Goal: Task Accomplishment & Management: Use online tool/utility

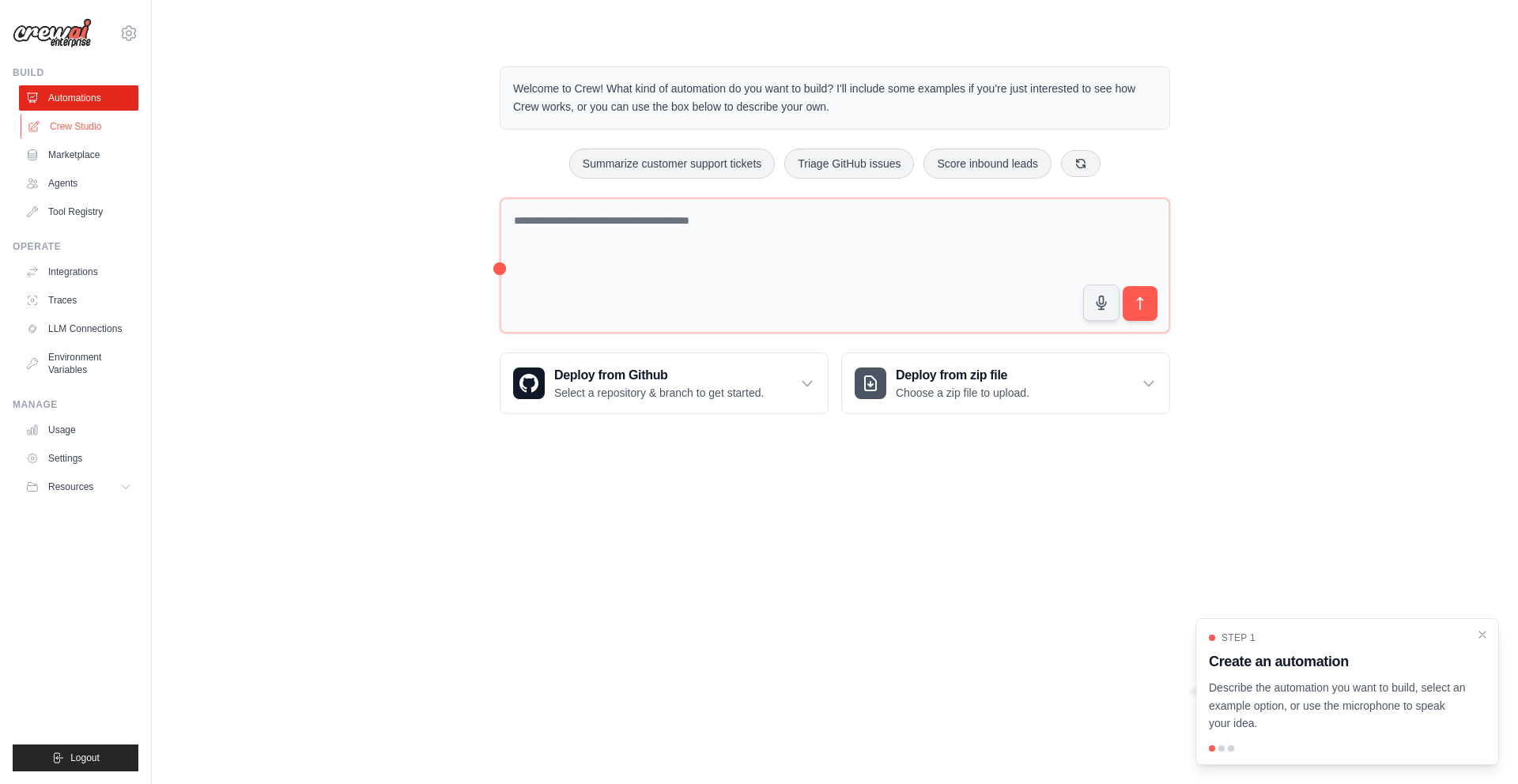
click at [79, 122] on link "Crew Studio" at bounding box center [80, 126] width 120 height 25
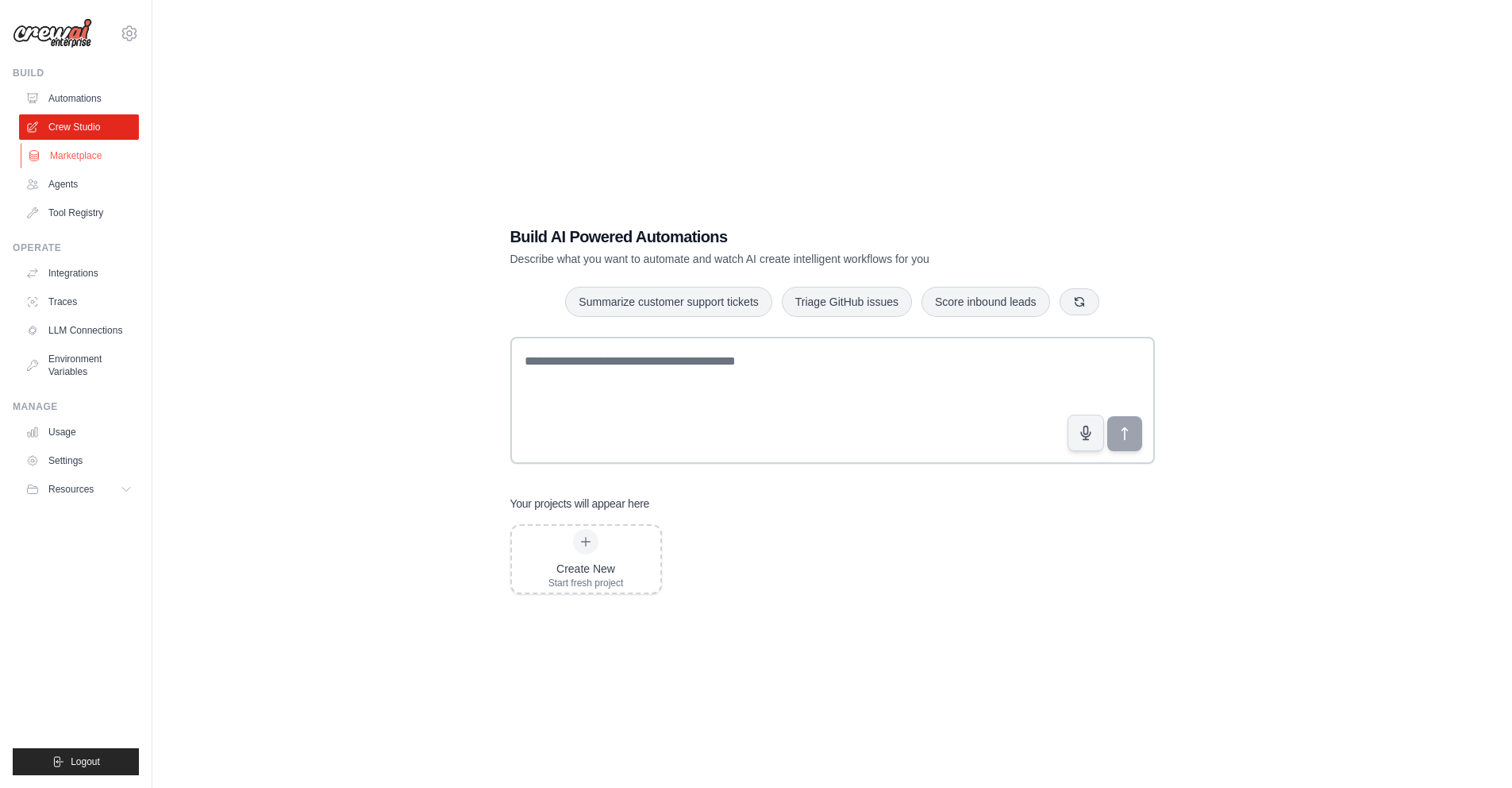
click at [81, 158] on link "Marketplace" at bounding box center [80, 156] width 120 height 26
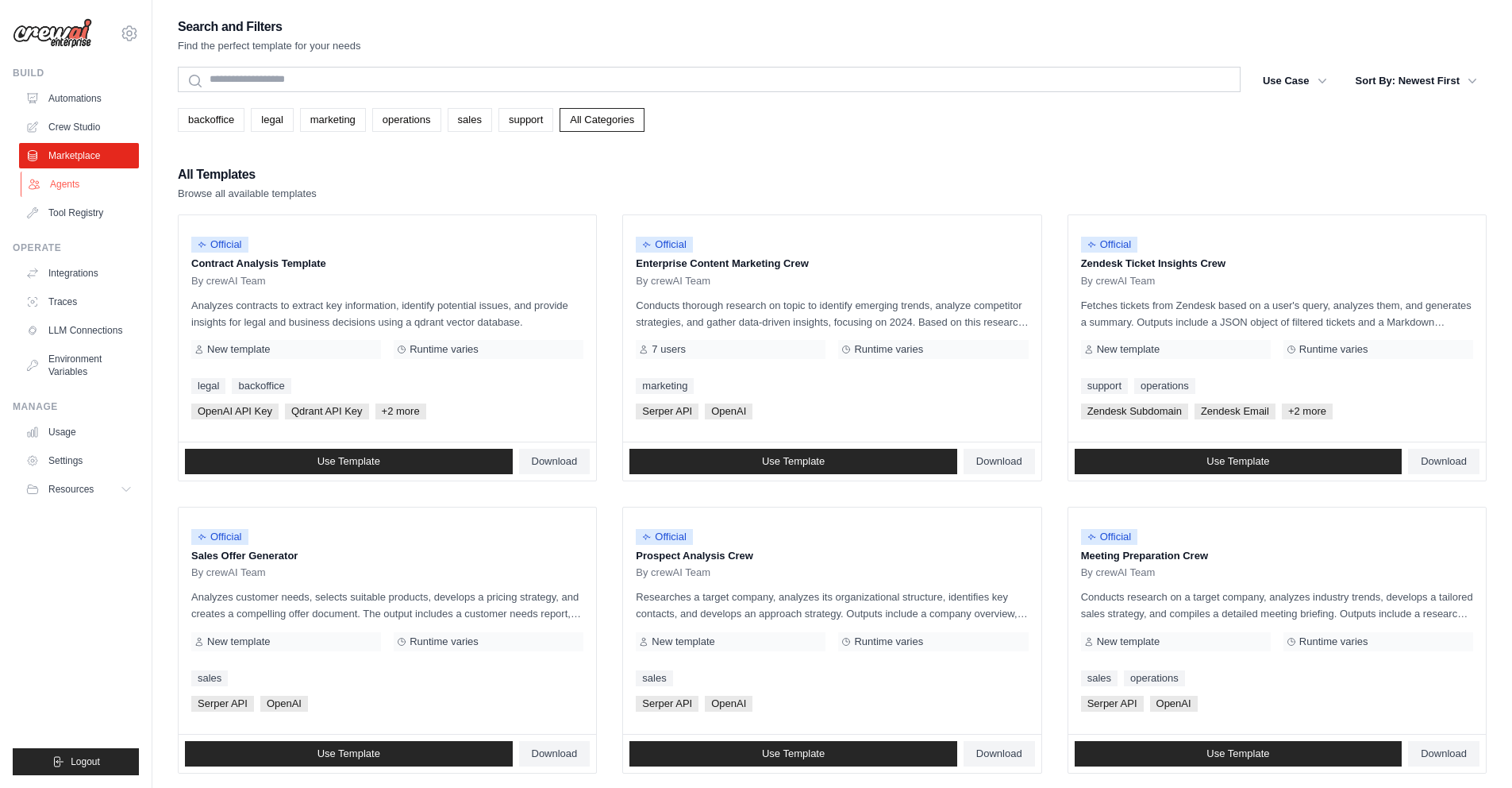
click at [80, 186] on link "Agents" at bounding box center [80, 184] width 120 height 26
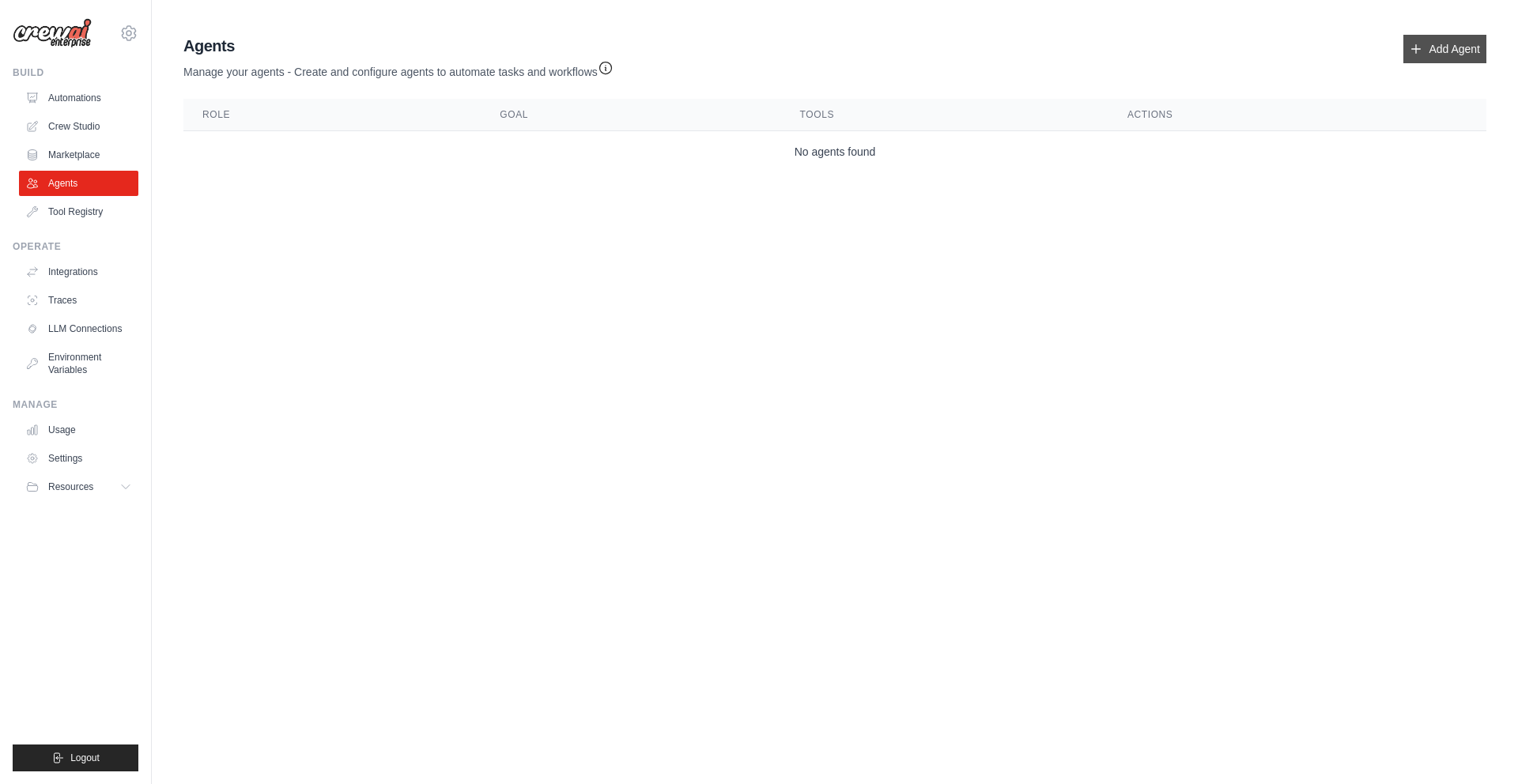
click at [1434, 50] on link "Add Agent" at bounding box center [1445, 49] width 83 height 29
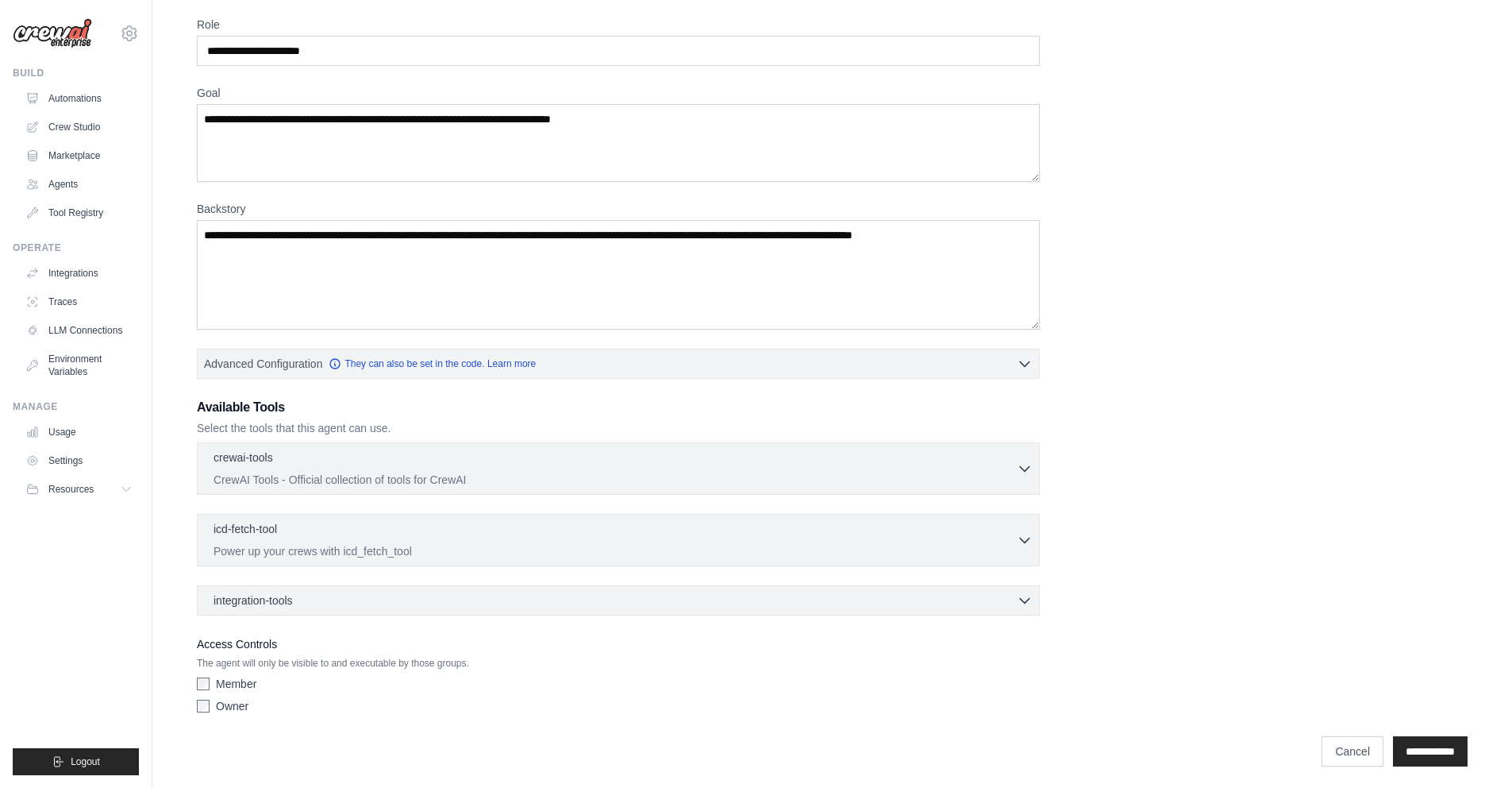
scroll to position [64, 0]
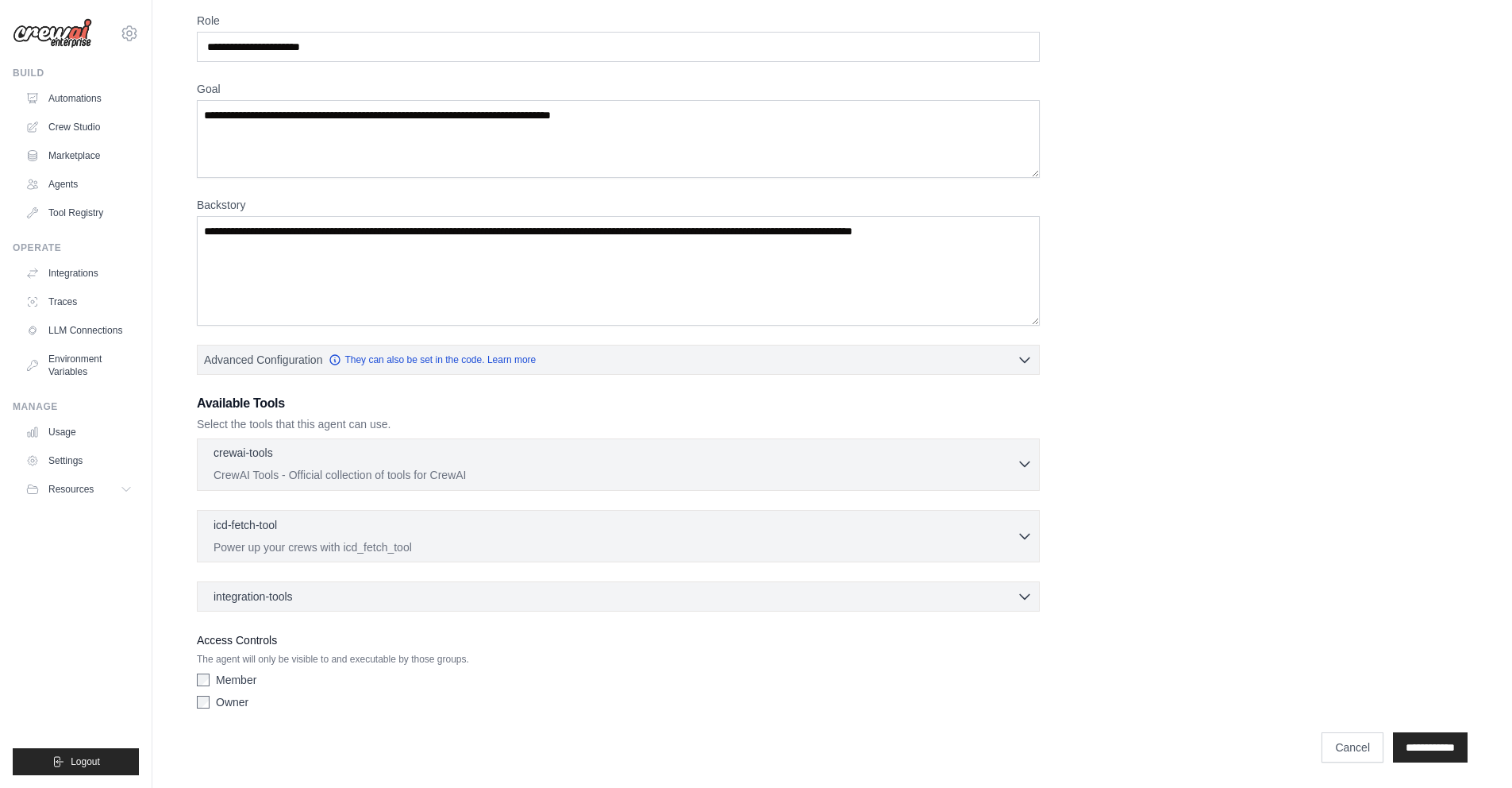
click at [1000, 464] on div "crewai-tools 0 selected CrewAI Tools - Official collection of tools for CrewAI" at bounding box center [615, 464] width 804 height 38
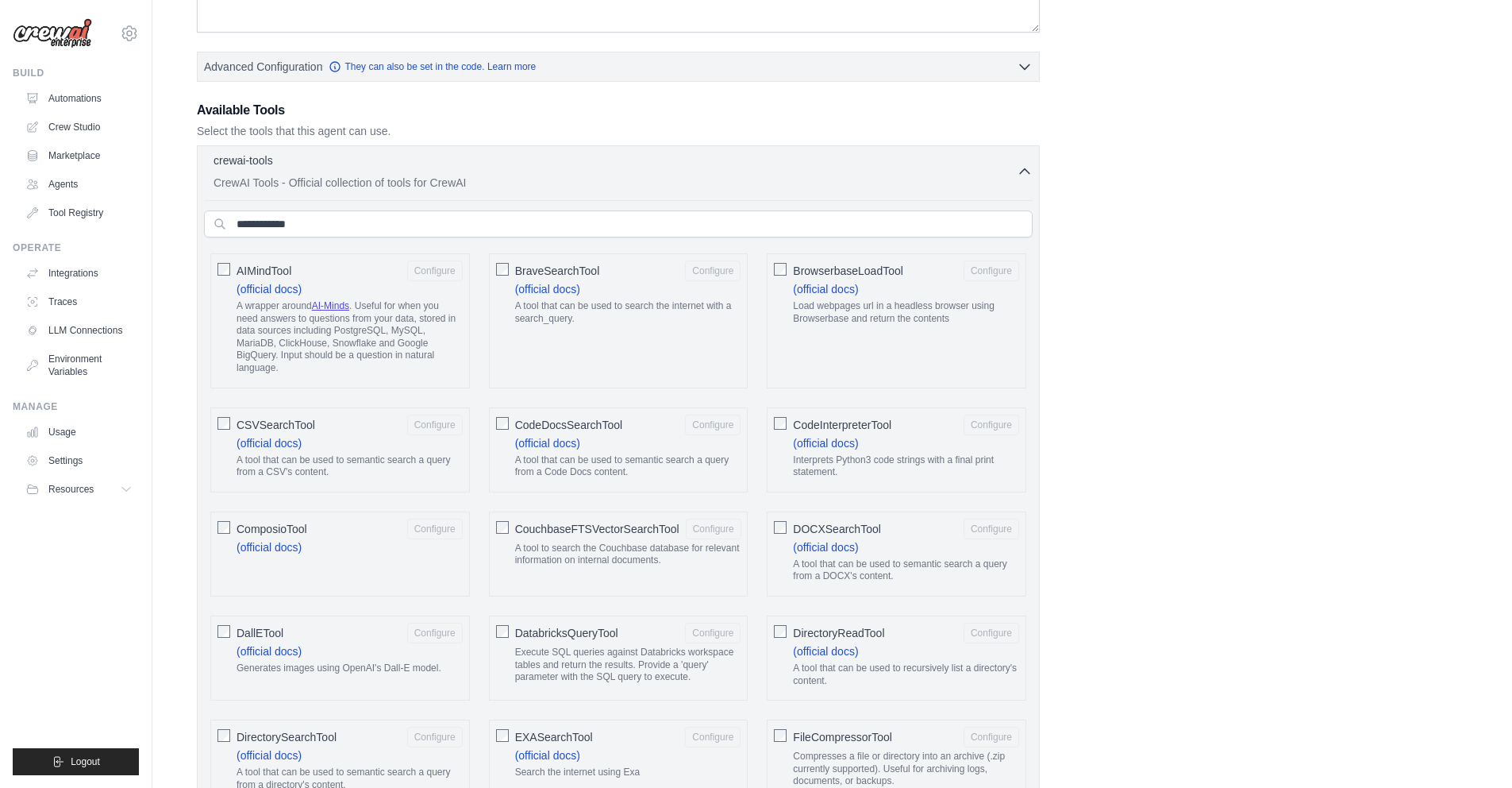
scroll to position [347, 0]
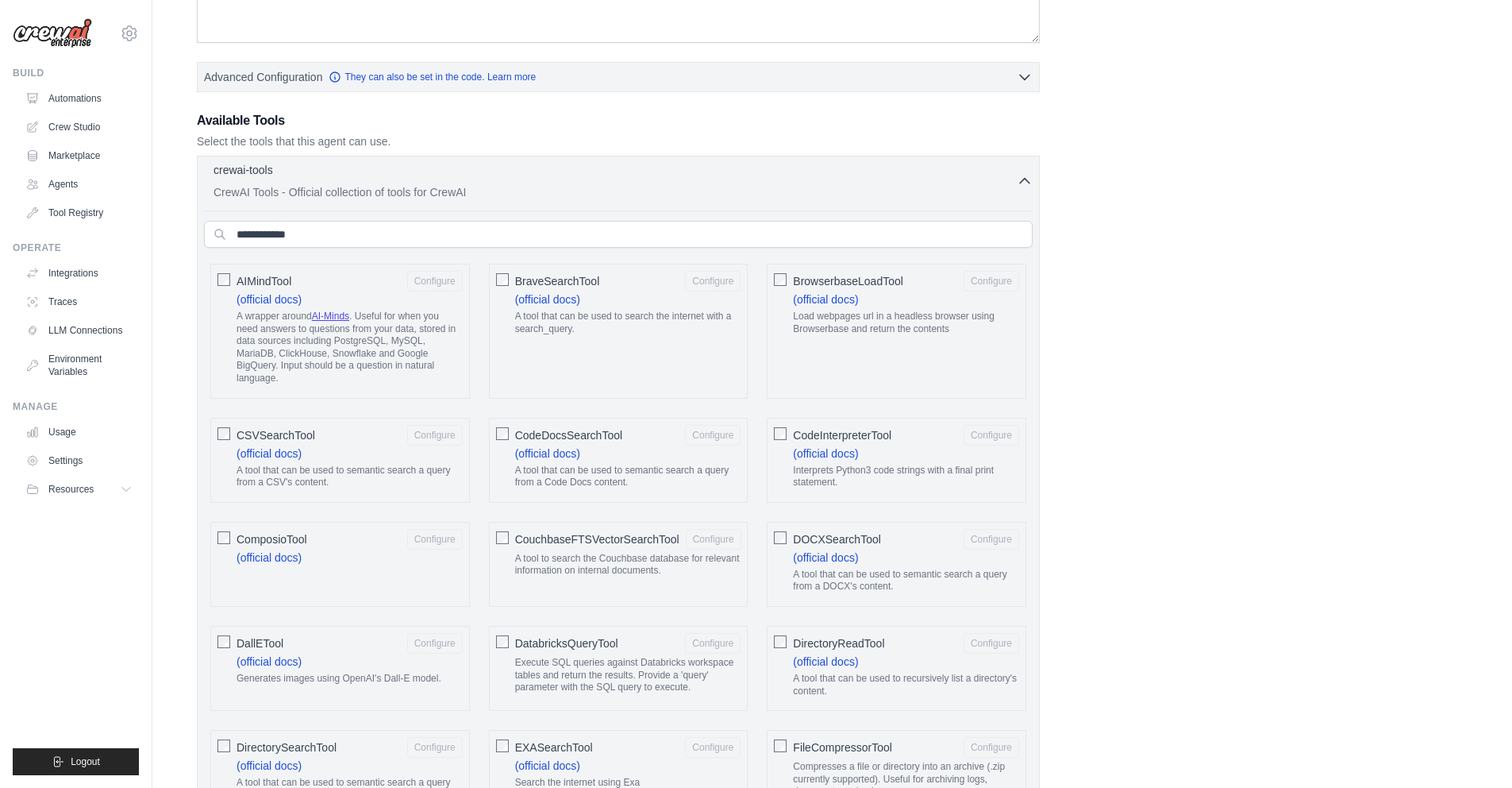
click at [1022, 180] on icon "button" at bounding box center [1024, 182] width 9 height 5
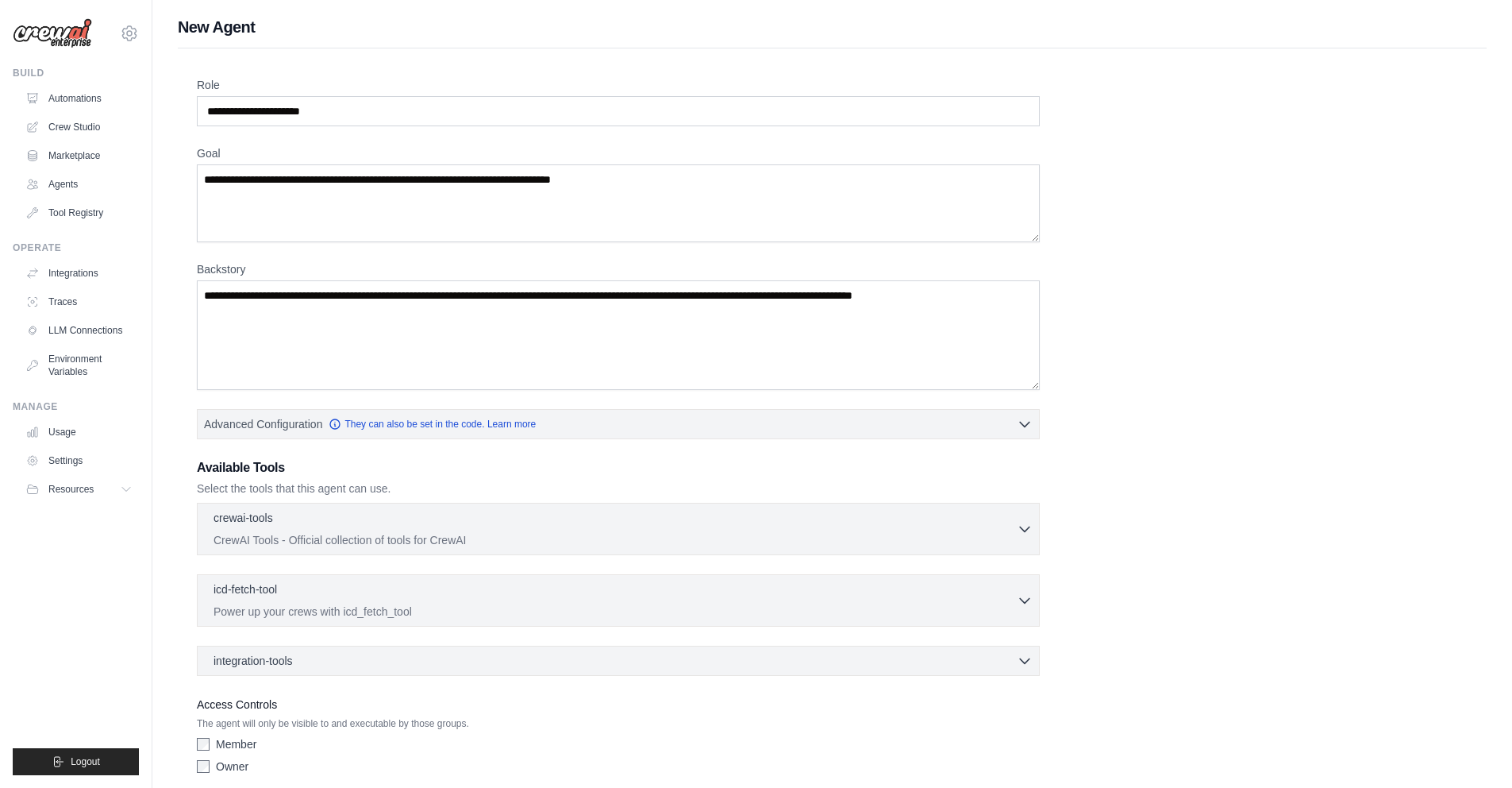
scroll to position [31, 0]
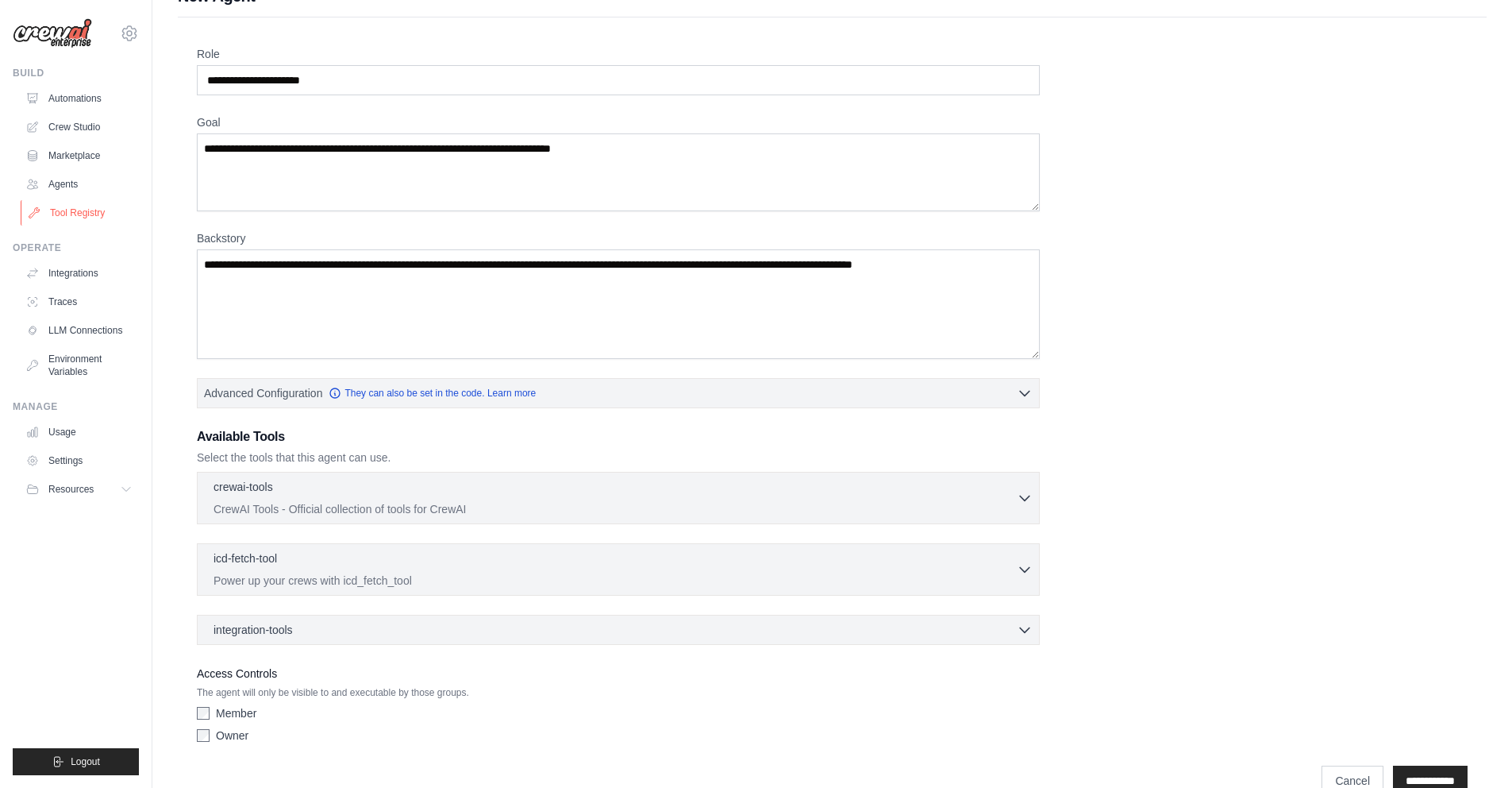
click at [89, 217] on link "Tool Registry" at bounding box center [80, 213] width 120 height 26
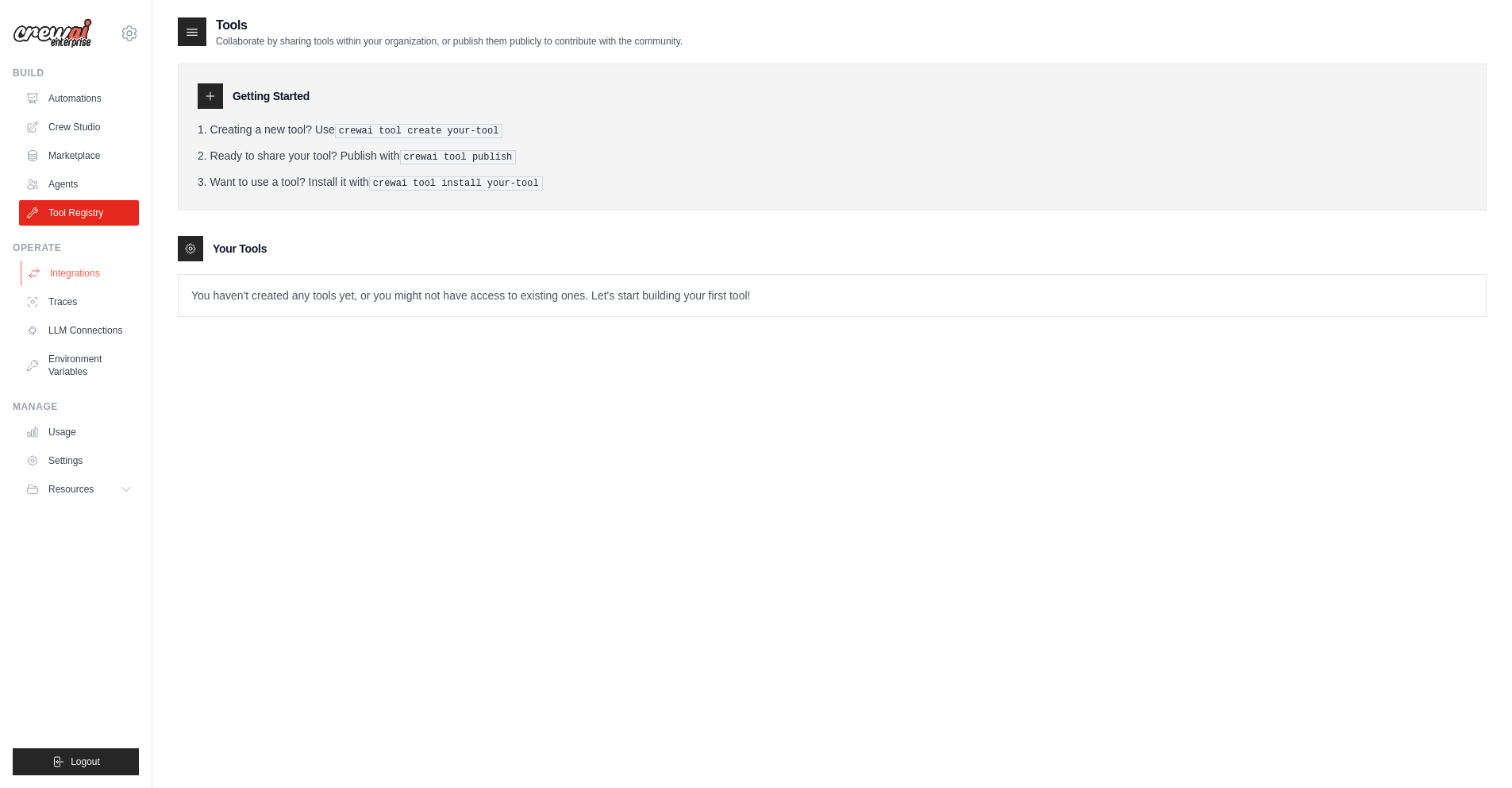
click at [84, 272] on link "Integrations" at bounding box center [80, 273] width 120 height 26
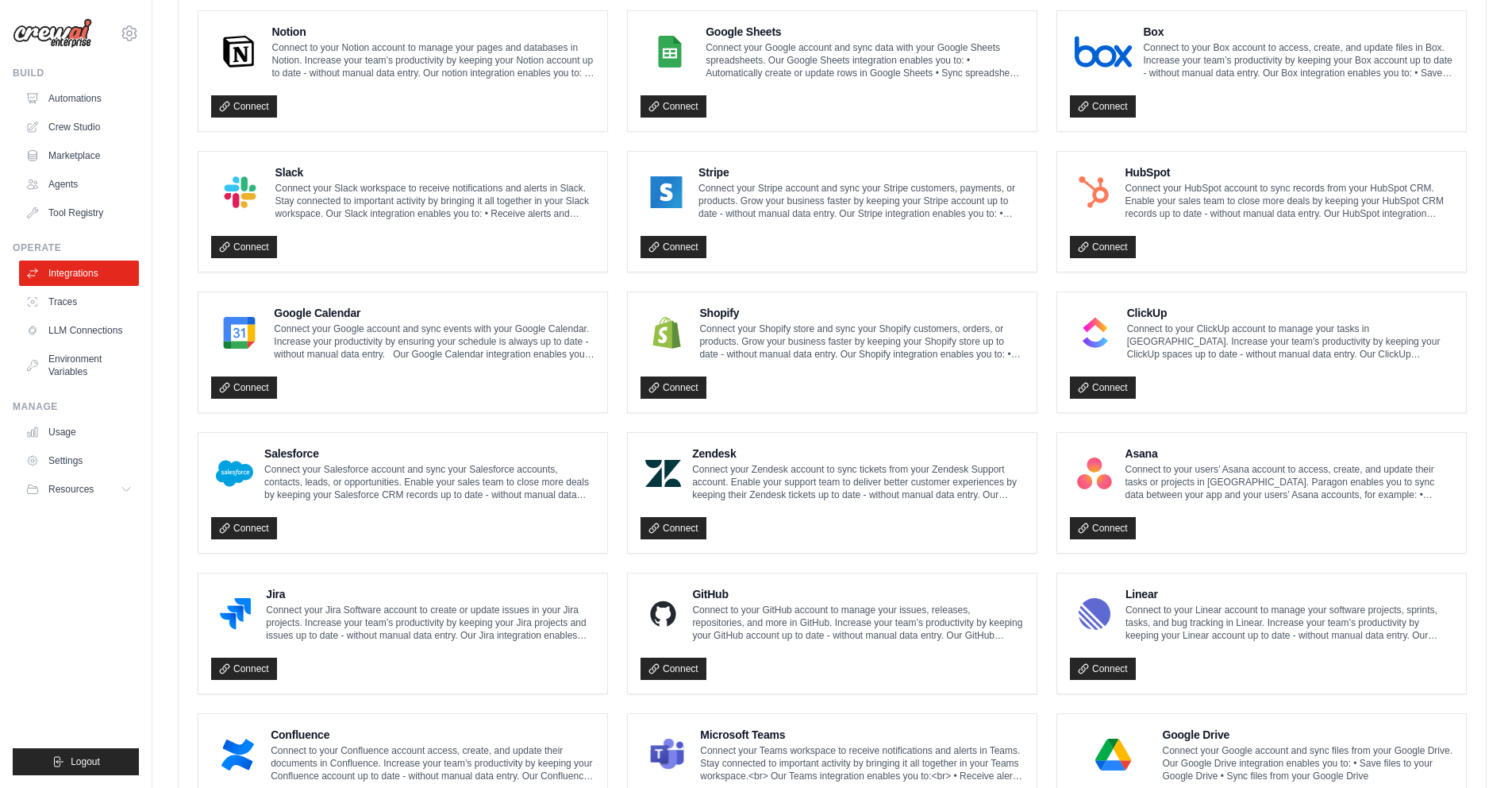
scroll to position [273, 0]
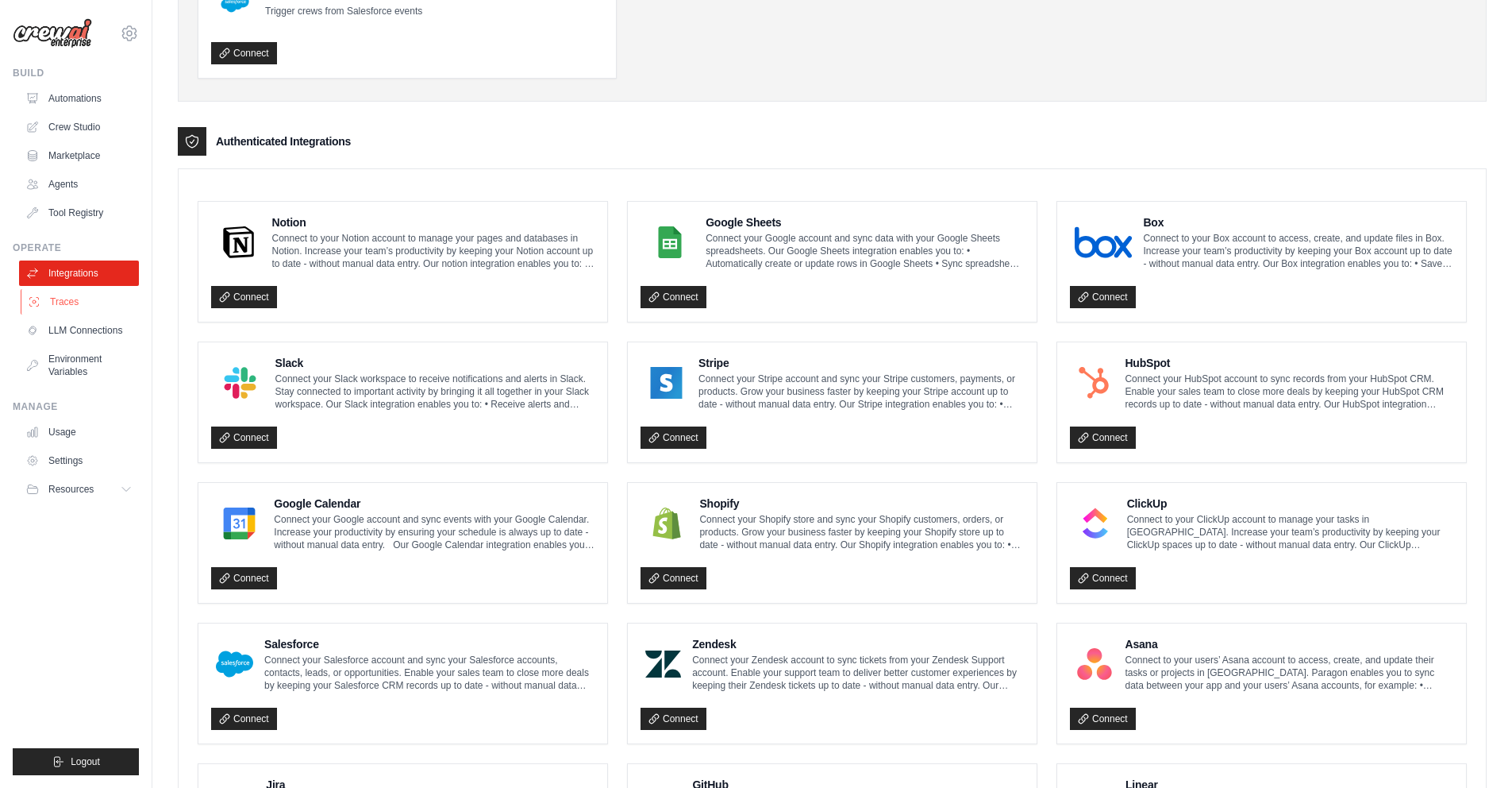
click at [84, 300] on link "Traces" at bounding box center [80, 302] width 120 height 26
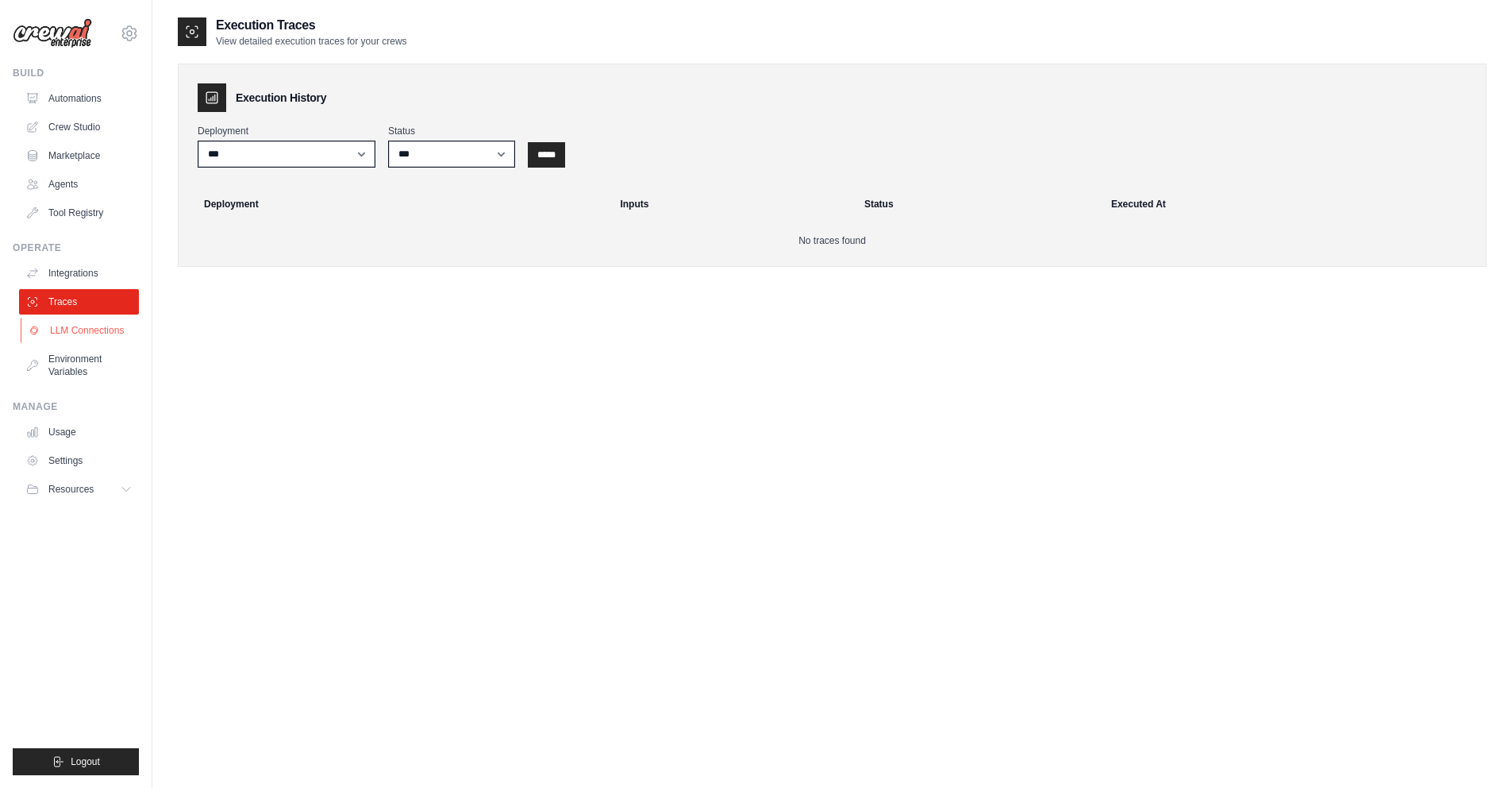
click at [84, 327] on link "LLM Connections" at bounding box center [80, 331] width 120 height 26
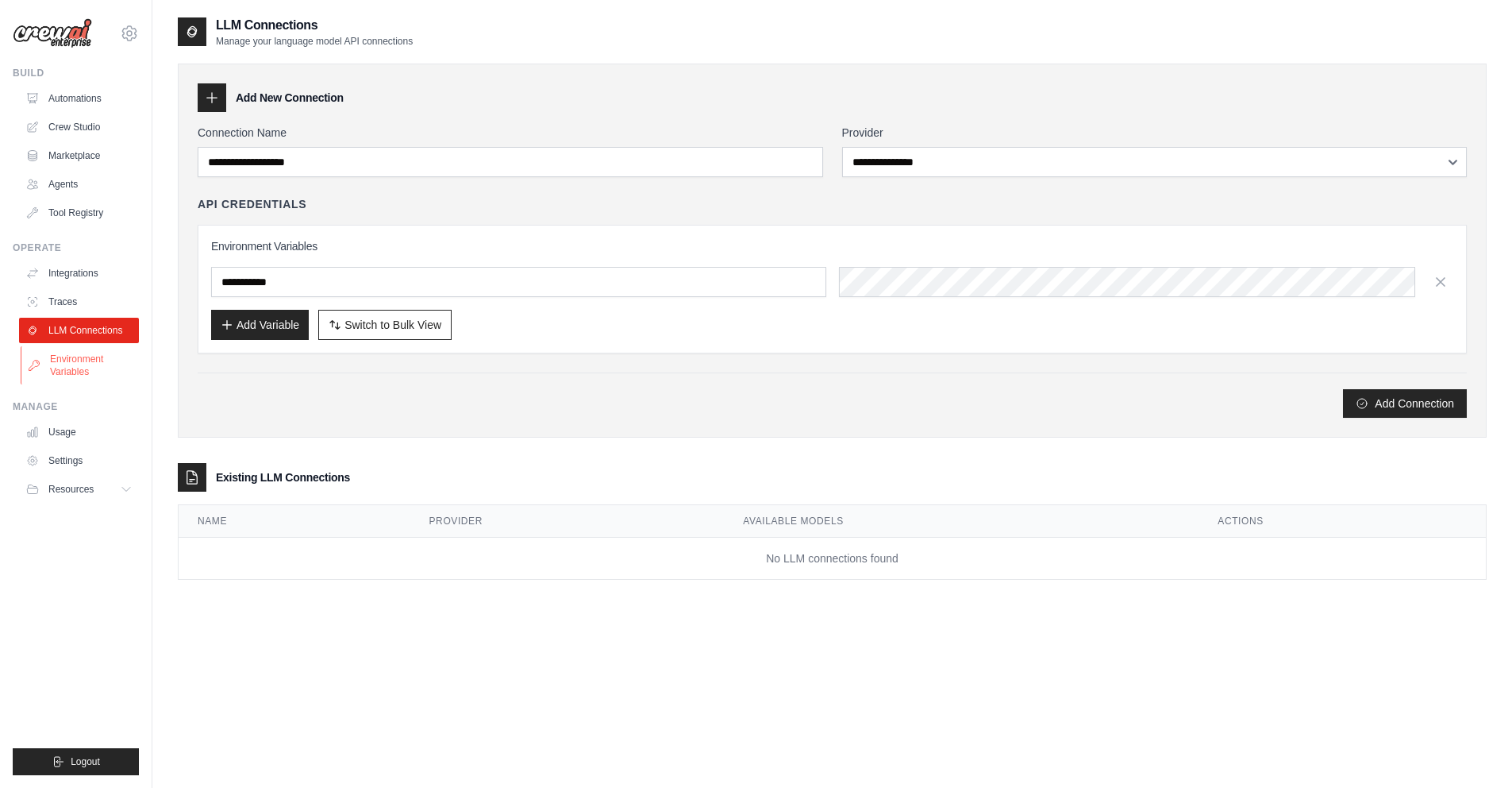
click at [69, 374] on link "Environment Variables" at bounding box center [80, 365] width 120 height 38
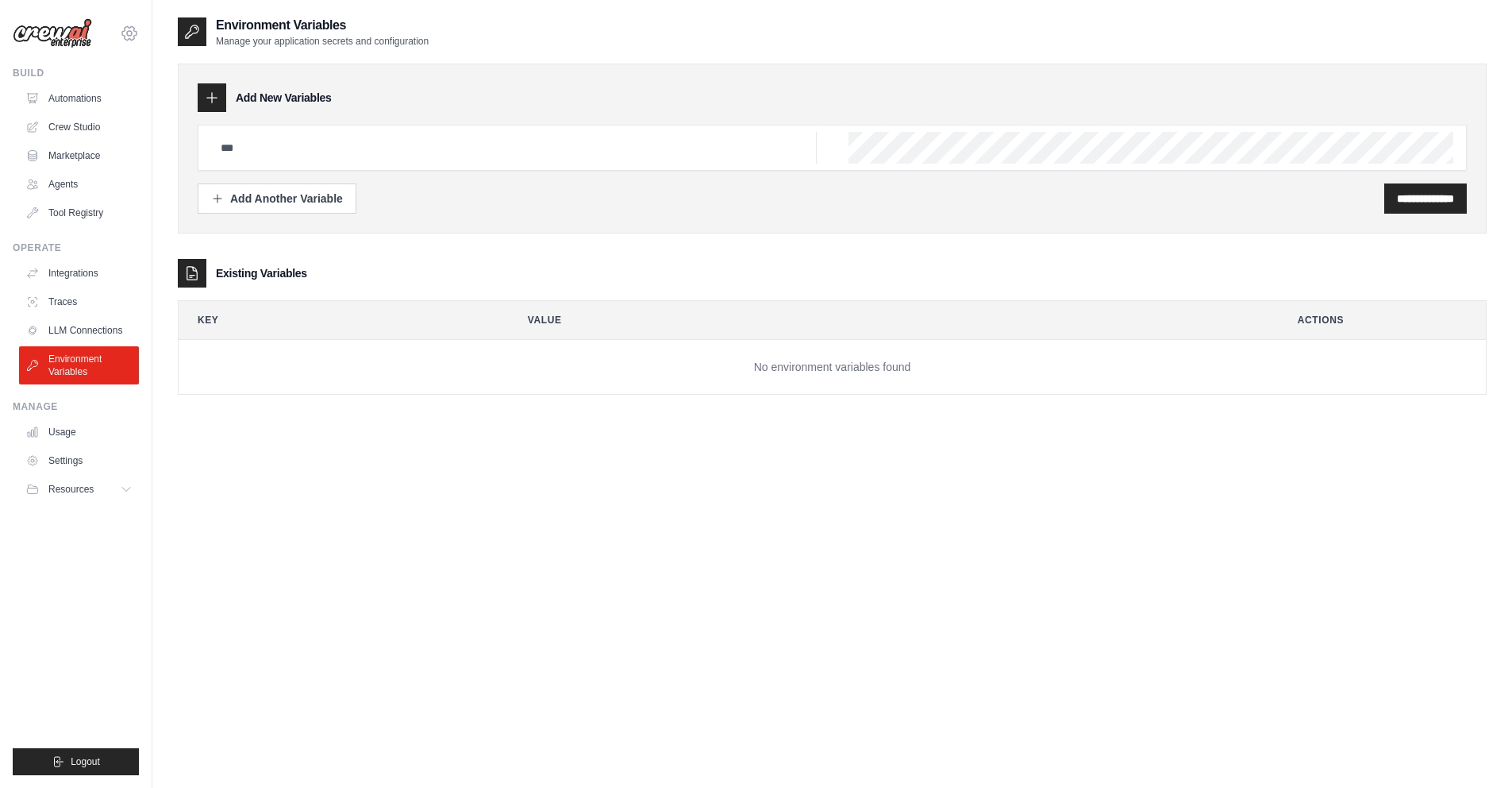
click at [133, 34] on icon at bounding box center [130, 33] width 19 height 19
click at [138, 110] on link "Settings" at bounding box center [130, 107] width 140 height 29
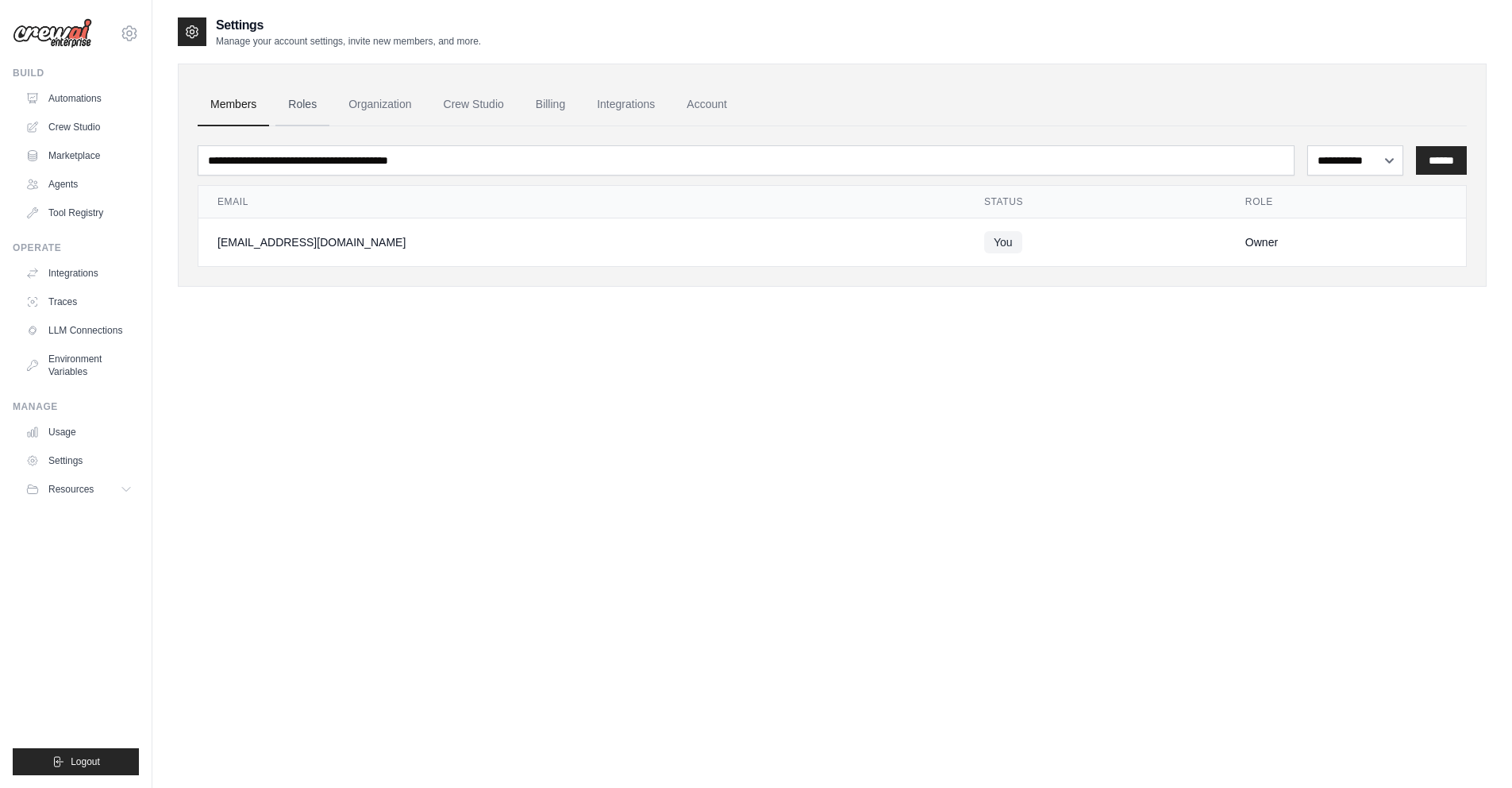
click at [307, 110] on link "Roles" at bounding box center [302, 105] width 54 height 43
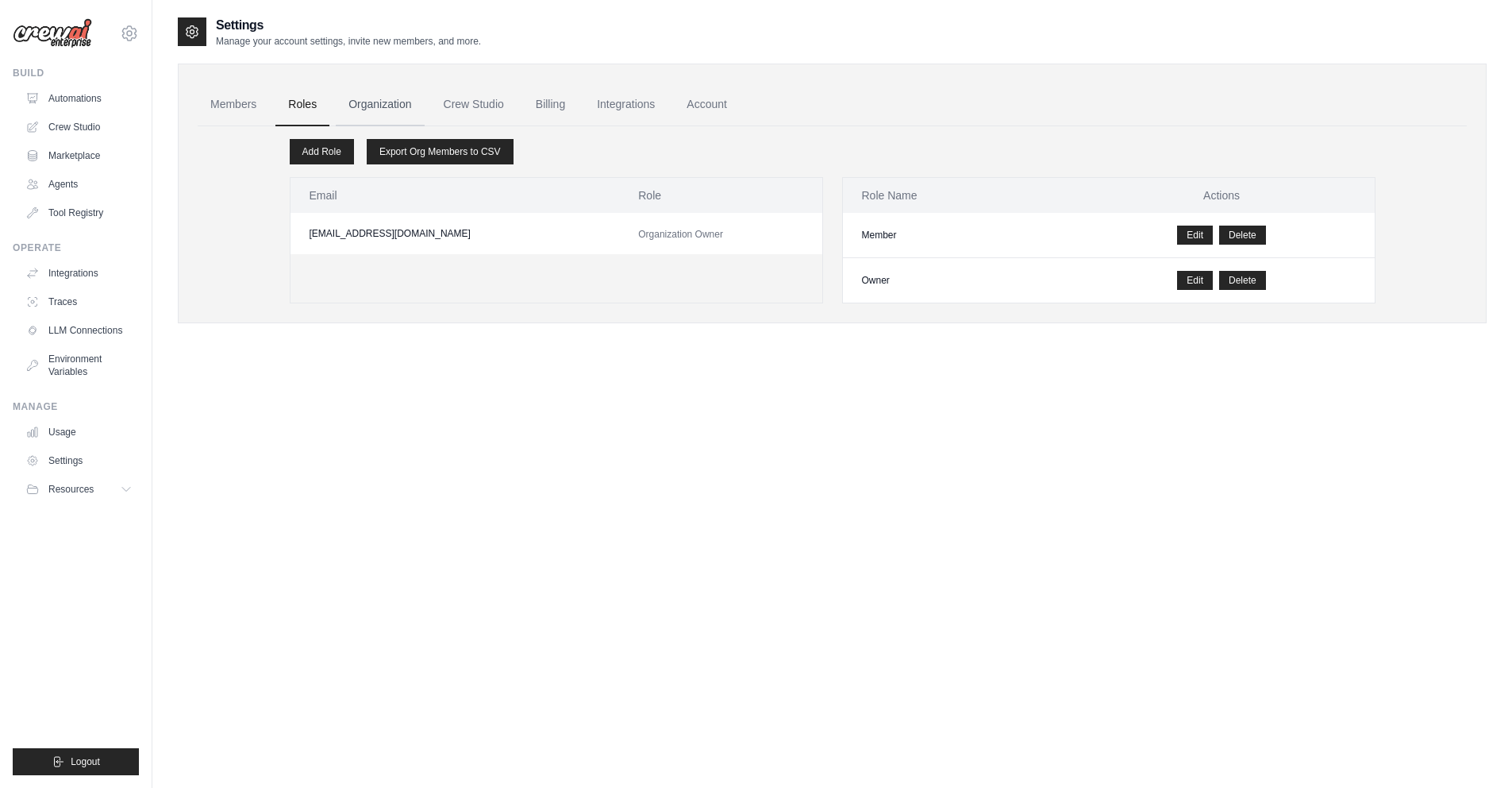
click at [352, 105] on link "Organization" at bounding box center [379, 105] width 88 height 43
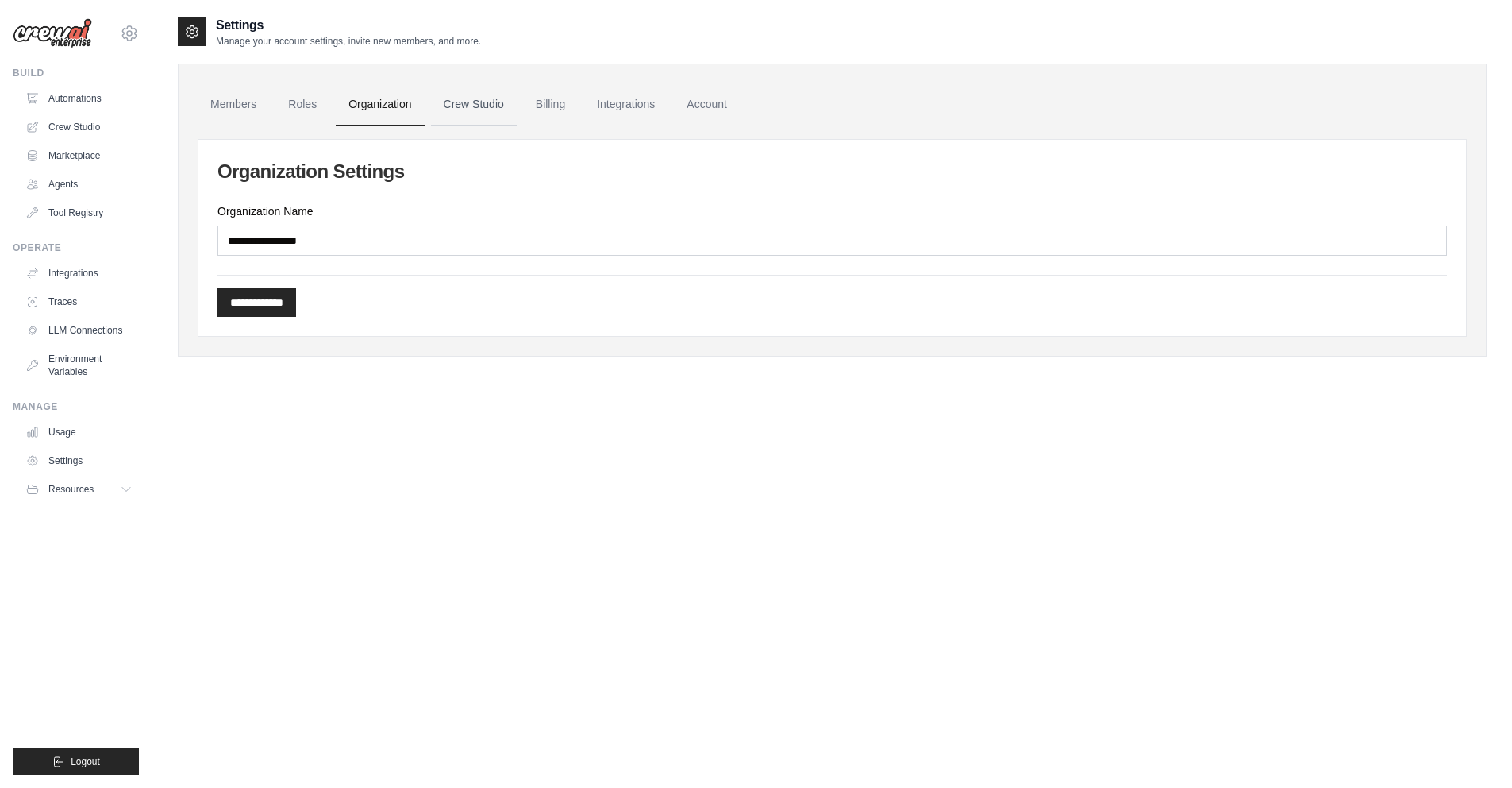
click at [494, 107] on link "Crew Studio" at bounding box center [474, 105] width 86 height 43
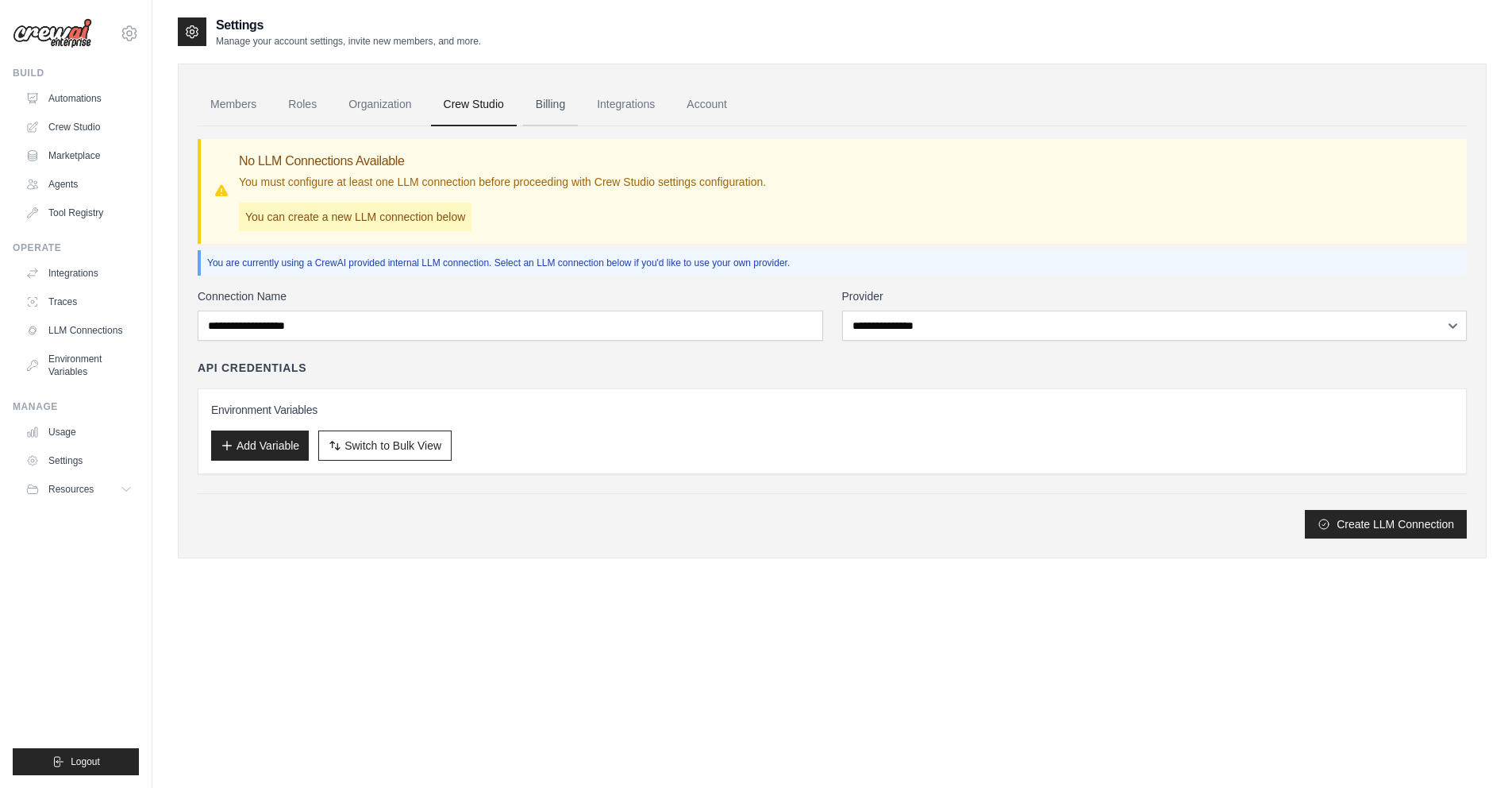
click at [536, 102] on link "Billing" at bounding box center [551, 105] width 55 height 43
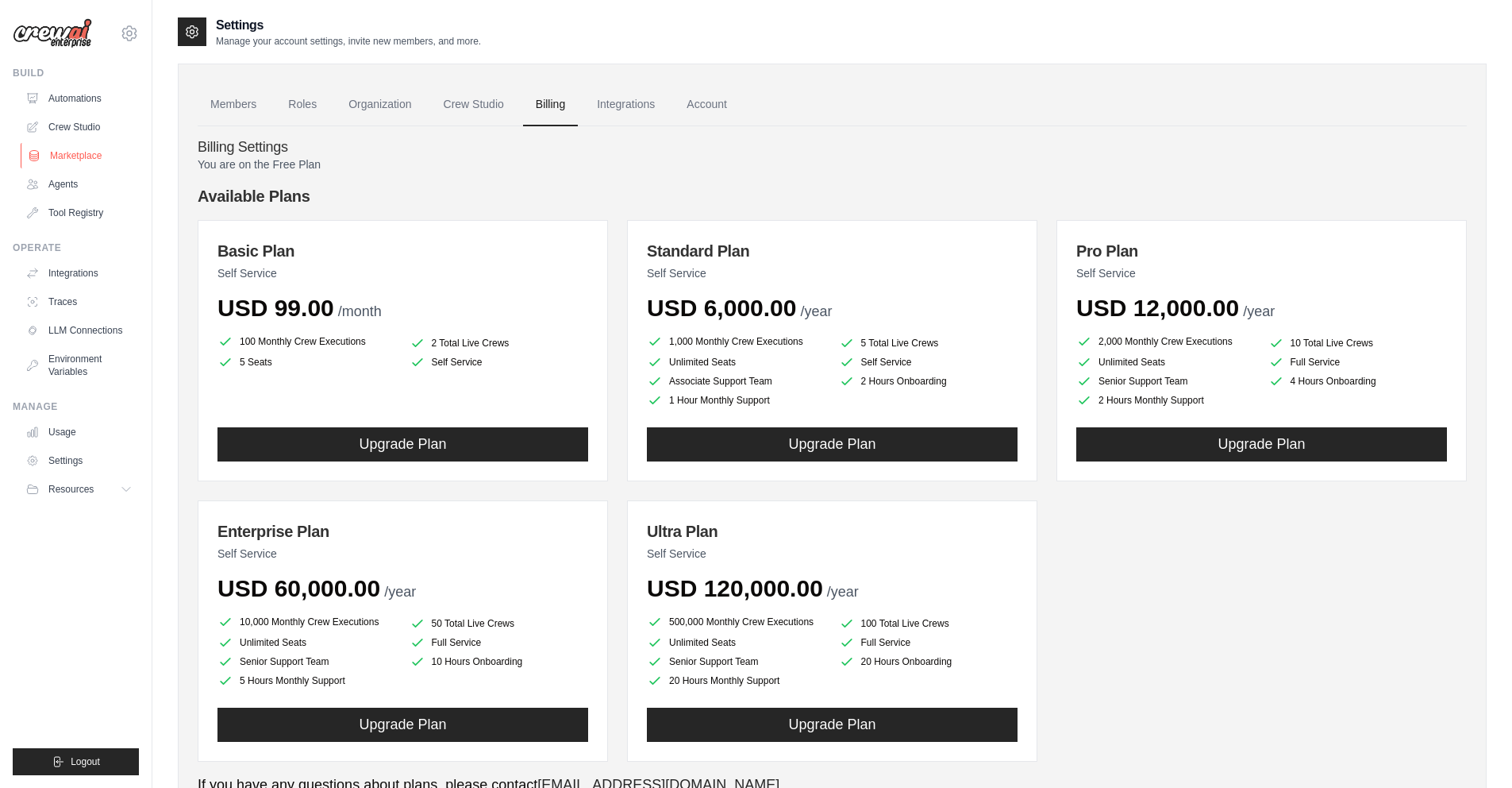
click at [75, 157] on link "Marketplace" at bounding box center [80, 156] width 120 height 26
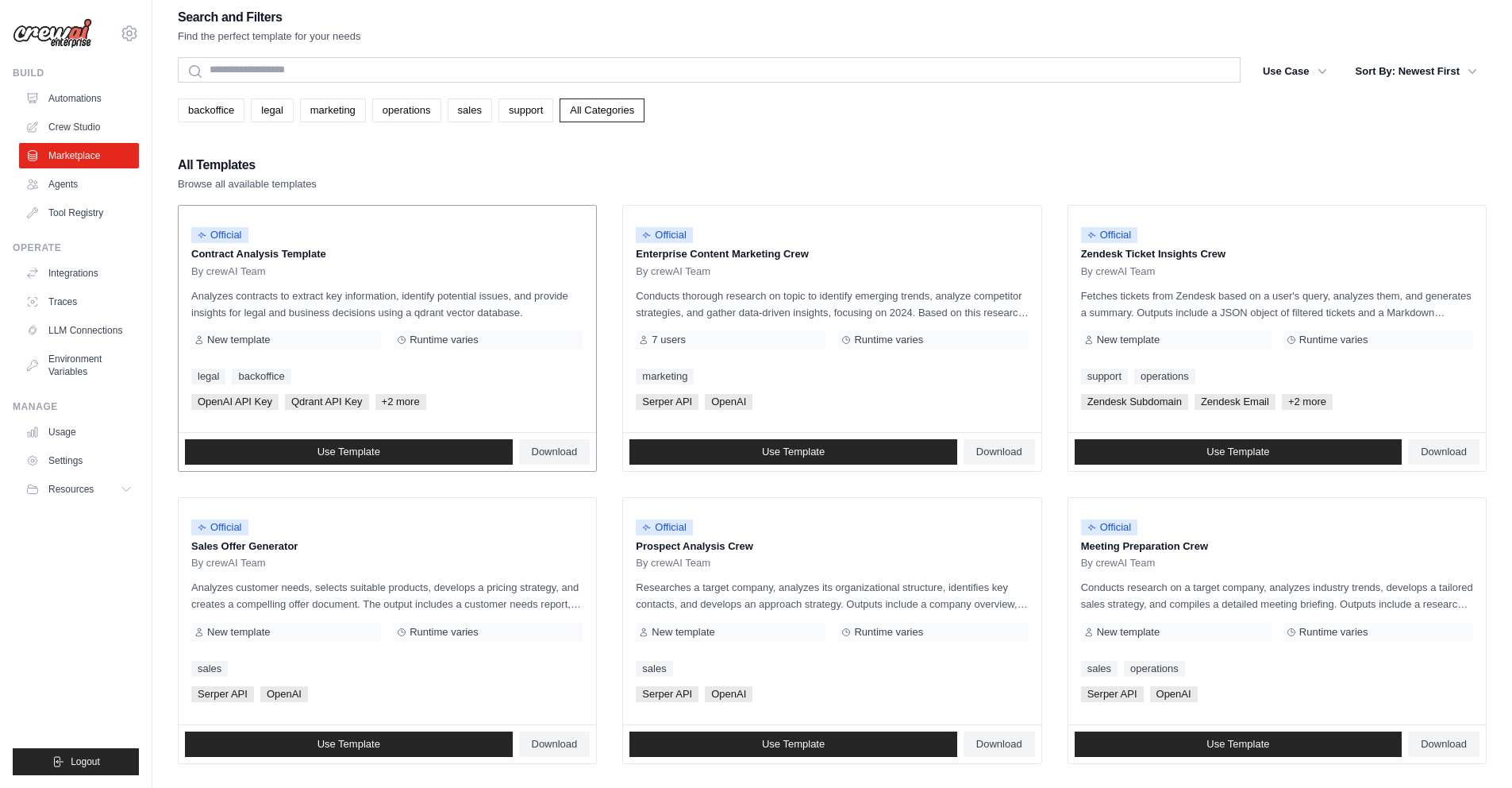
scroll to position [20, 0]
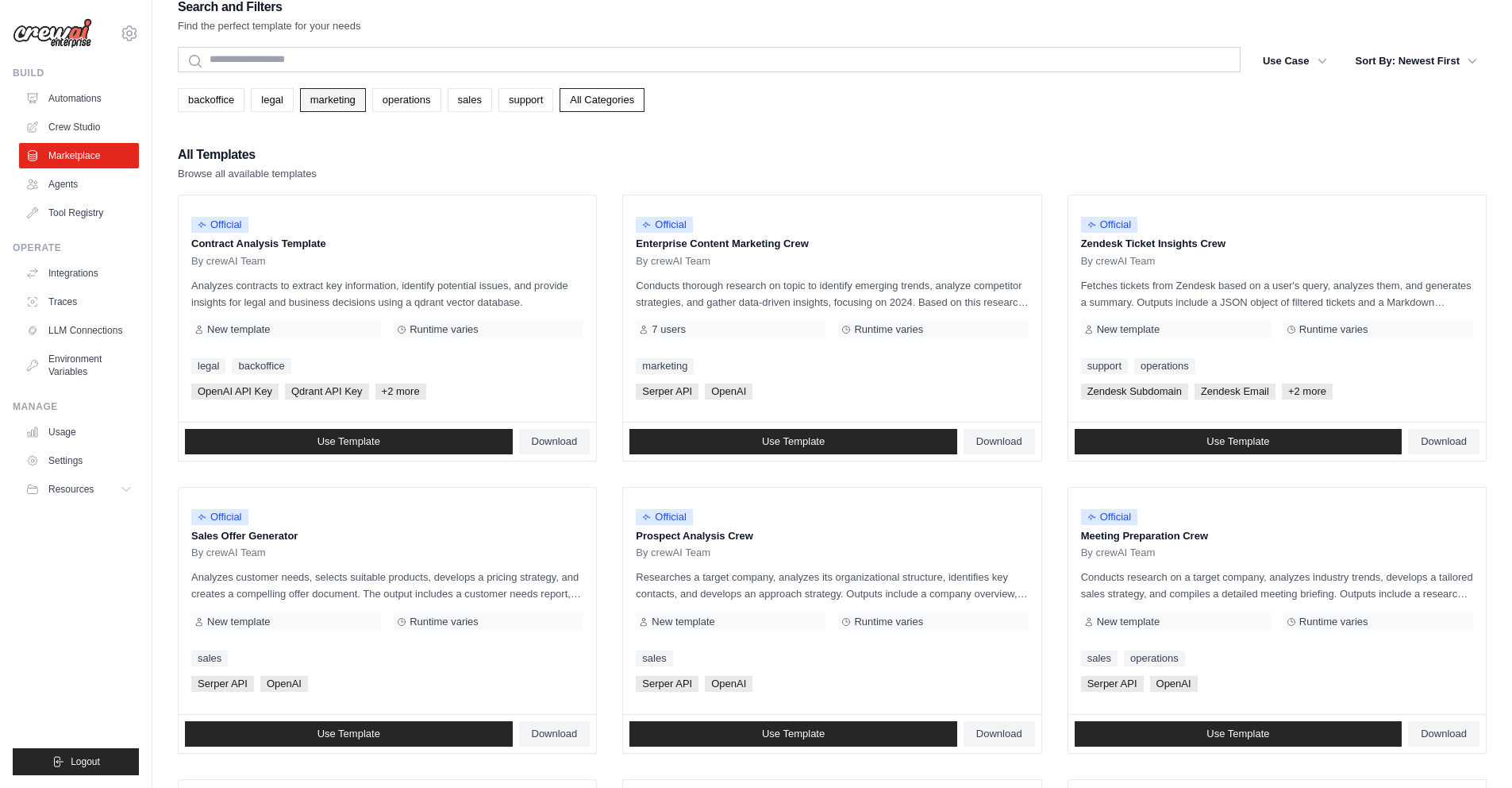
click at [332, 103] on link "marketing" at bounding box center [332, 100] width 66 height 24
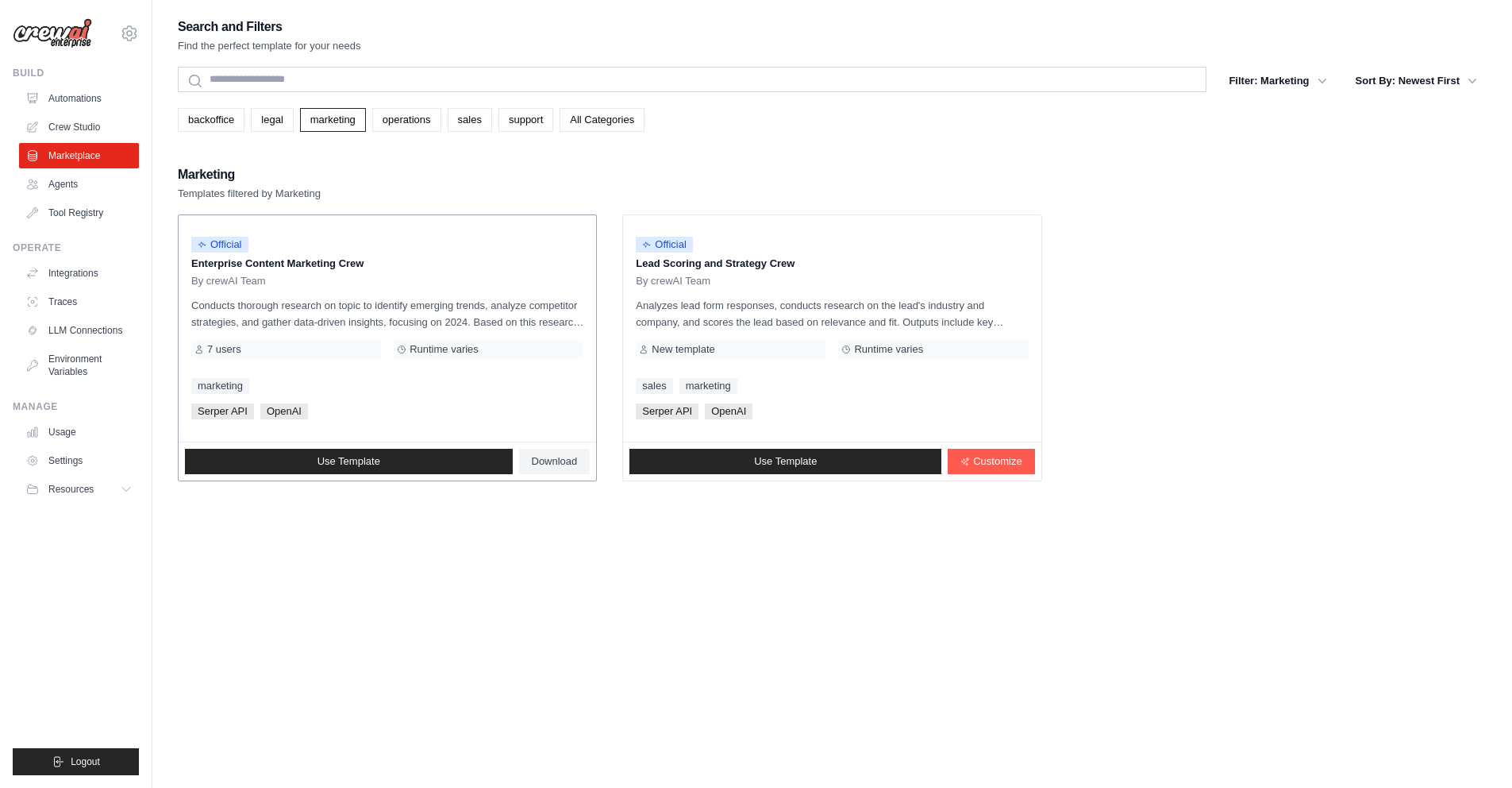
click at [453, 316] on p "Conducts thorough research on topic to identify emerging trends, analyze compet…" at bounding box center [387, 313] width 392 height 33
click at [363, 466] on span "Use Template" at bounding box center [349, 461] width 63 height 13
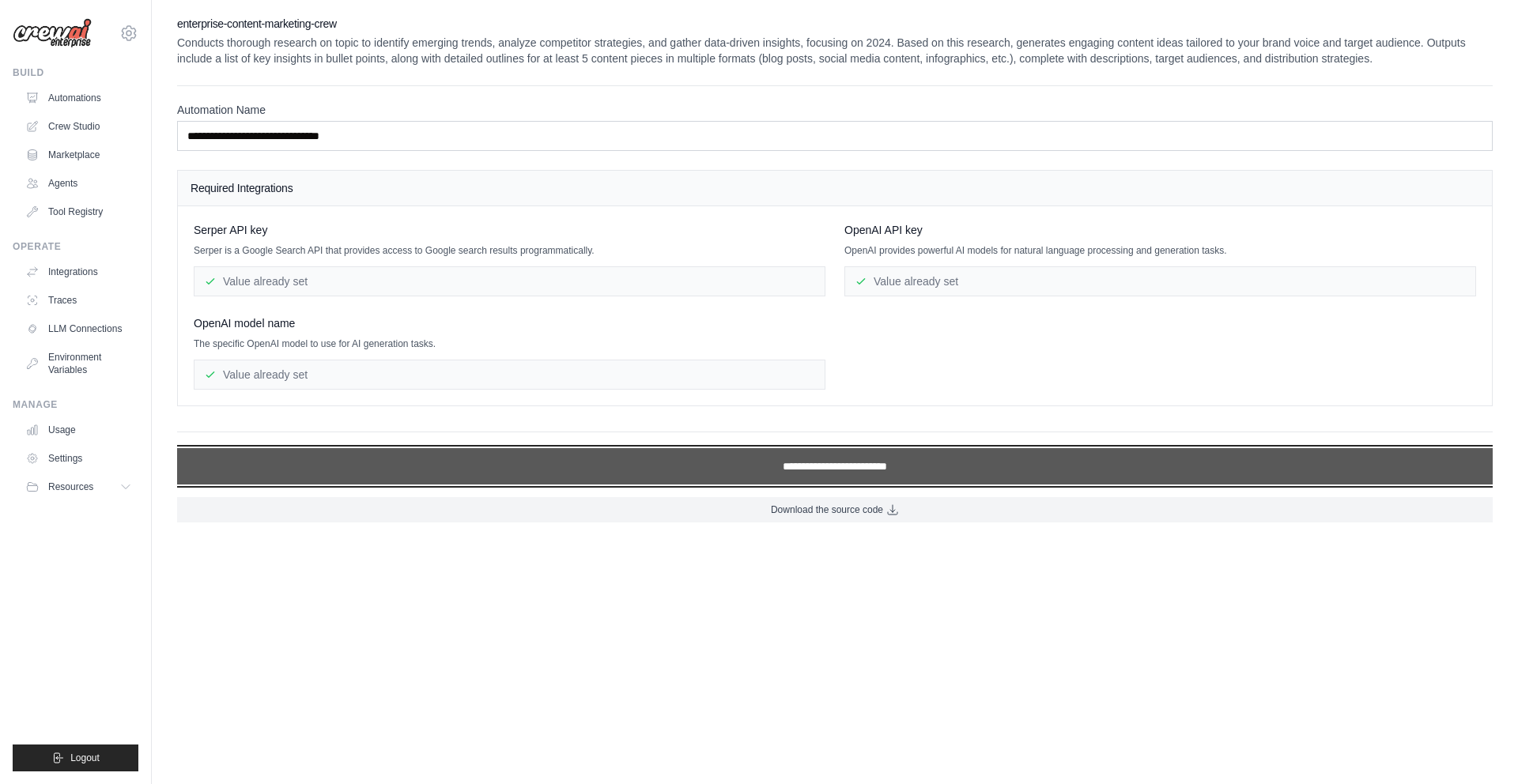
click at [801, 462] on input "**********" at bounding box center [835, 466] width 1316 height 36
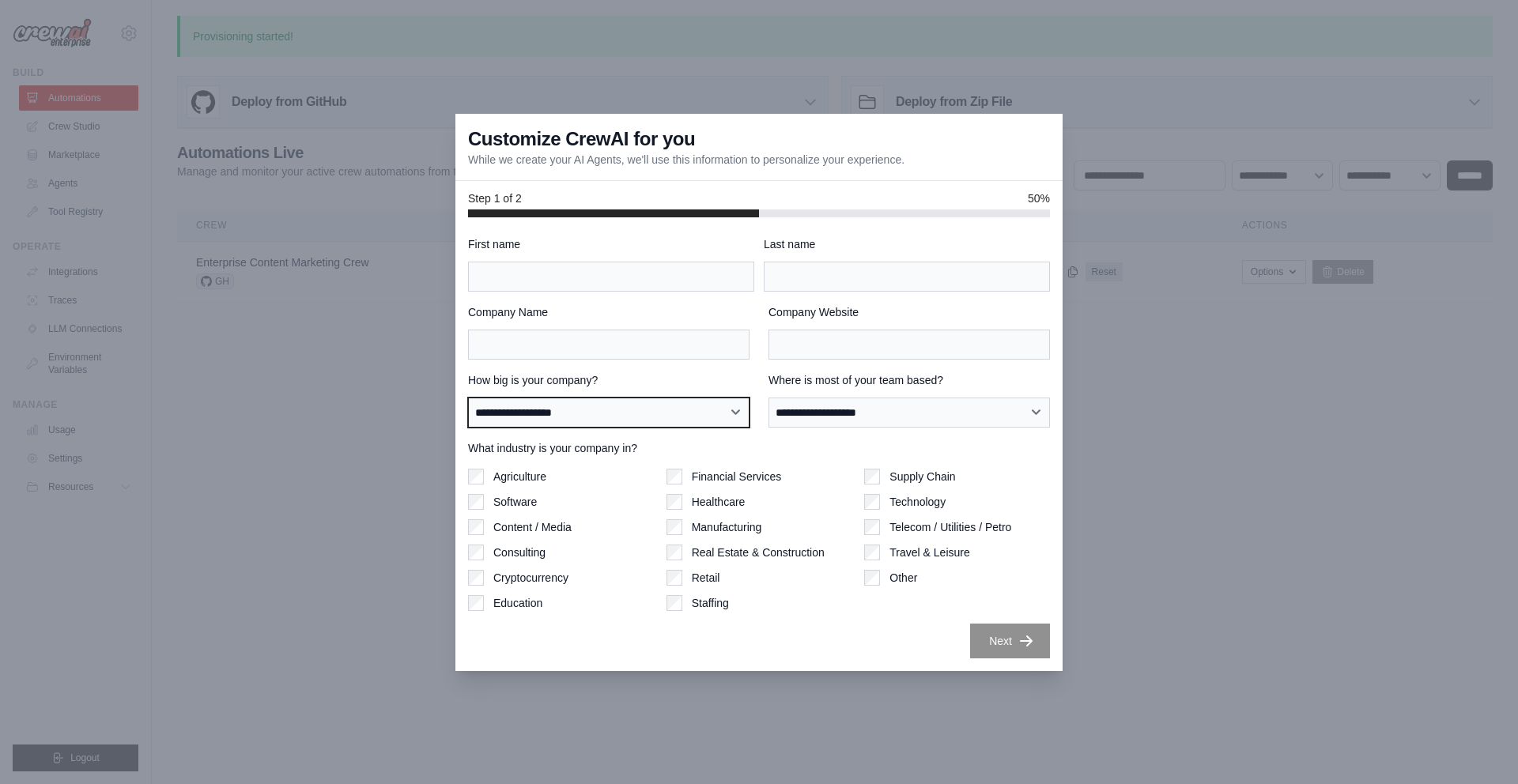
click at [604, 412] on select "**********" at bounding box center [609, 412] width 282 height 30
click at [468, 397] on select "**********" at bounding box center [609, 412] width 282 height 30
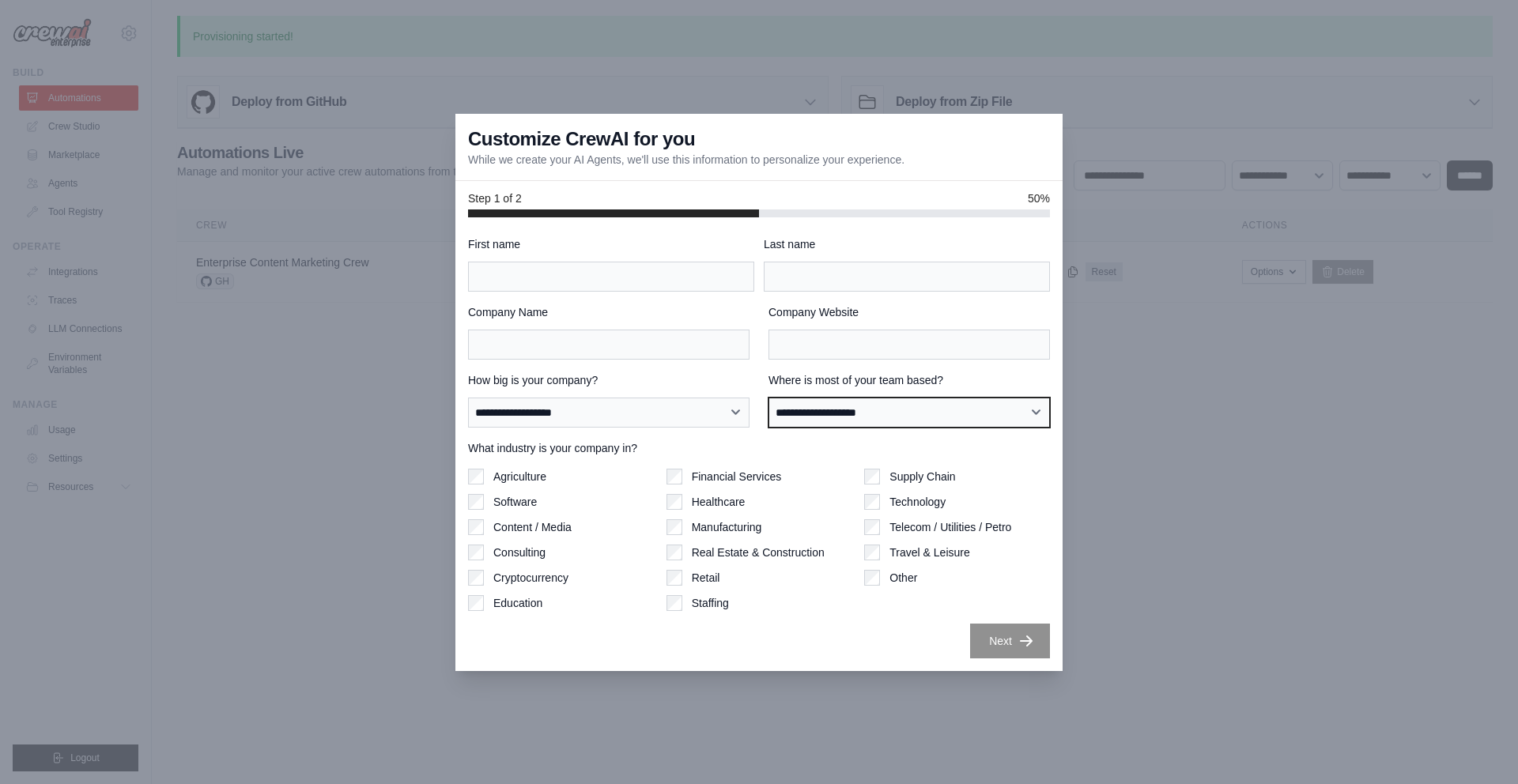
click at [846, 414] on select "**********" at bounding box center [909, 412] width 282 height 30
click at [768, 397] on select "**********" at bounding box center [909, 412] width 282 height 30
click at [1114, 249] on div at bounding box center [759, 392] width 1518 height 784
click at [482, 176] on div "Customize CrewAI for you While we create your AI Agents, we'll use this informa…" at bounding box center [758, 147] width 607 height 67
click at [398, 322] on div at bounding box center [759, 392] width 1518 height 784
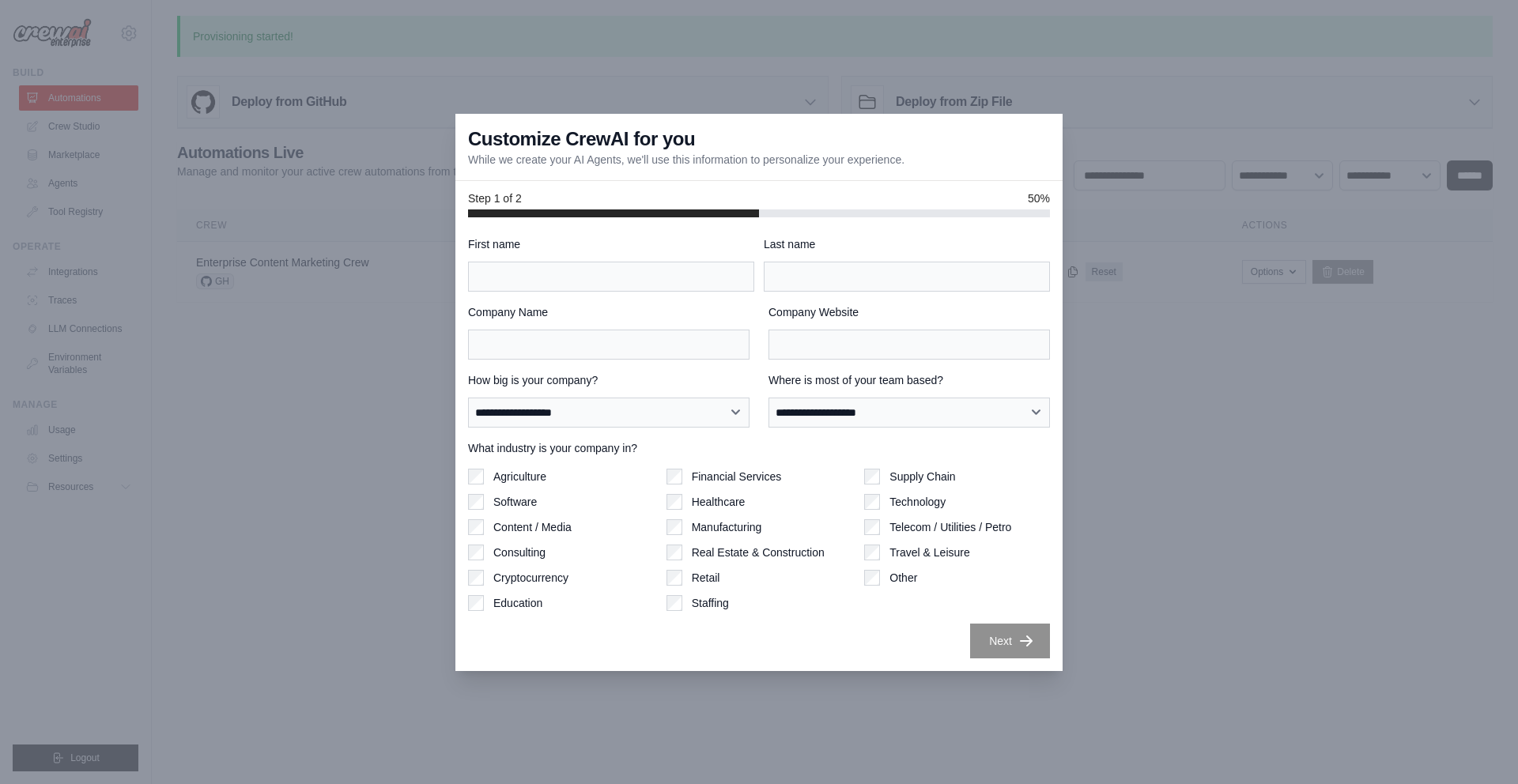
drag, startPoint x: 390, startPoint y: 373, endPoint x: 385, endPoint y: 459, distance: 86.1
click at [370, 460] on div at bounding box center [759, 392] width 1518 height 784
drag, startPoint x: 422, startPoint y: 455, endPoint x: 460, endPoint y: 440, distance: 40.9
click at [435, 447] on div at bounding box center [759, 392] width 1518 height 784
click at [618, 412] on select "**********" at bounding box center [609, 412] width 282 height 30
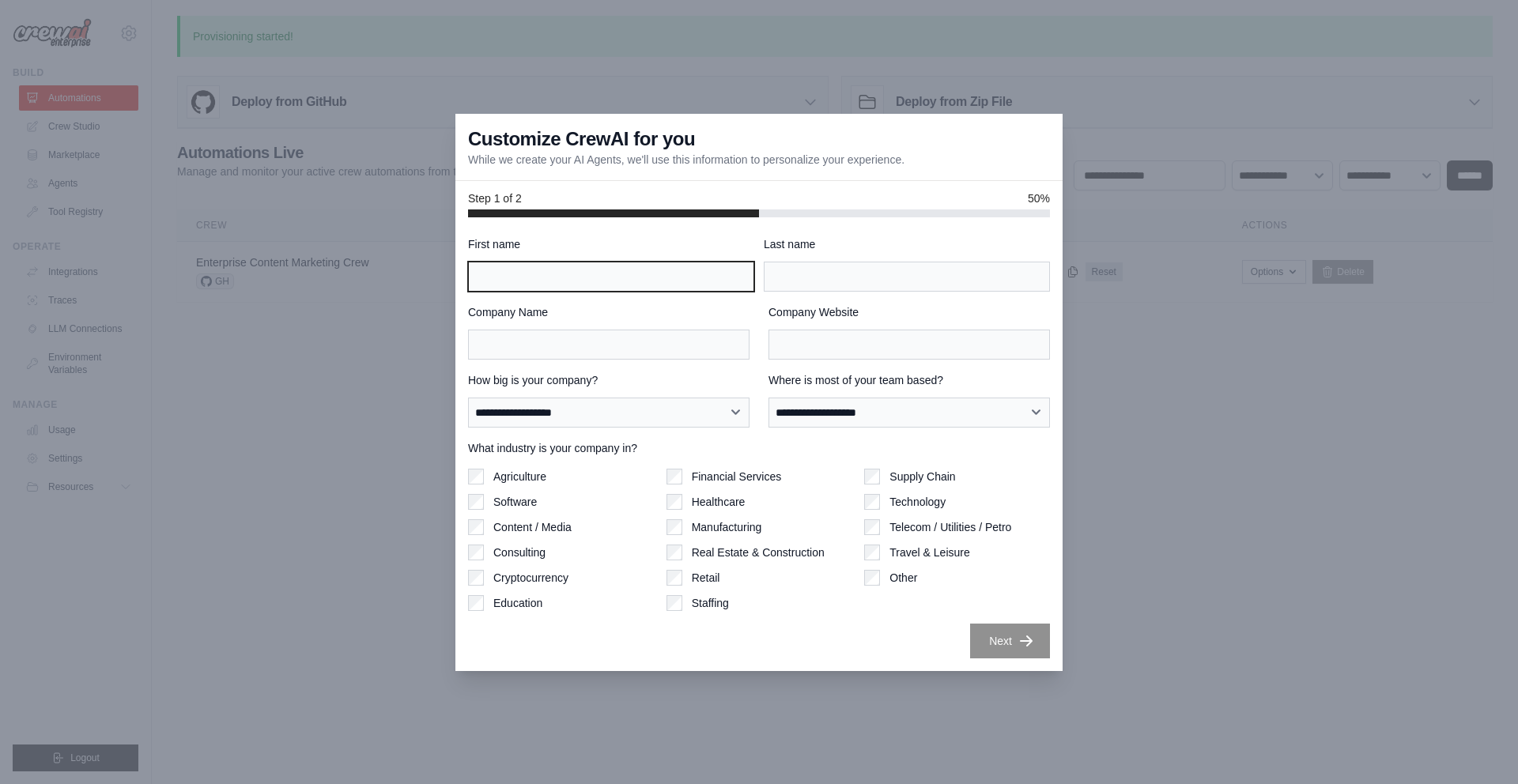
click at [656, 280] on input "First name" at bounding box center [610, 276] width 286 height 30
type input "***"
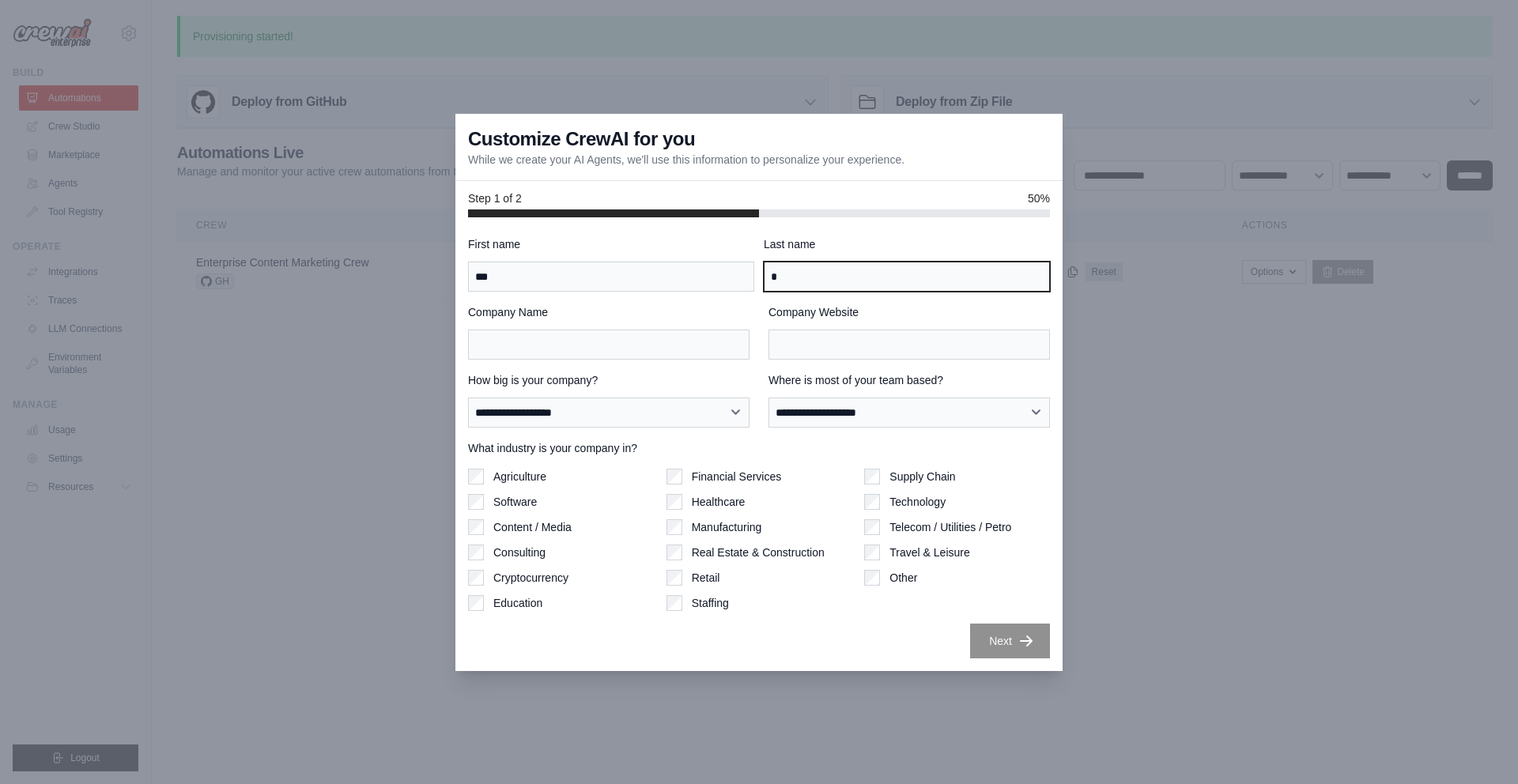
type input "*"
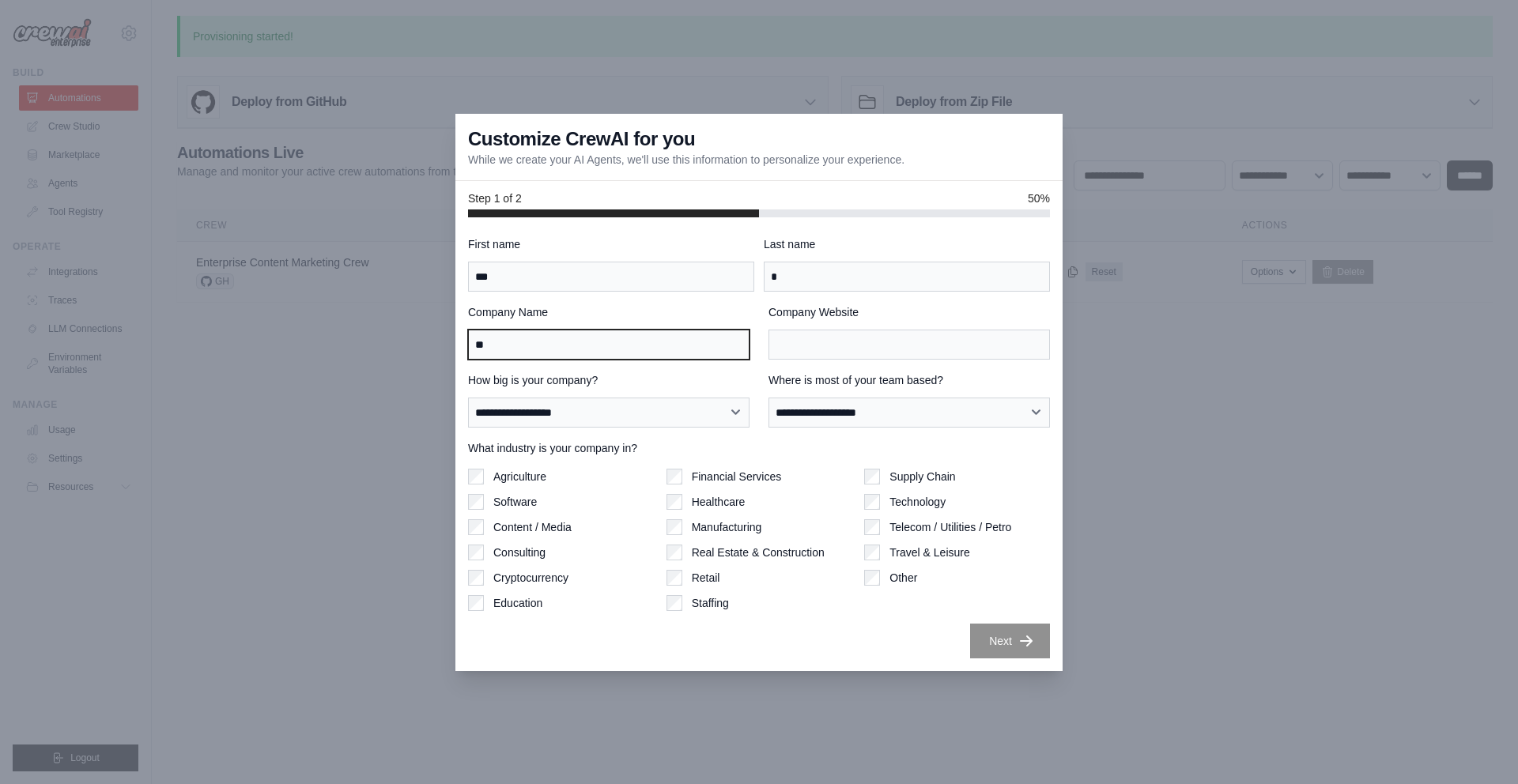
click at [596, 341] on input "**" at bounding box center [609, 344] width 282 height 30
type input "**********"
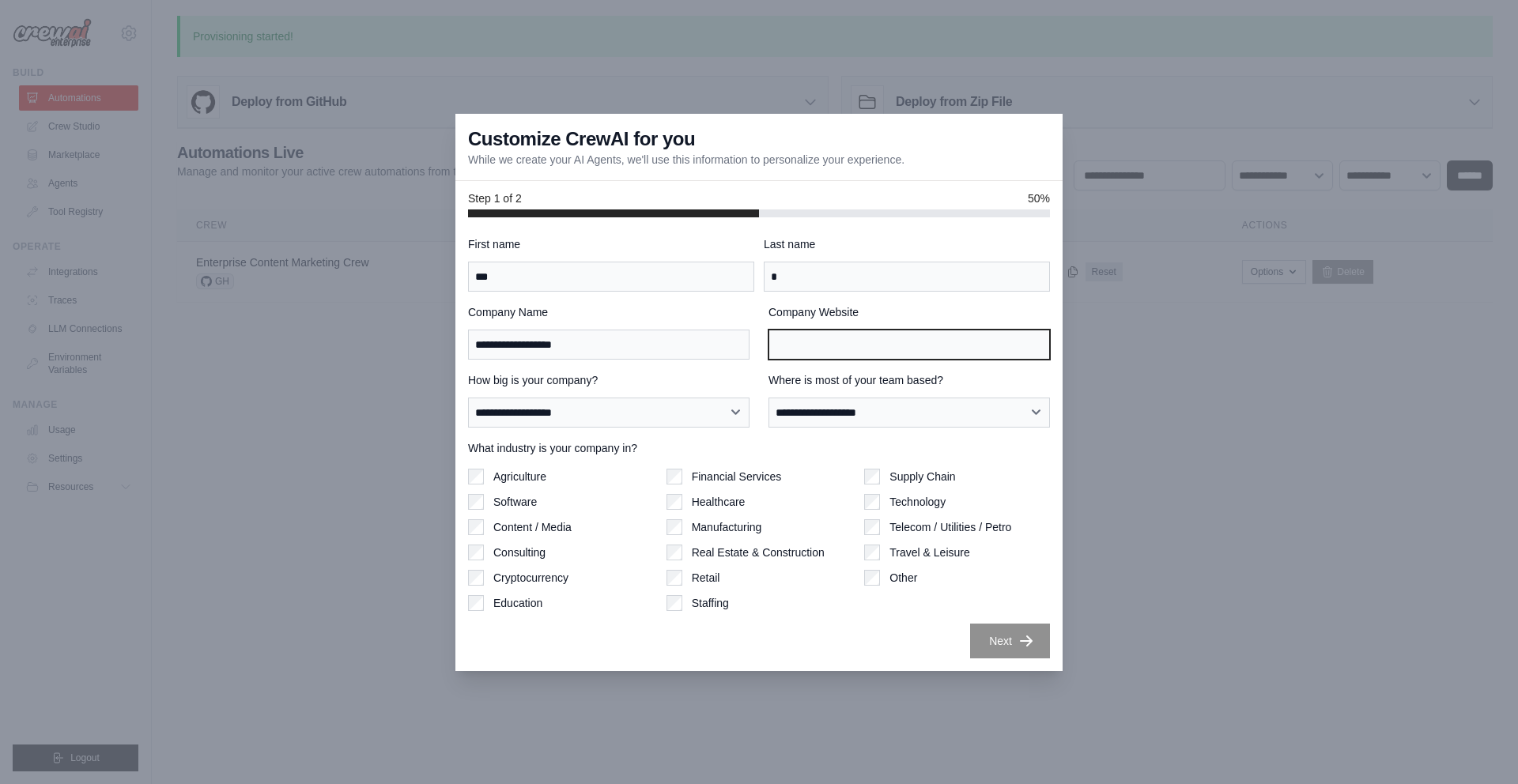
click at [868, 350] on input "Company Website" at bounding box center [909, 344] width 282 height 30
type input "**********"
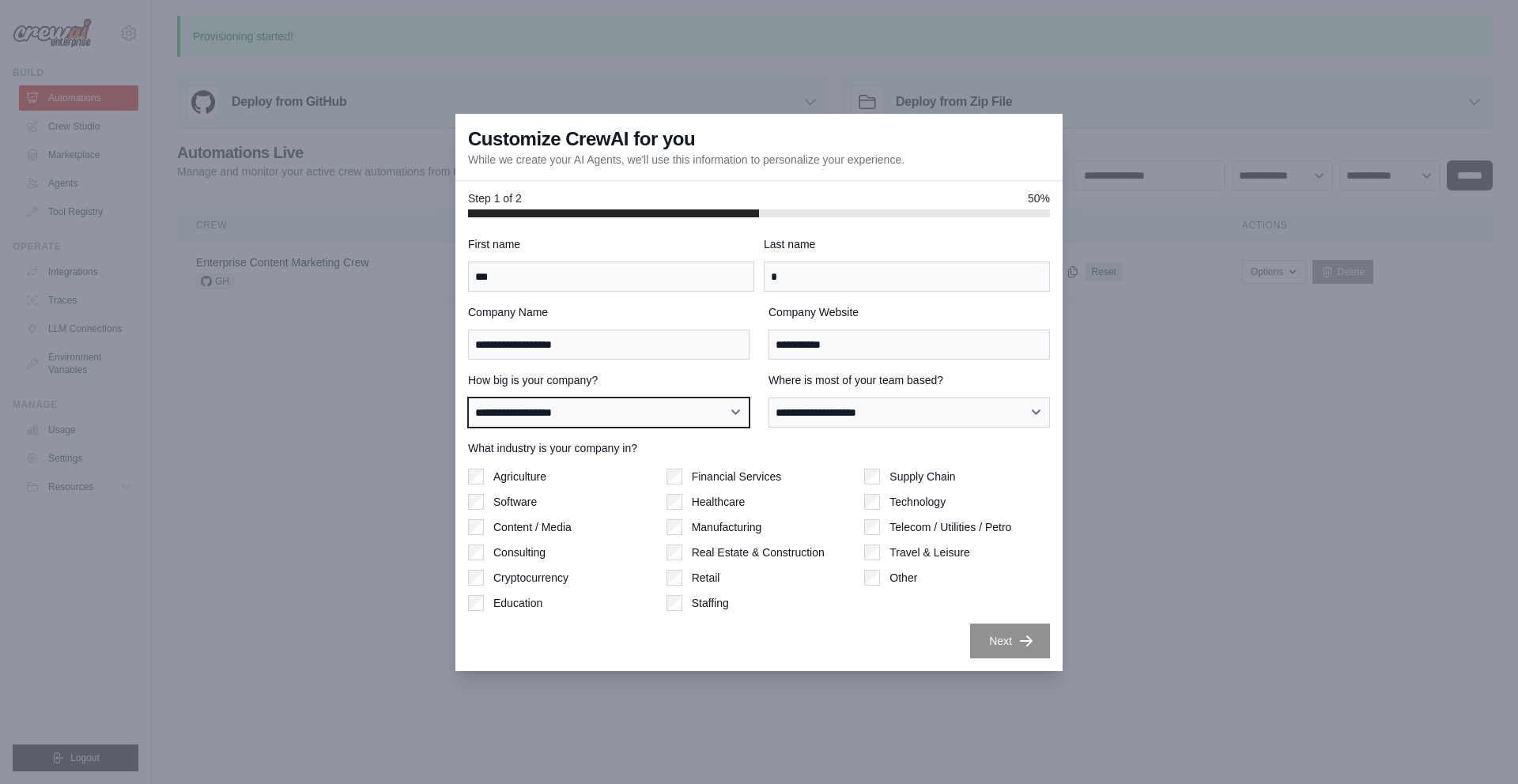
click at [721, 406] on select "**********" at bounding box center [609, 412] width 282 height 30
select select "**********"
click at [468, 397] on select "**********" at bounding box center [609, 412] width 282 height 30
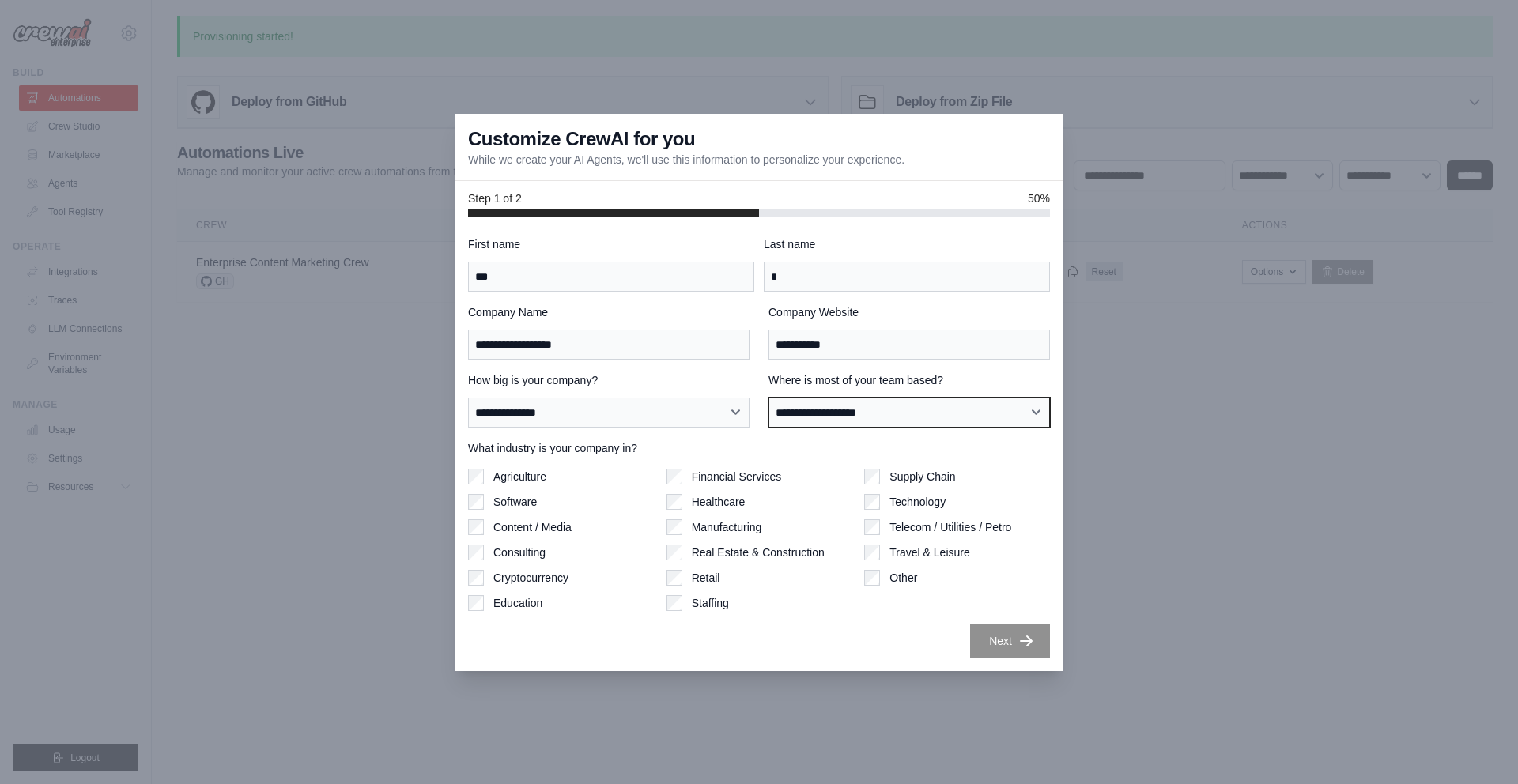
click at [804, 420] on select "**********" at bounding box center [909, 412] width 282 height 30
select select "**********"
click at [768, 397] on select "**********" at bounding box center [909, 412] width 282 height 30
click at [526, 607] on label "Education" at bounding box center [518, 602] width 49 height 16
click at [1024, 648] on button "Next" at bounding box center [1010, 641] width 80 height 35
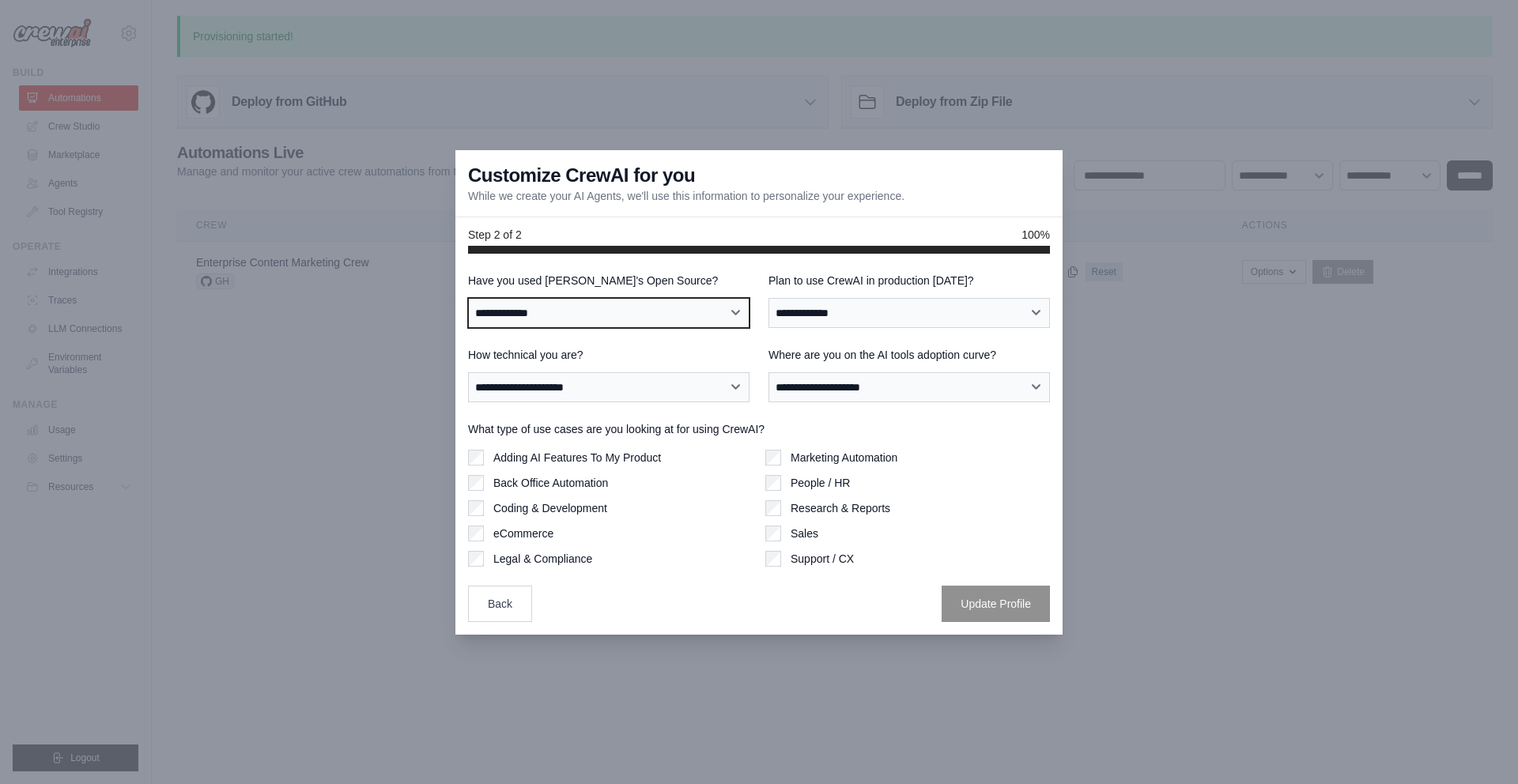
click at [659, 318] on select "**********" at bounding box center [609, 312] width 282 height 30
select select "**"
click at [468, 298] on select "**********" at bounding box center [609, 312] width 282 height 30
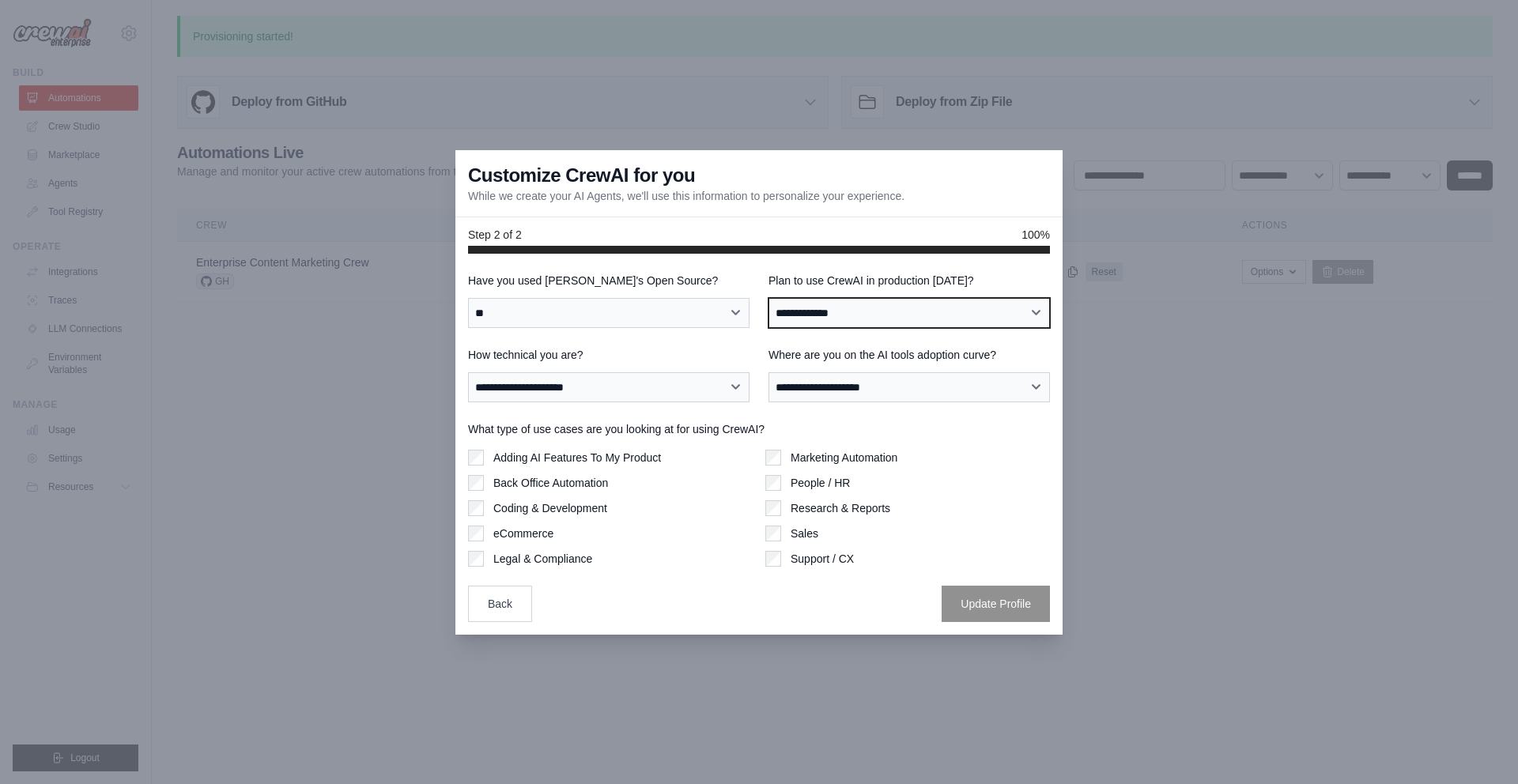
click at [854, 311] on select "**********" at bounding box center [909, 312] width 282 height 30
select select "*****"
click at [768, 298] on select "**********" at bounding box center [909, 312] width 282 height 30
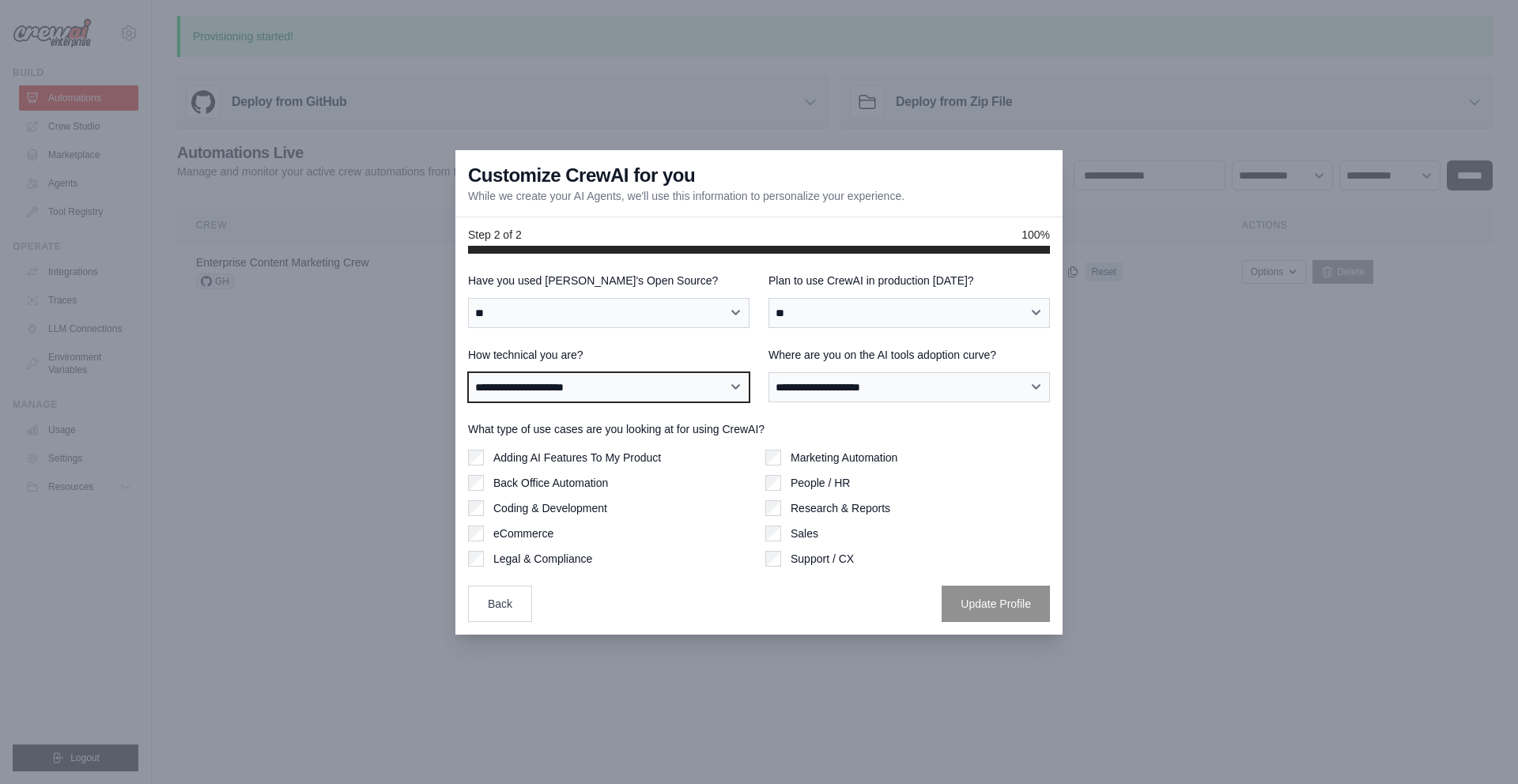
click at [650, 389] on select "**********" at bounding box center [609, 387] width 282 height 30
select select "**********"
click at [468, 372] on select "**********" at bounding box center [609, 387] width 282 height 30
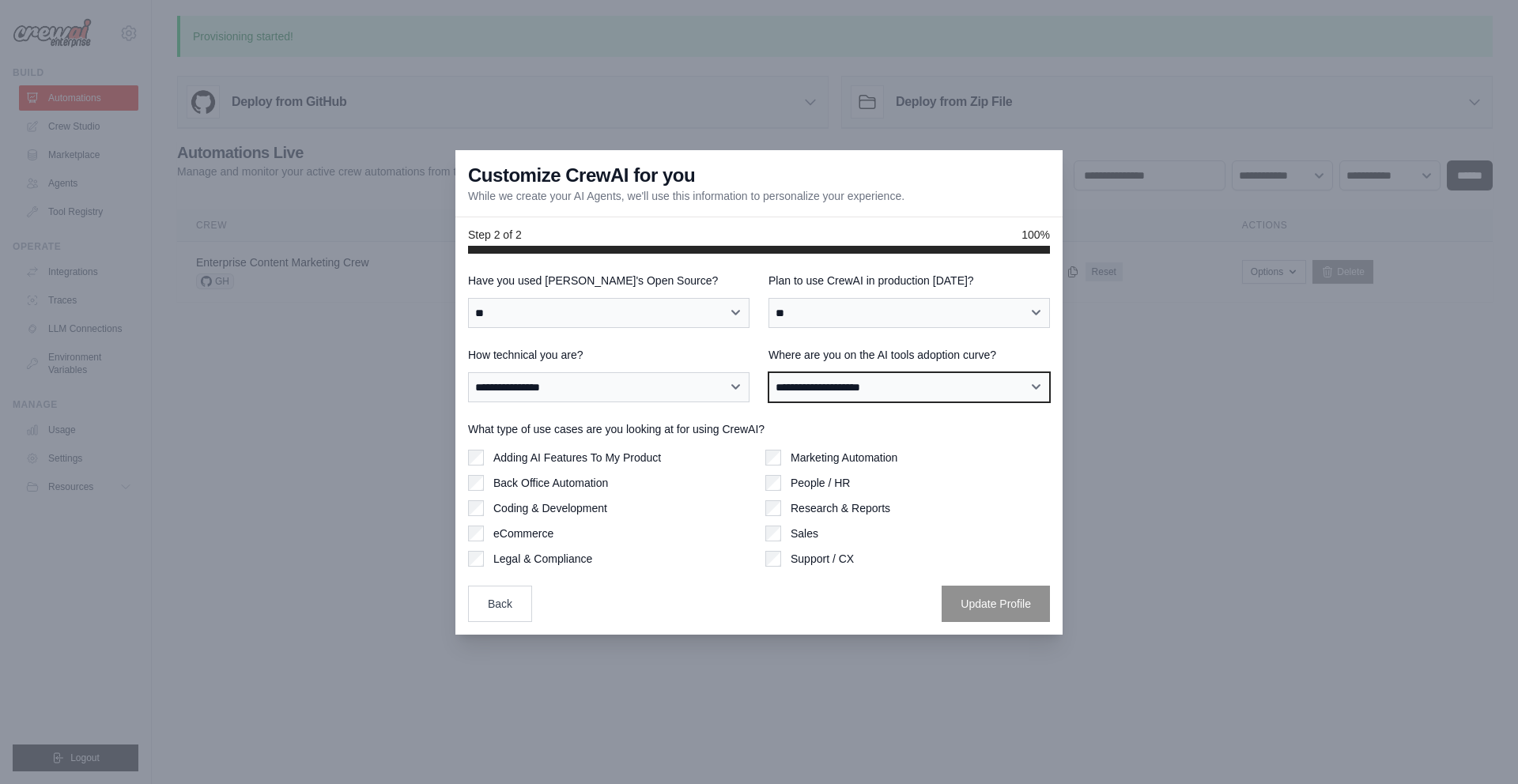
click at [870, 389] on select "**********" at bounding box center [909, 387] width 282 height 30
select select "**********"
click at [768, 372] on select "**********" at bounding box center [909, 387] width 282 height 30
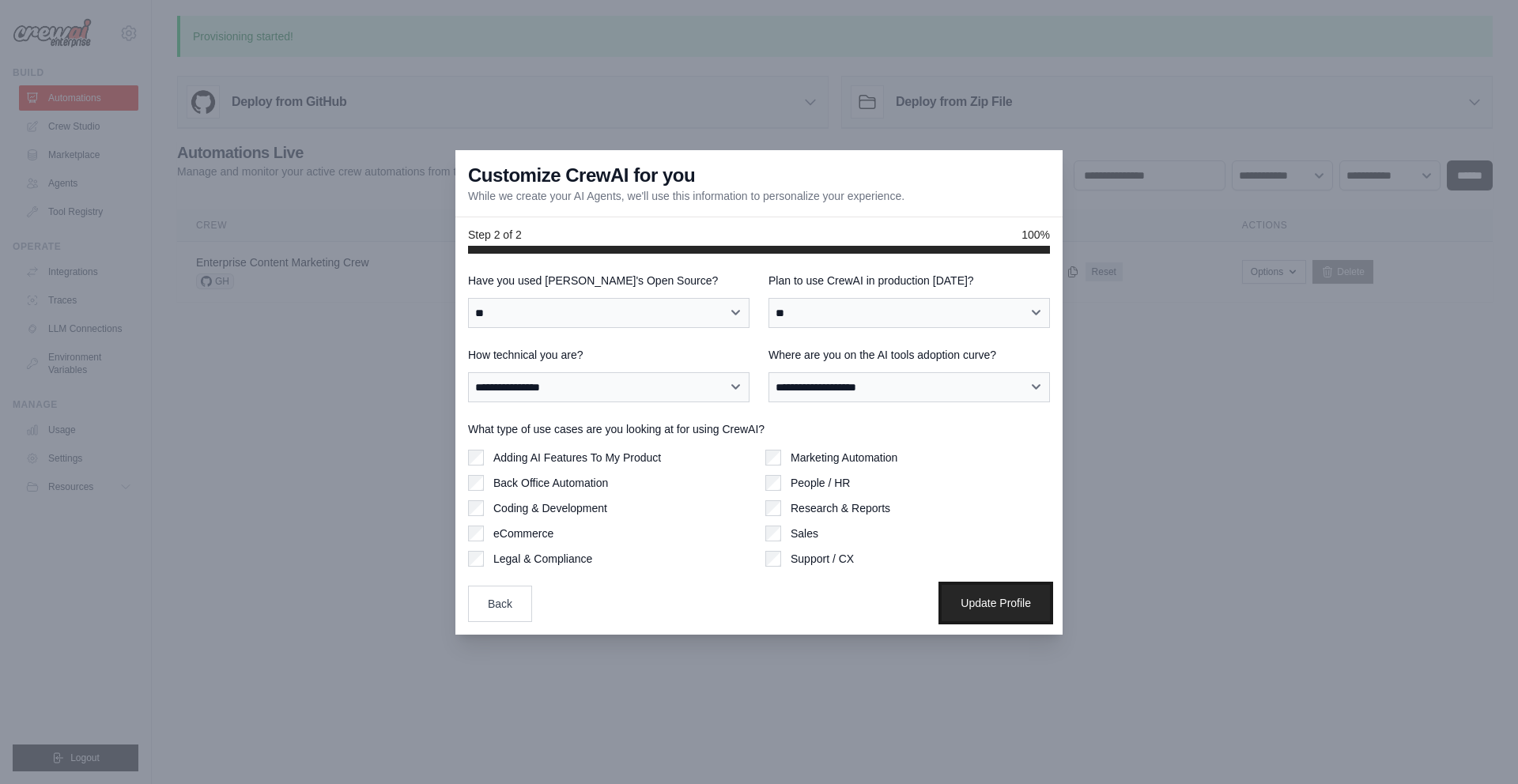
click at [975, 599] on button "Update Profile" at bounding box center [996, 602] width 109 height 36
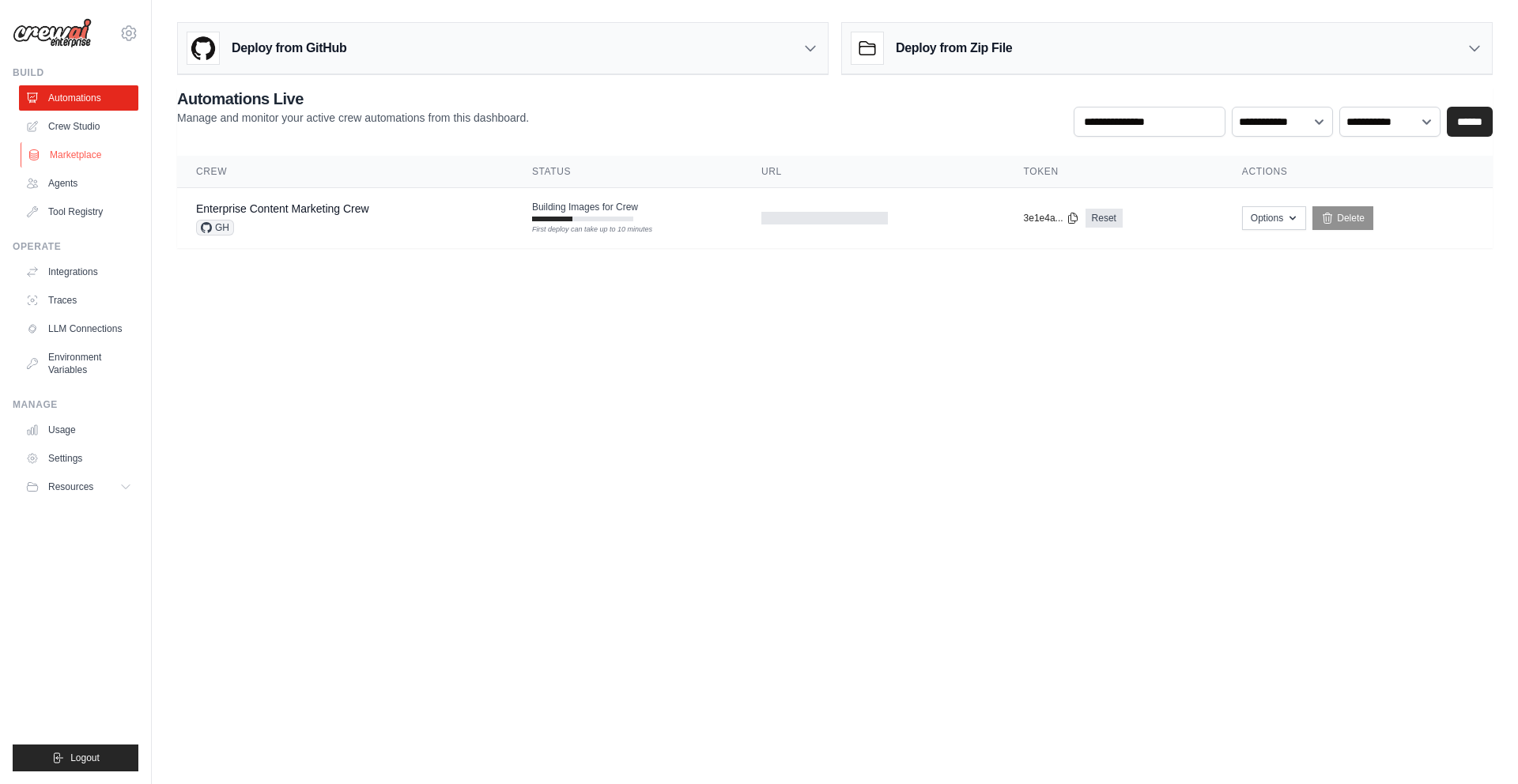
click at [75, 152] on link "Marketplace" at bounding box center [80, 155] width 120 height 25
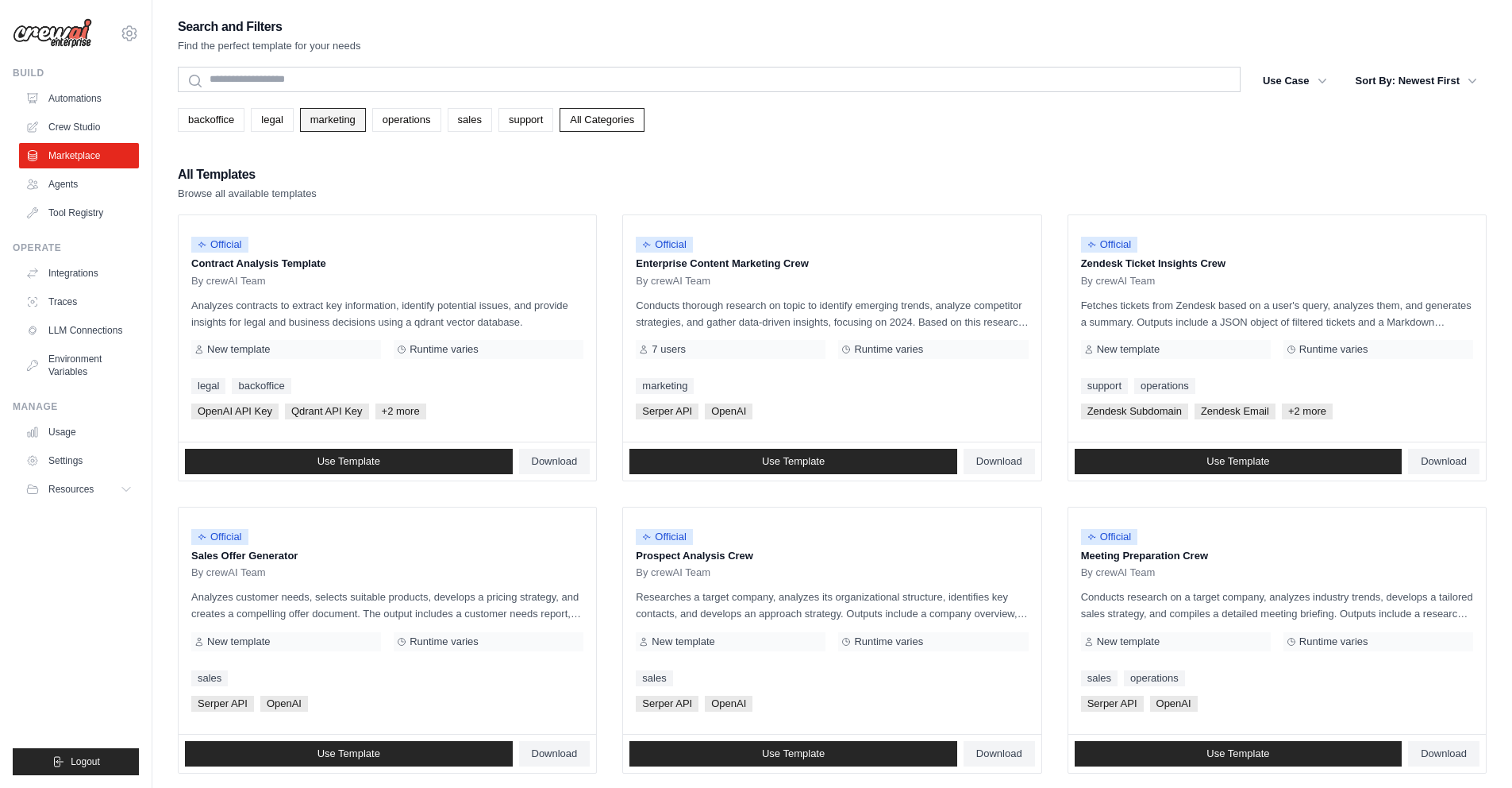
click at [324, 127] on link "marketing" at bounding box center [332, 120] width 66 height 24
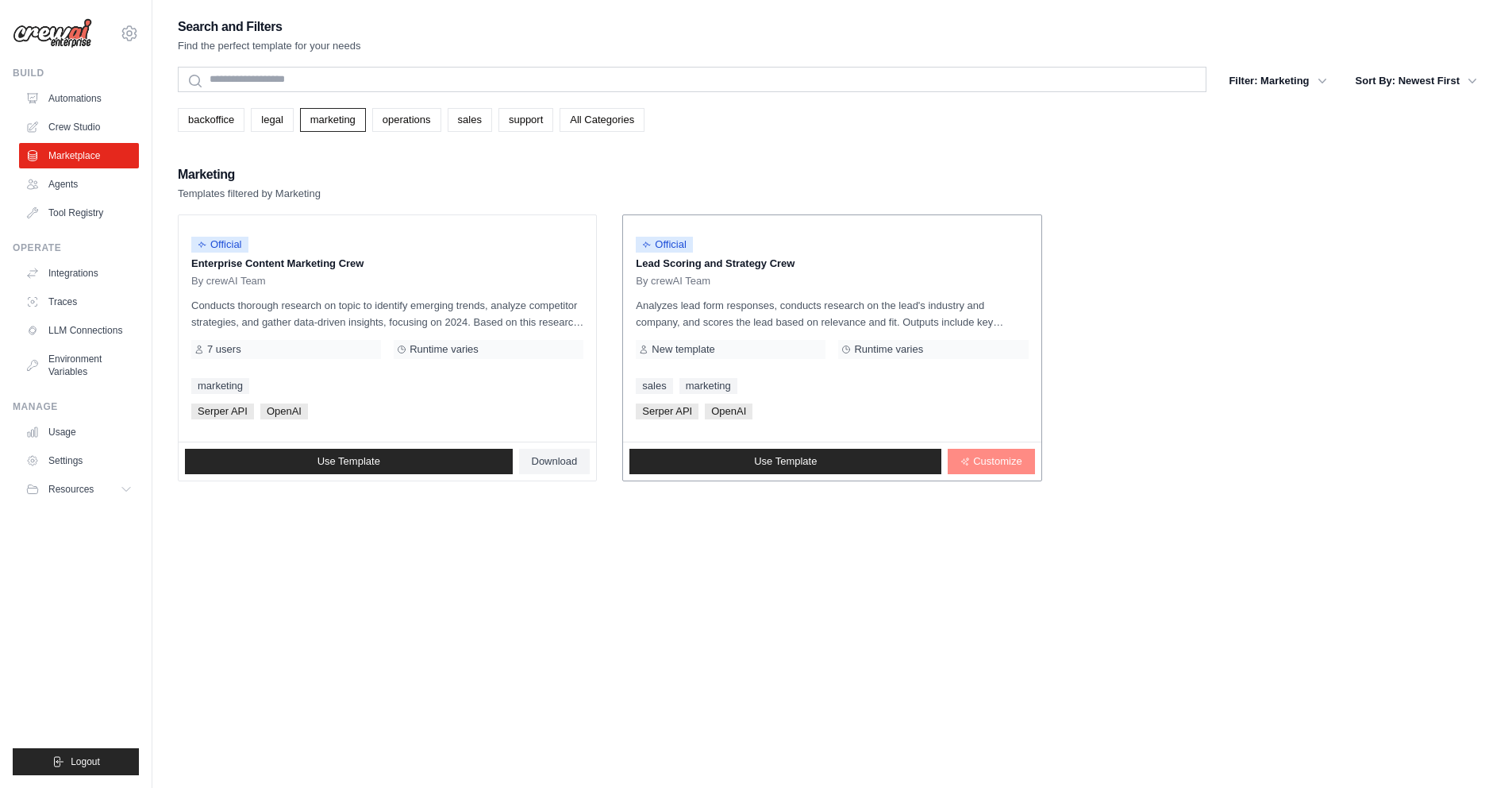
click at [1002, 461] on span "Customize" at bounding box center [997, 461] width 49 height 13
click at [76, 97] on link "Automations" at bounding box center [80, 99] width 120 height 26
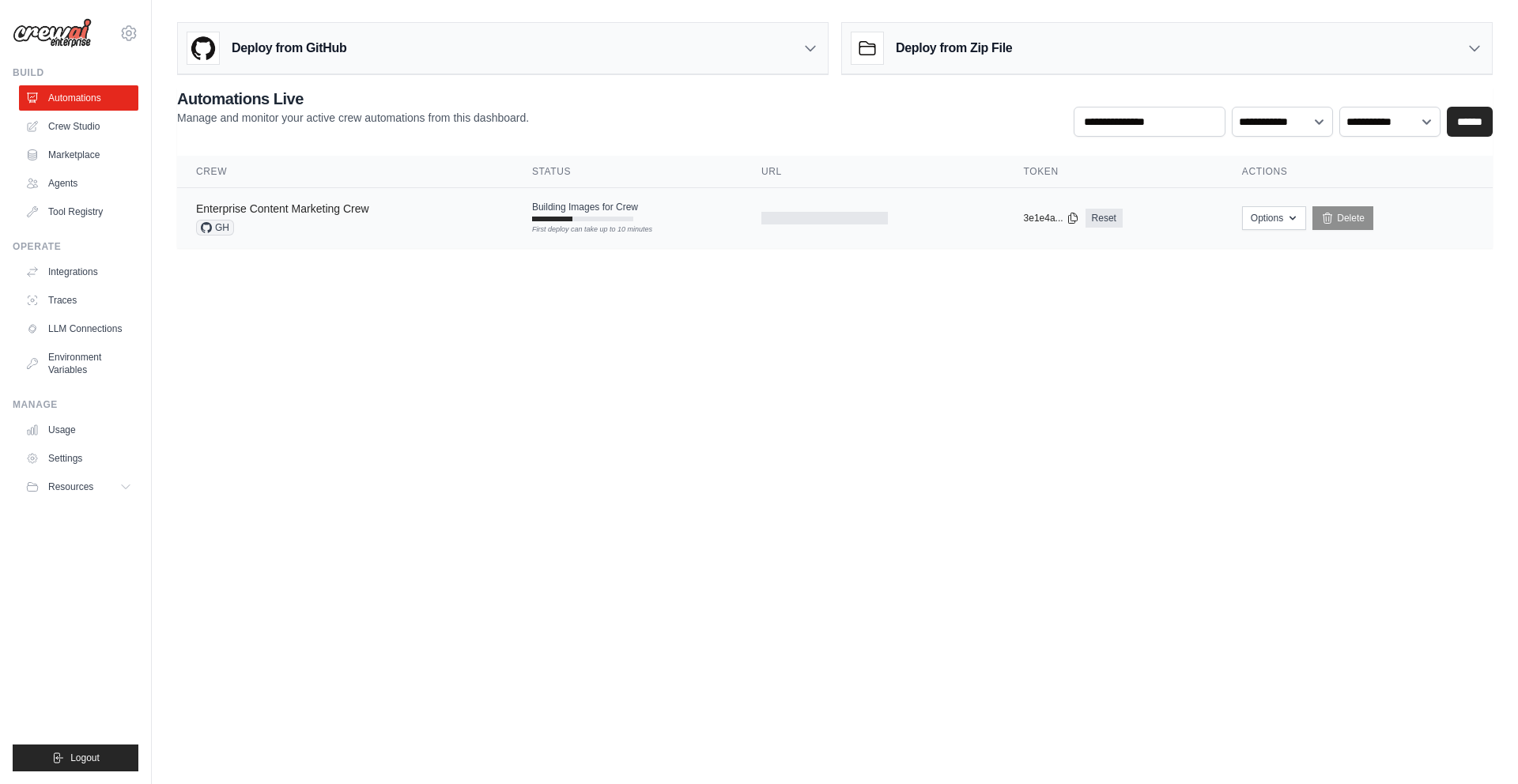
click at [358, 213] on link "Enterprise Content Marketing Crew" at bounding box center [283, 208] width 173 height 13
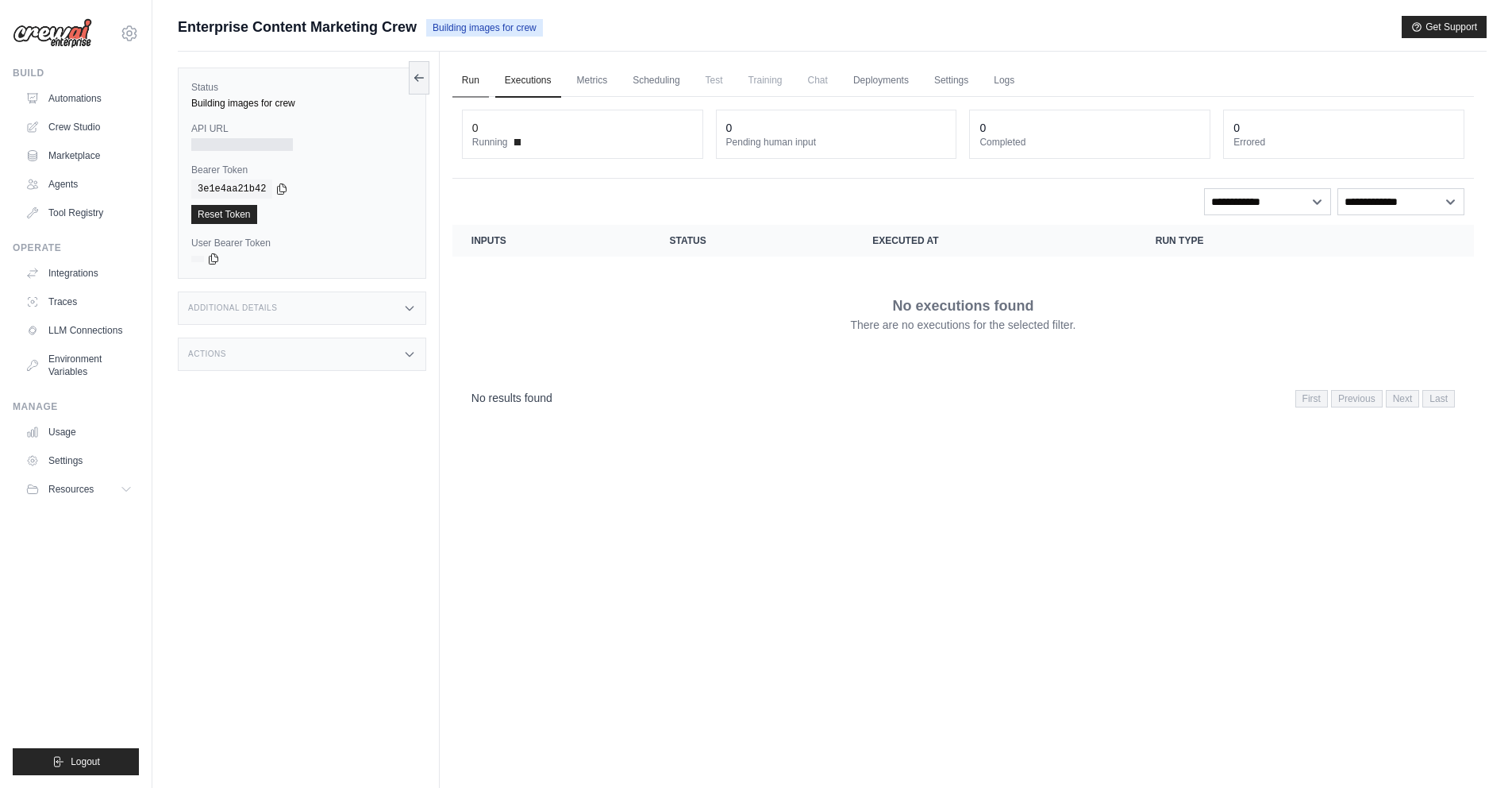
click at [460, 81] on link "Run" at bounding box center [470, 80] width 37 height 33
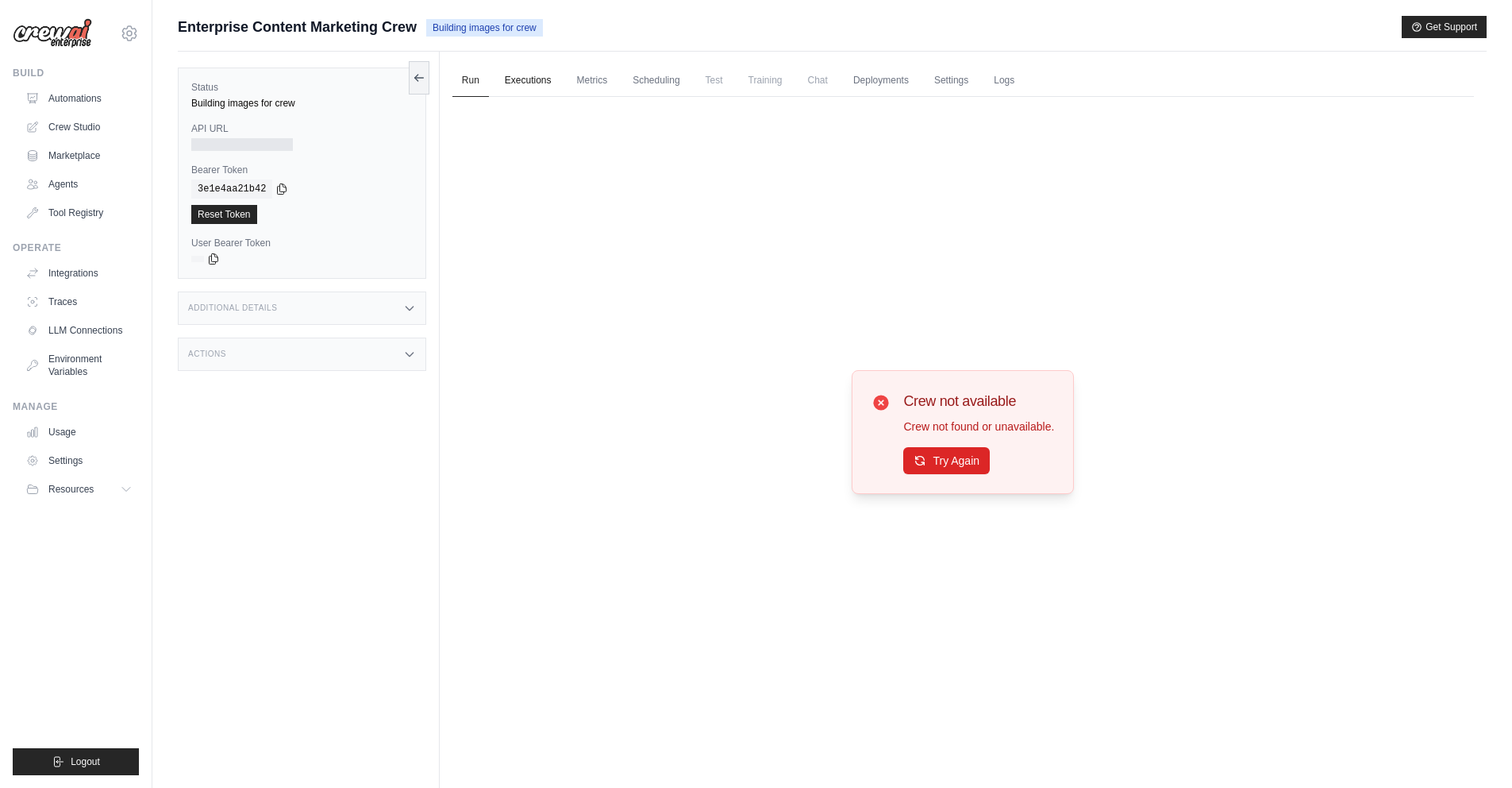
click at [512, 81] on link "Executions" at bounding box center [528, 80] width 66 height 33
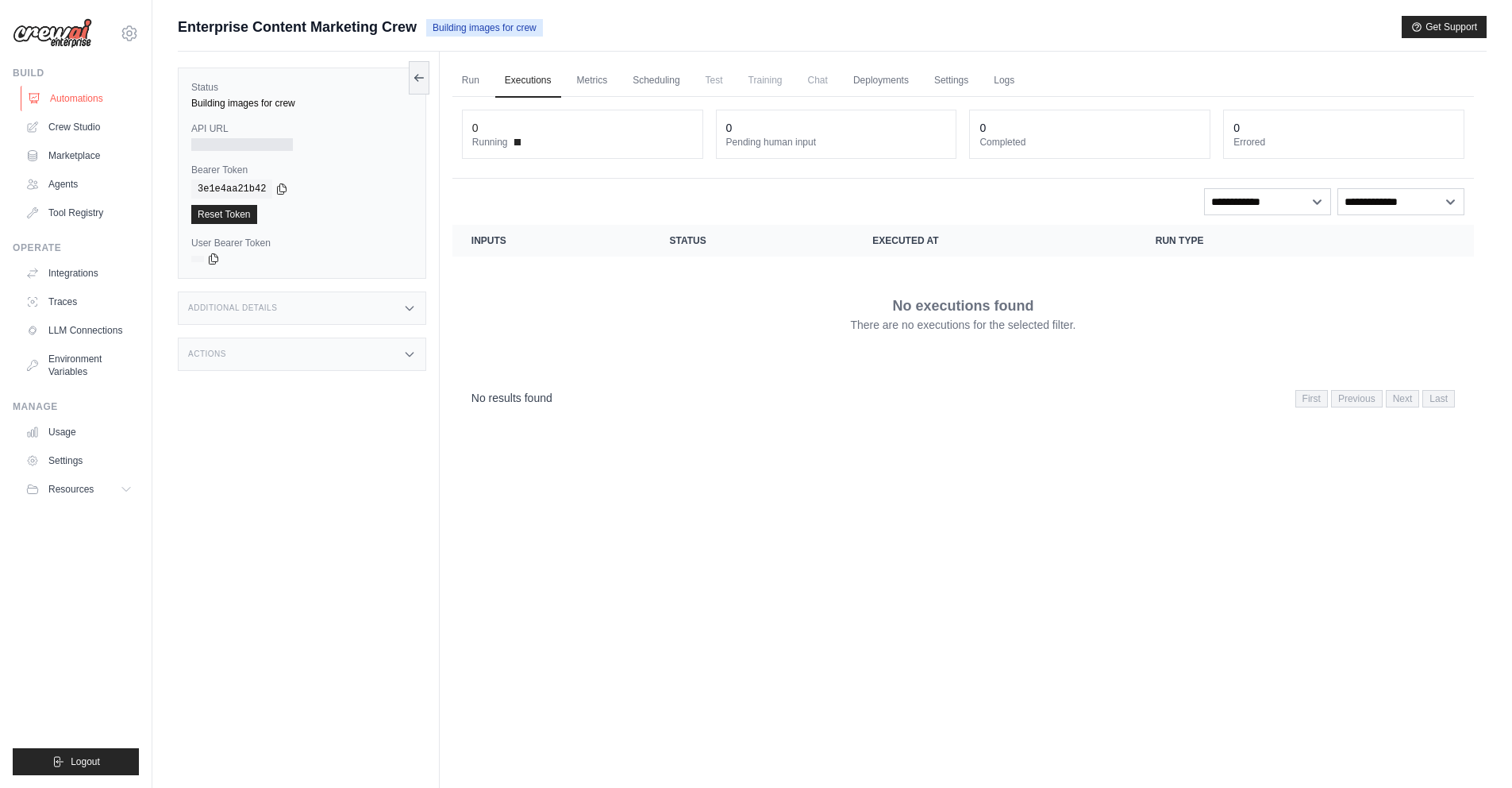
click at [85, 99] on link "Automations" at bounding box center [80, 99] width 120 height 26
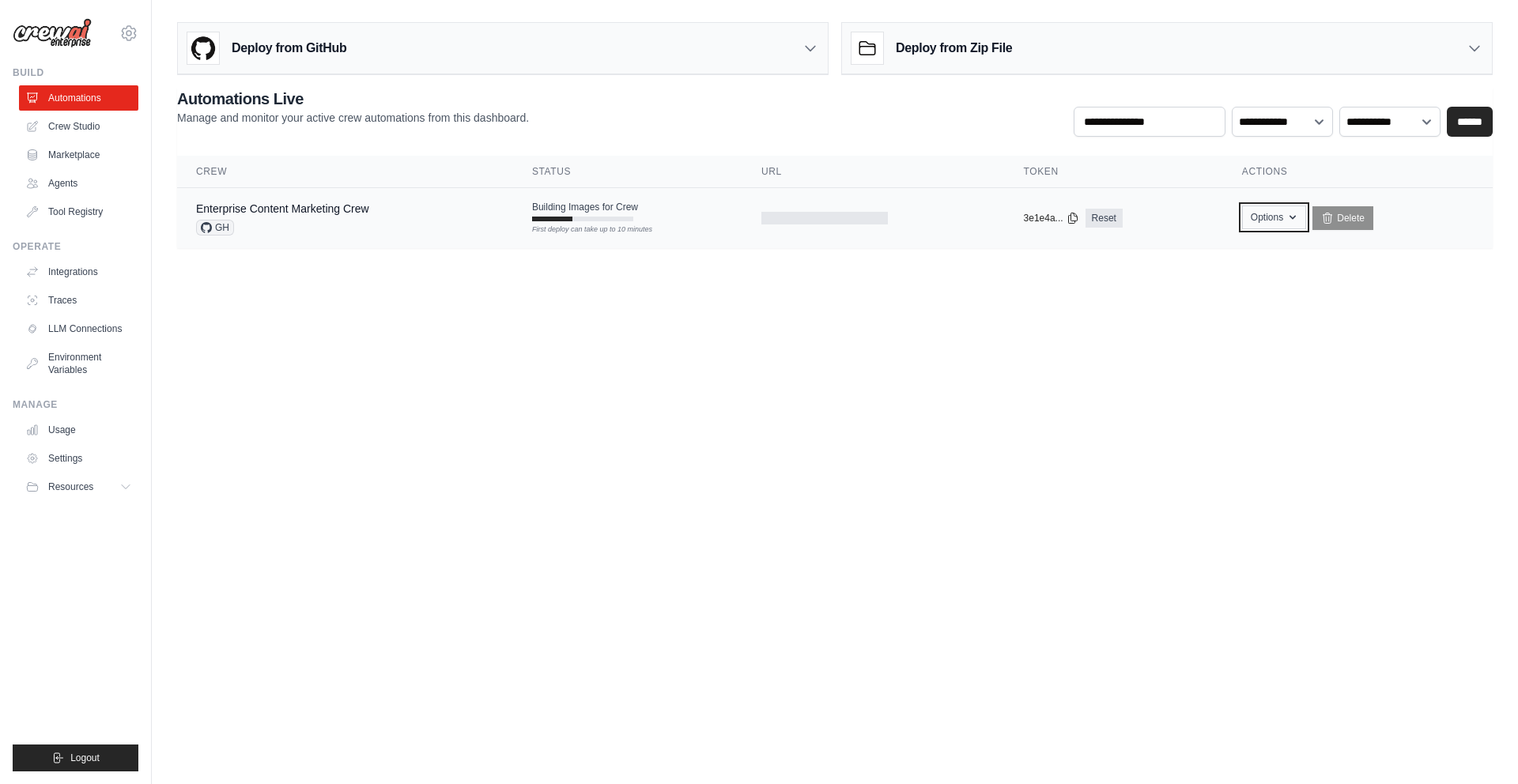
click at [1293, 216] on icon "button" at bounding box center [1292, 217] width 13 height 13
click at [87, 132] on link "Crew Studio" at bounding box center [80, 126] width 120 height 25
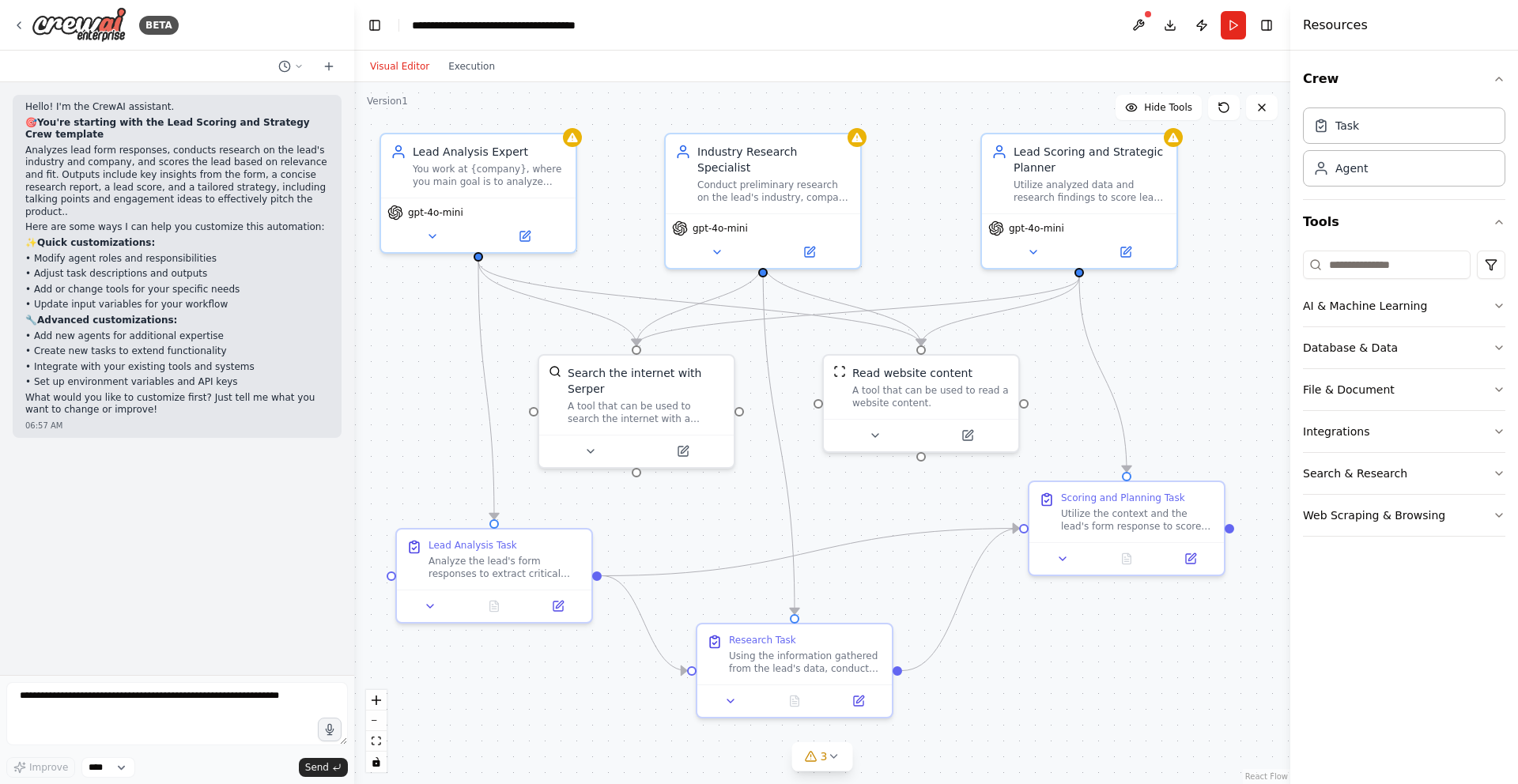
drag, startPoint x: 711, startPoint y: 518, endPoint x: 753, endPoint y: 521, distance: 42.1
click at [753, 521] on div ".deletable-edge-delete-btn { width: 20px; height: 20px; border: 0px solid #ffff…" at bounding box center [822, 433] width 936 height 702
click at [463, 188] on div "Lead Analysis Expert You work at {company}, where you main goal is to analyze l…" at bounding box center [478, 163] width 194 height 64
click at [17, 25] on icon at bounding box center [19, 25] width 3 height 6
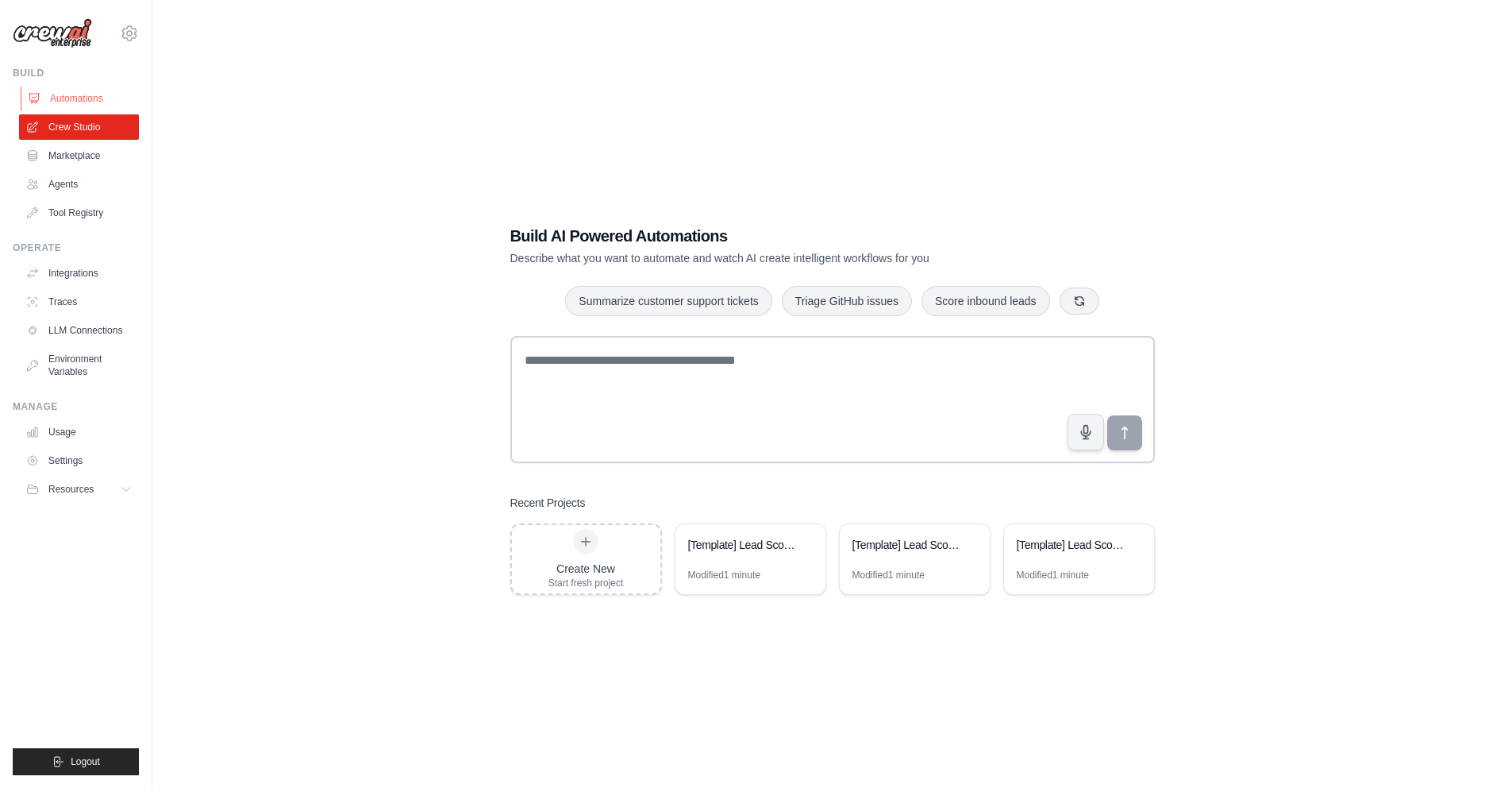
click at [101, 96] on link "Automations" at bounding box center [80, 99] width 120 height 26
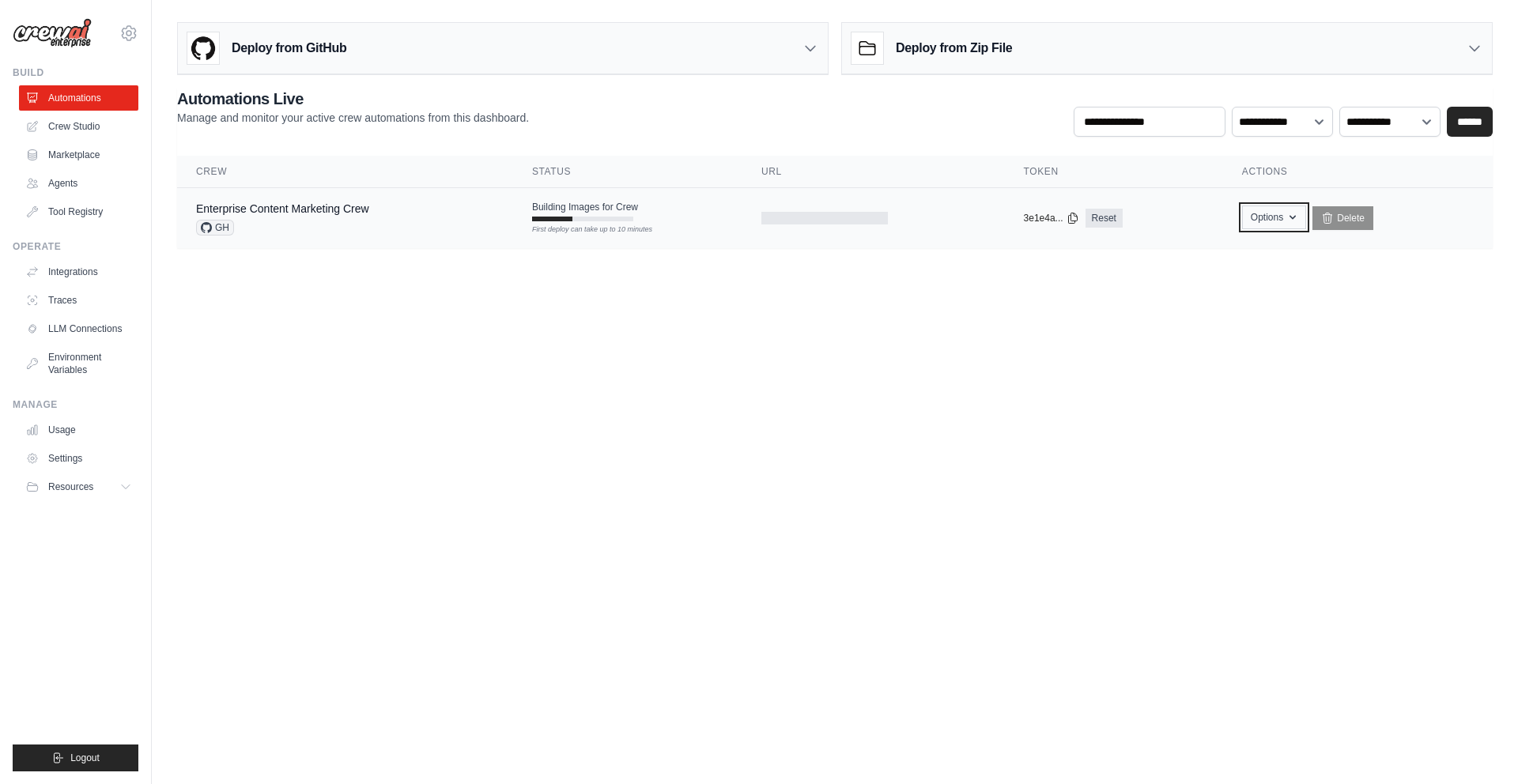
click at [1291, 220] on icon "button" at bounding box center [1292, 217] width 13 height 13
click at [1425, 274] on main "Deploy from GitHub Deploy your project directly from GitHub. Select a repositor…" at bounding box center [835, 141] width 1366 height 283
click at [87, 125] on link "Crew Studio" at bounding box center [80, 126] width 120 height 25
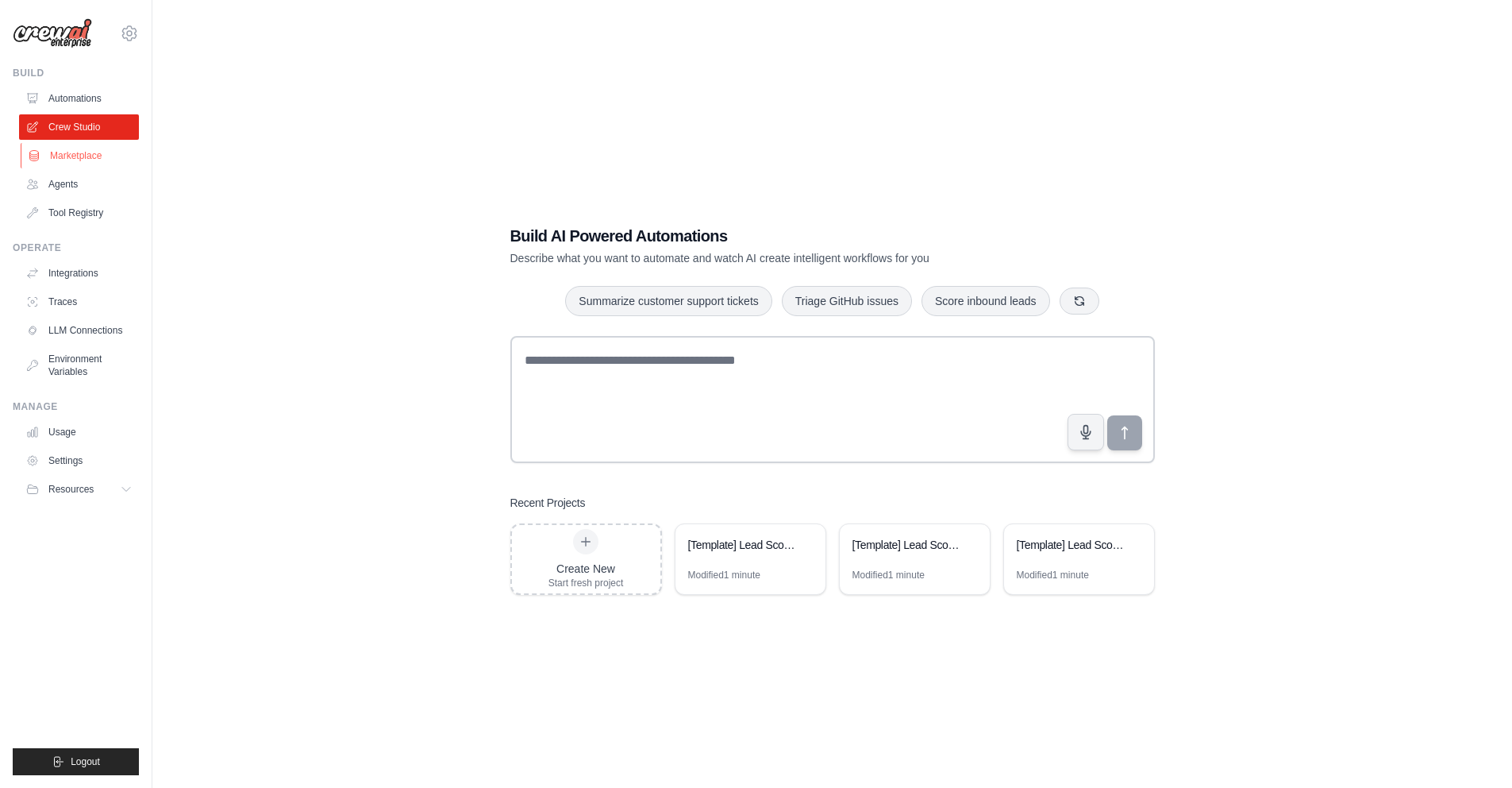
click at [78, 148] on link "Marketplace" at bounding box center [80, 156] width 120 height 26
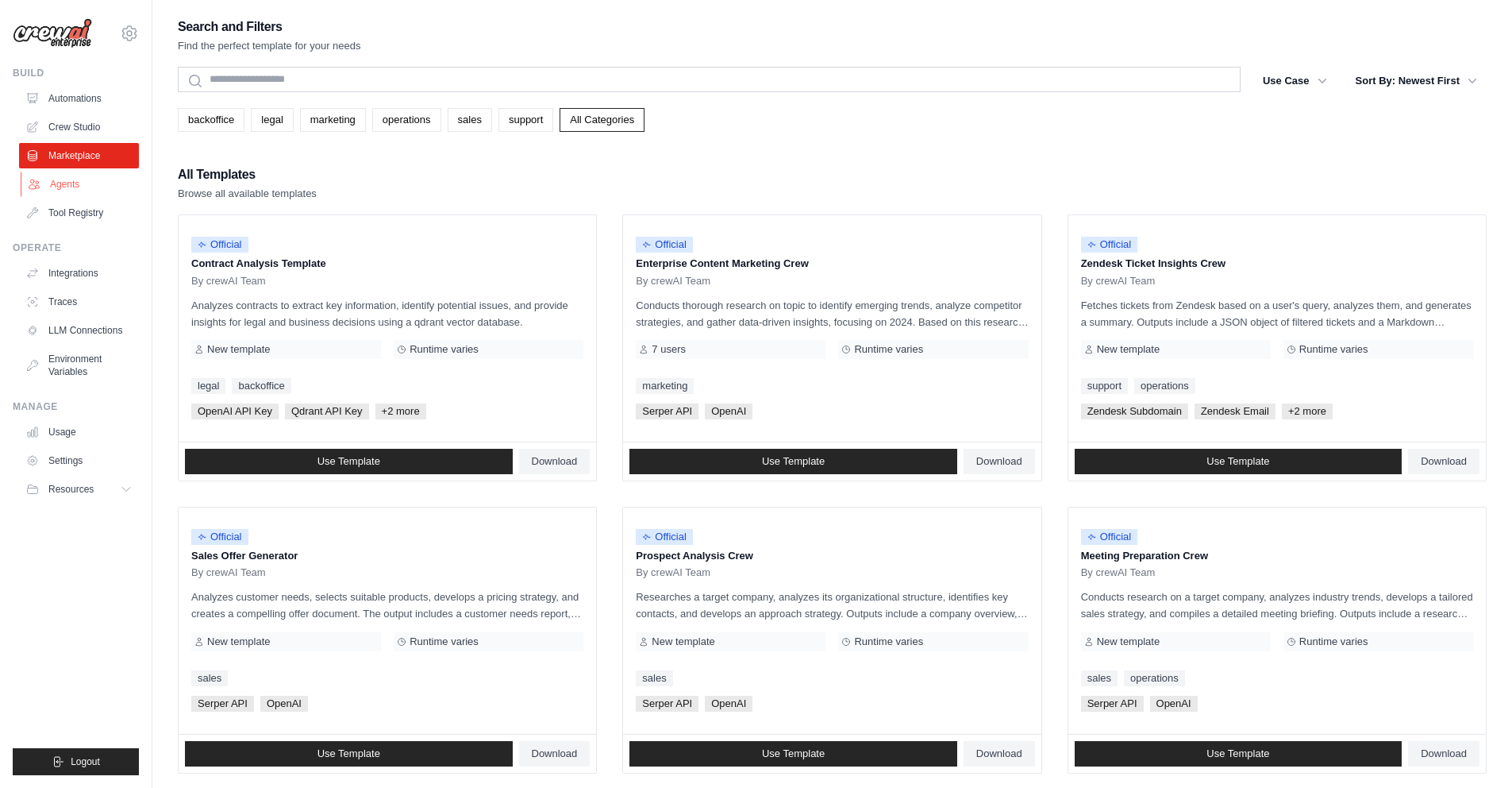
click at [78, 181] on link "Agents" at bounding box center [80, 184] width 120 height 26
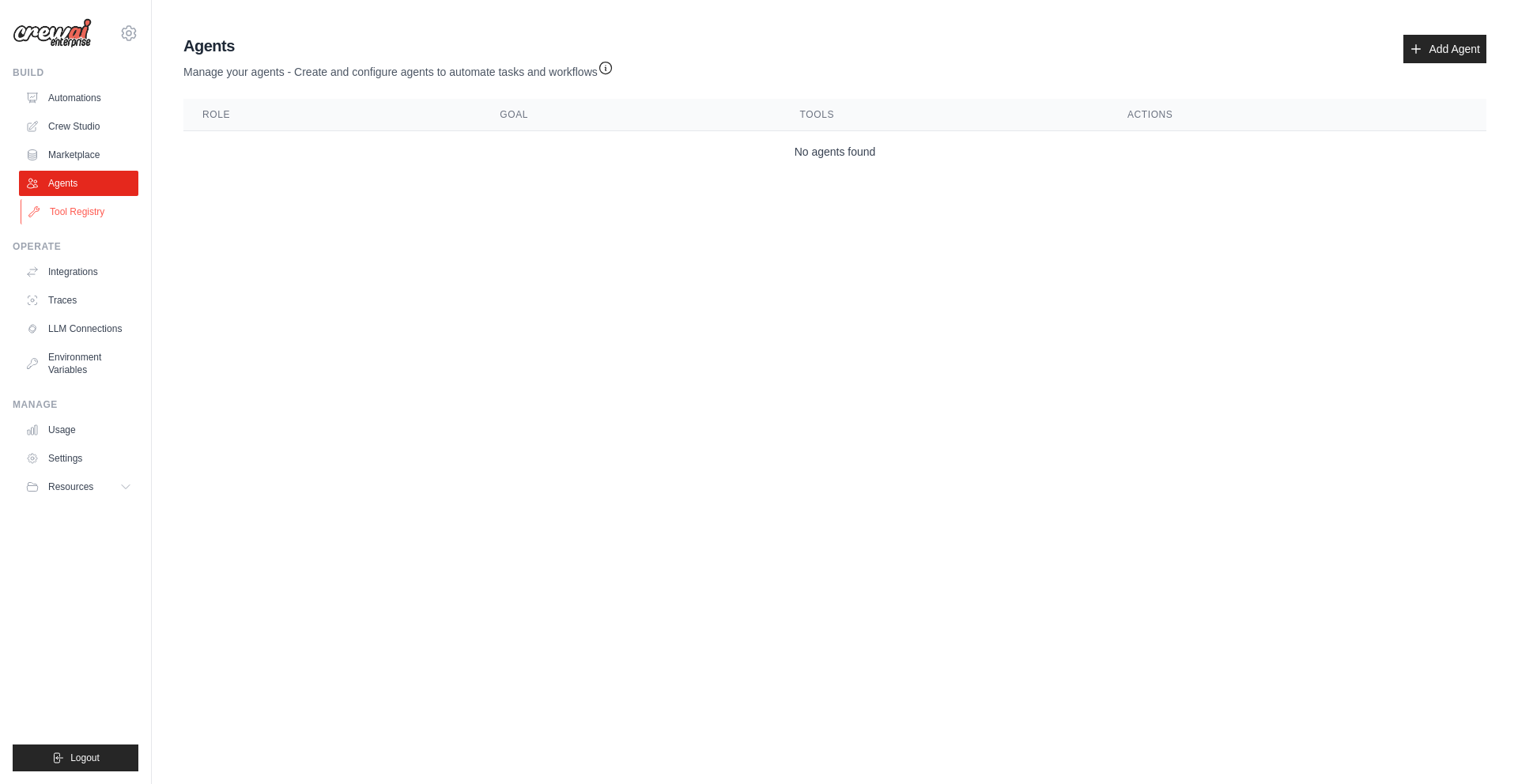
click at [86, 212] on link "Tool Registry" at bounding box center [80, 212] width 120 height 25
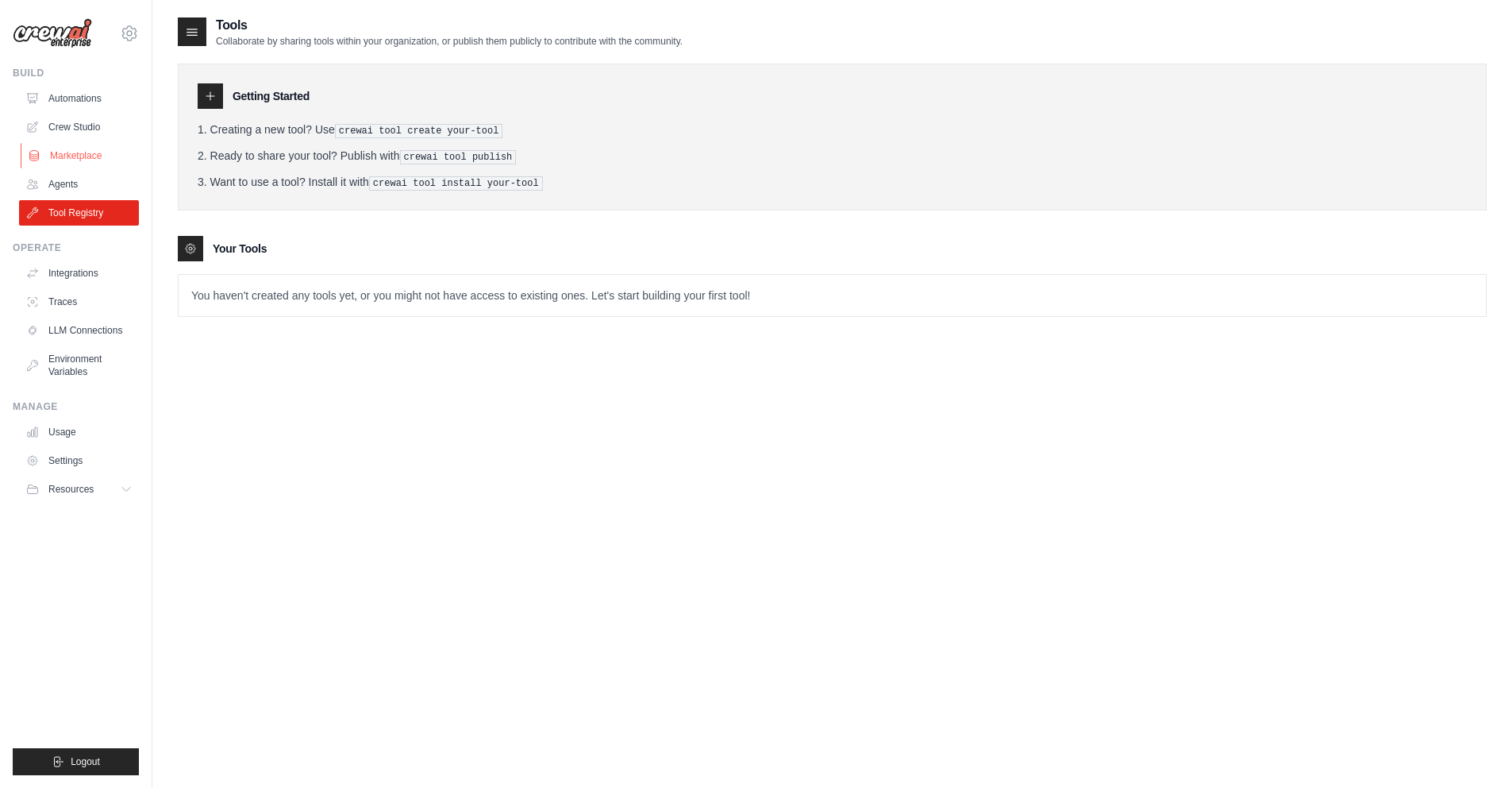
click at [84, 161] on link "Marketplace" at bounding box center [80, 156] width 120 height 26
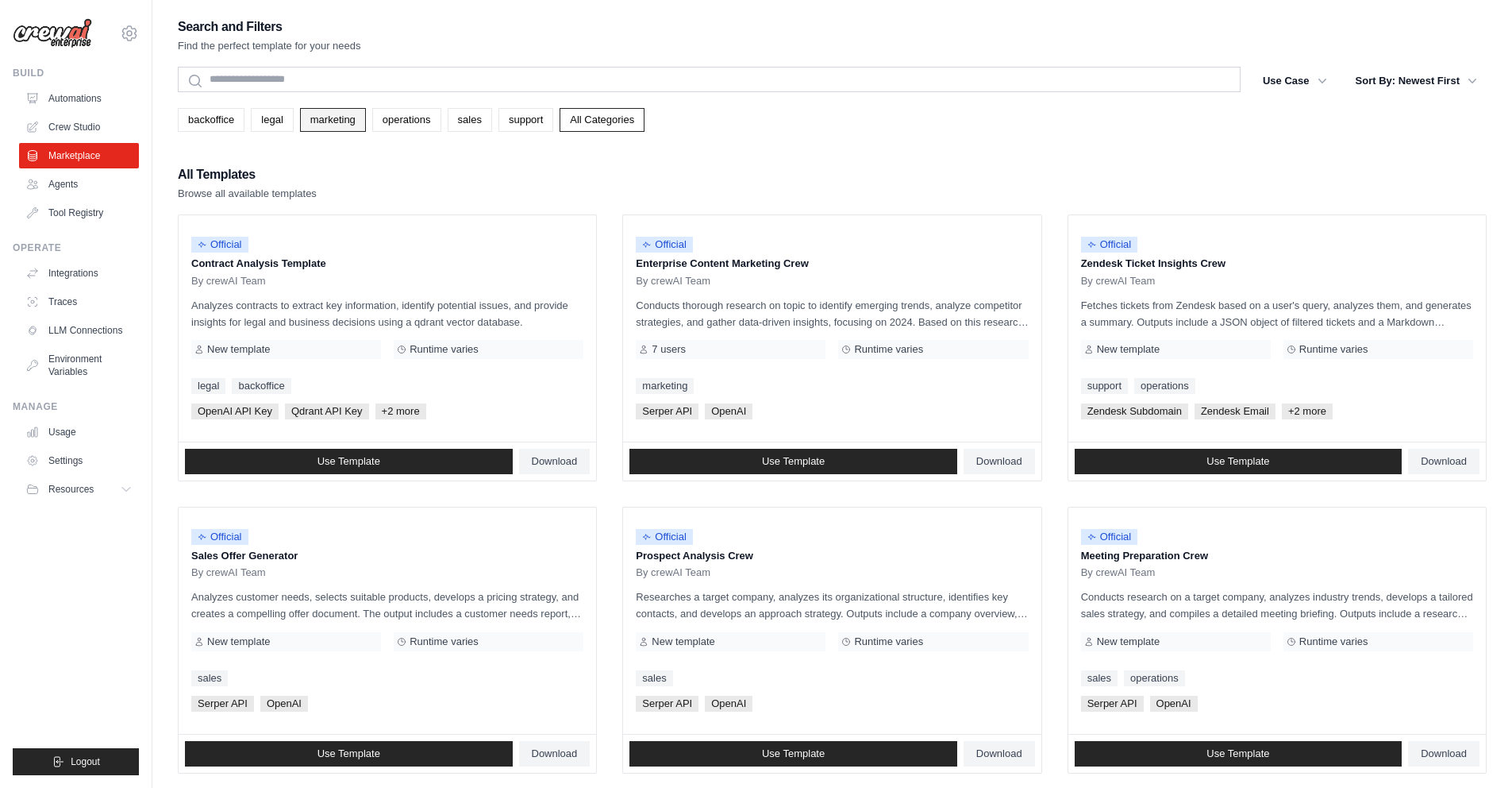
click at [333, 125] on link "marketing" at bounding box center [332, 120] width 66 height 24
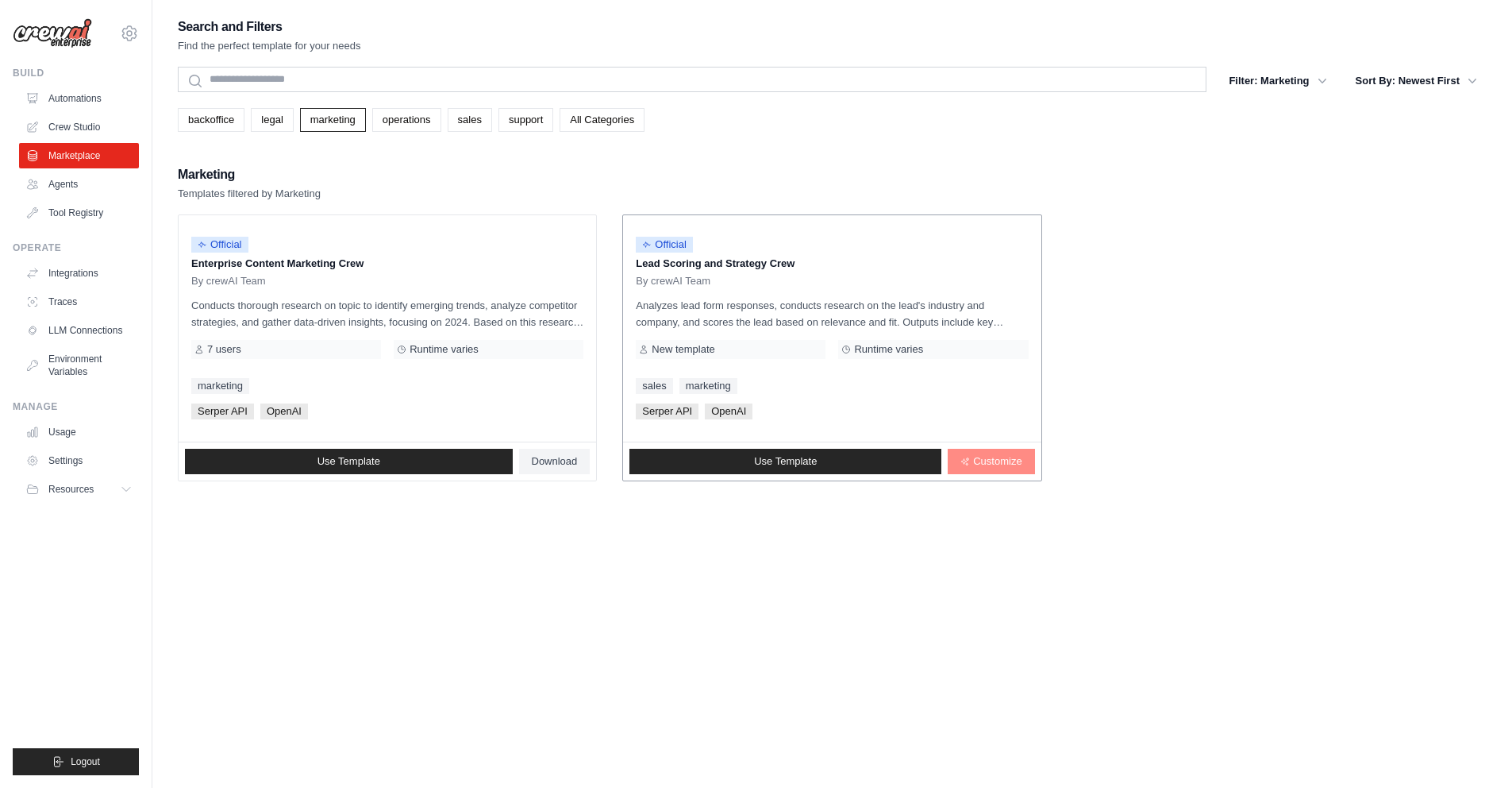
click at [1002, 461] on span "Customize" at bounding box center [997, 461] width 49 height 13
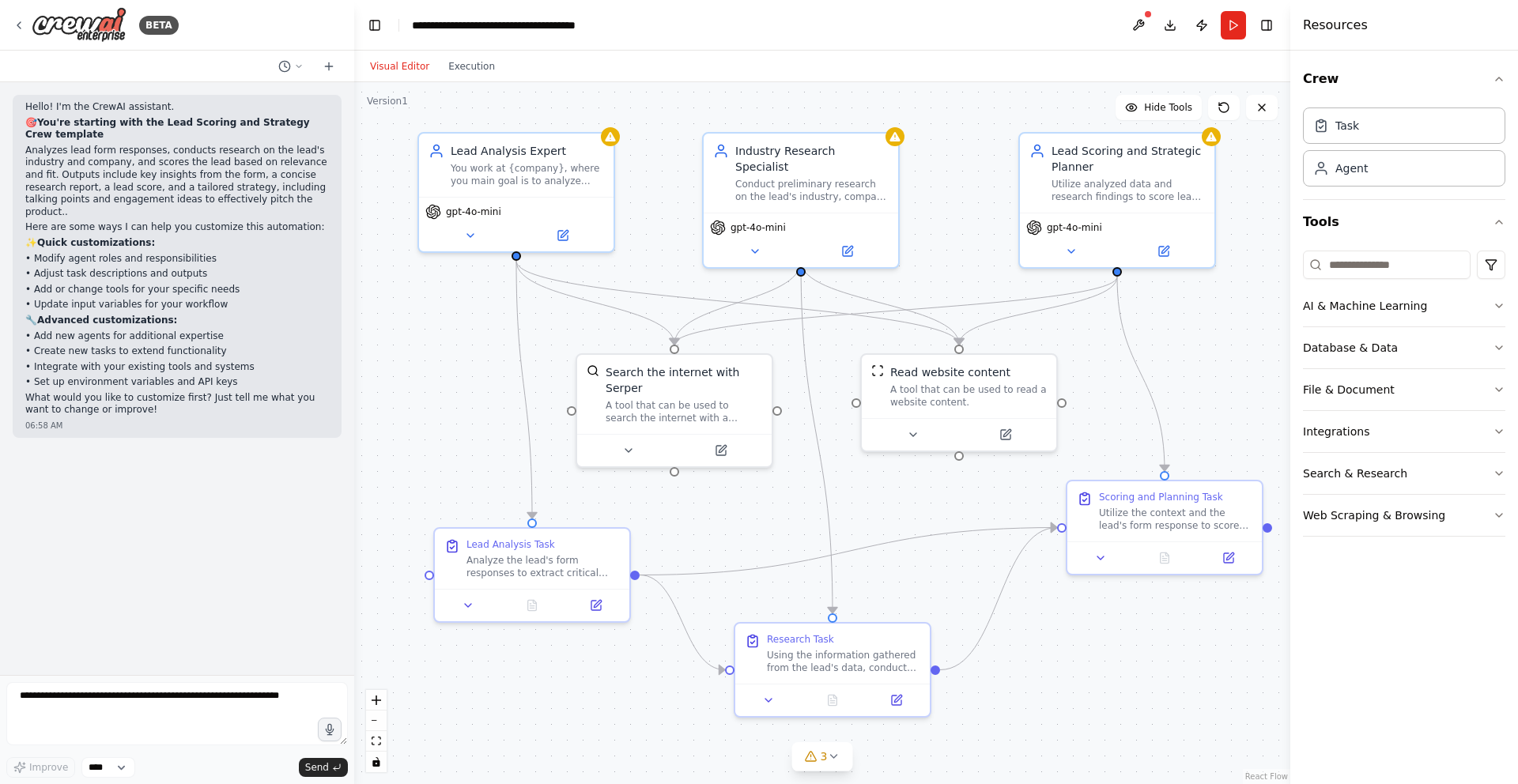
drag, startPoint x: 876, startPoint y: 285, endPoint x: 953, endPoint y: 288, distance: 77.1
click at [953, 288] on div ".deletable-edge-delete-btn { width: 20px; height: 20px; border: 0px solid #ffff…" at bounding box center [822, 433] width 936 height 702
click at [493, 176] on div "You work at {company}, where you main goal is to analyze leads form responses t…" at bounding box center [525, 171] width 154 height 25
click at [469, 234] on icon at bounding box center [468, 231] width 13 height 13
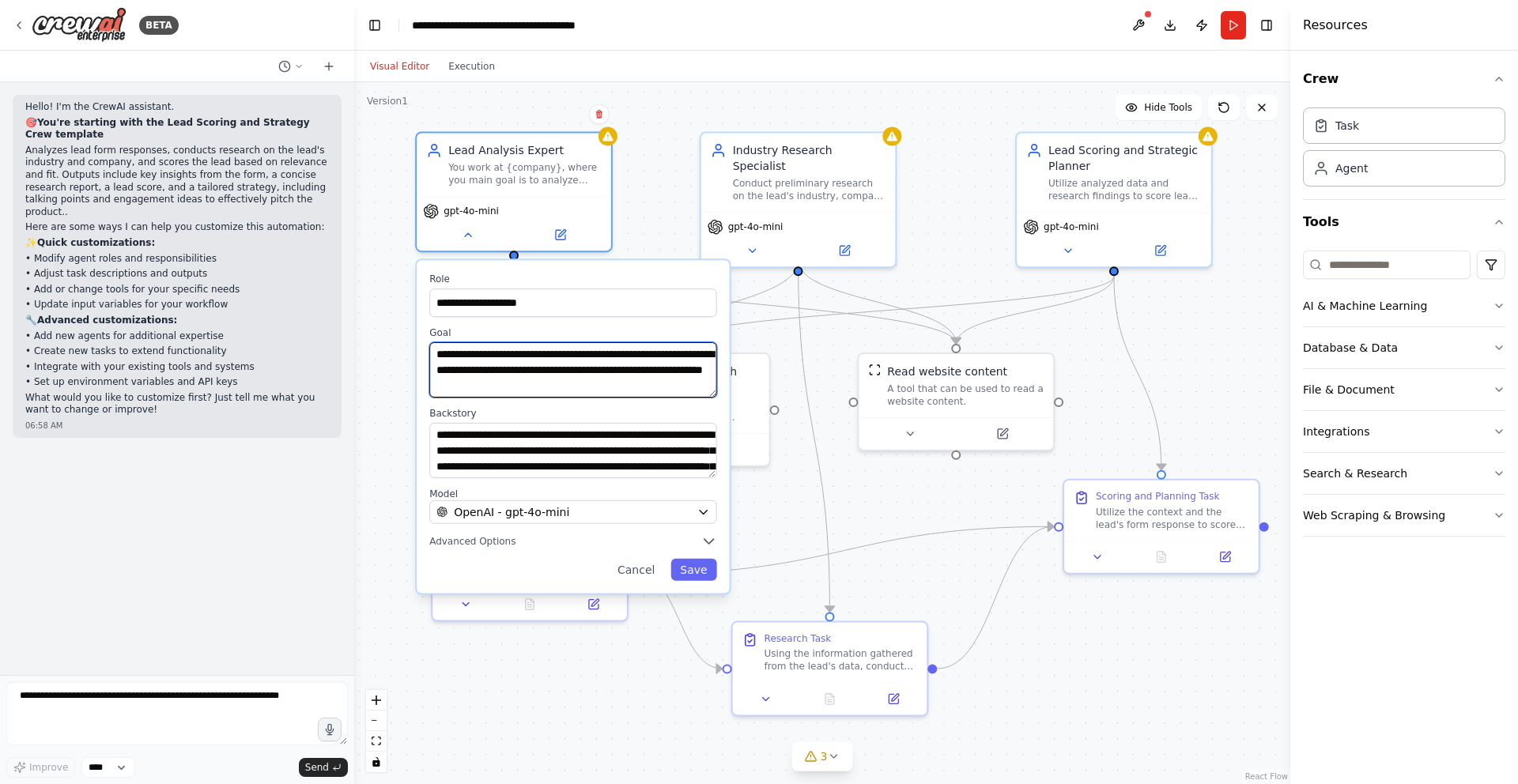
click at [561, 377] on textarea "**********" at bounding box center [573, 369] width 287 height 55
click at [632, 380] on textarea "**********" at bounding box center [573, 369] width 287 height 55
click at [644, 386] on textarea "**********" at bounding box center [573, 369] width 287 height 55
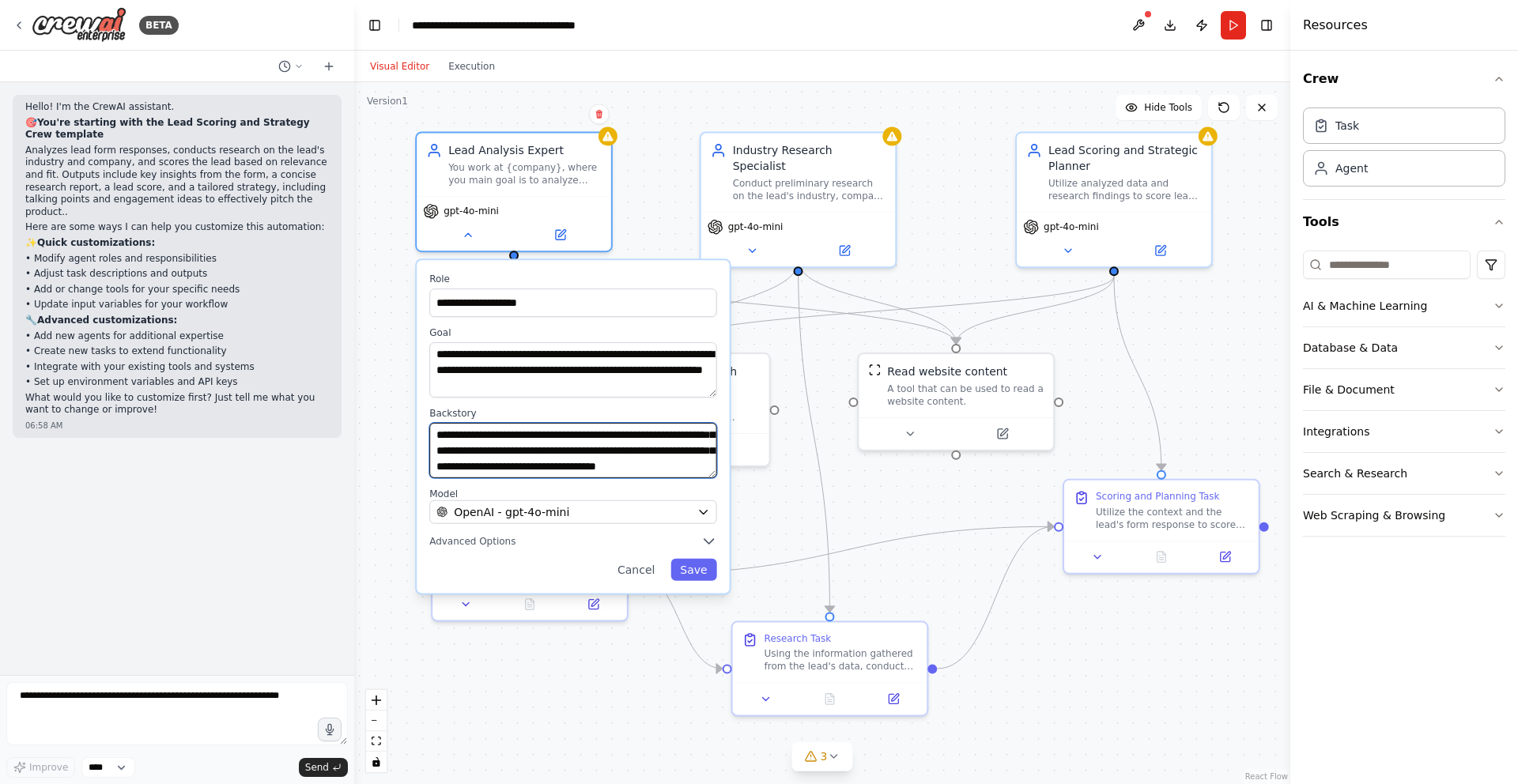
scroll to position [31, 0]
click at [655, 575] on button "Cancel" at bounding box center [636, 569] width 56 height 22
click at [638, 569] on button "Cancel" at bounding box center [636, 569] width 56 height 22
click at [649, 570] on button "Cancel" at bounding box center [636, 569] width 56 height 22
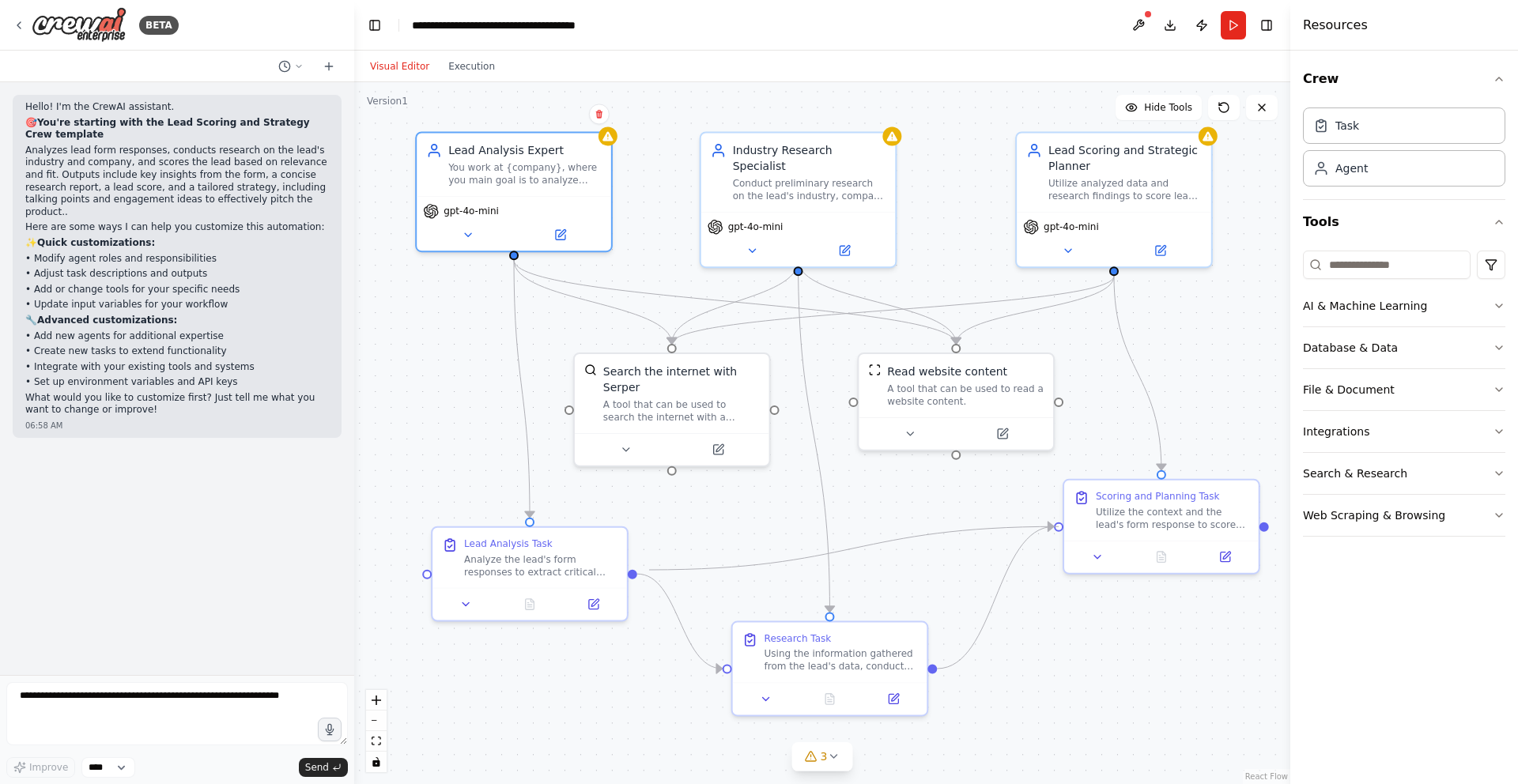
click at [649, 570] on circle "Edge from 38a434b5-a8ee-47bb-81e6-944f5a87230e to 7d9d6927-5caa-4798-b660-0a8c6…" at bounding box center [645, 574] width 16 height 16
click at [573, 563] on div "Analyze the lead's form responses to extract critical information that might be…" at bounding box center [541, 563] width 154 height 25
click at [590, 599] on icon at bounding box center [593, 601] width 9 height 9
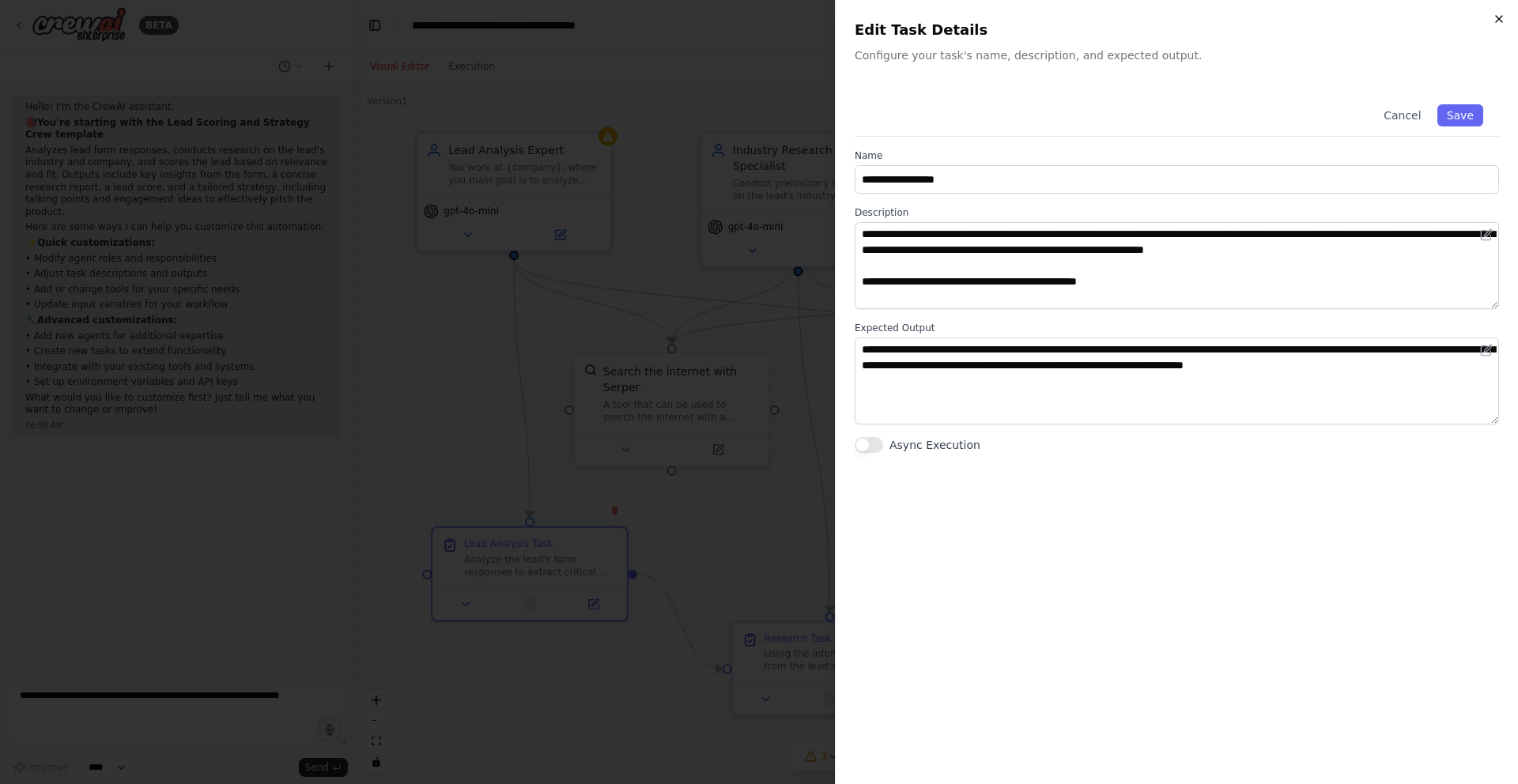
click at [1498, 20] on icon "button" at bounding box center [1498, 19] width 13 height 13
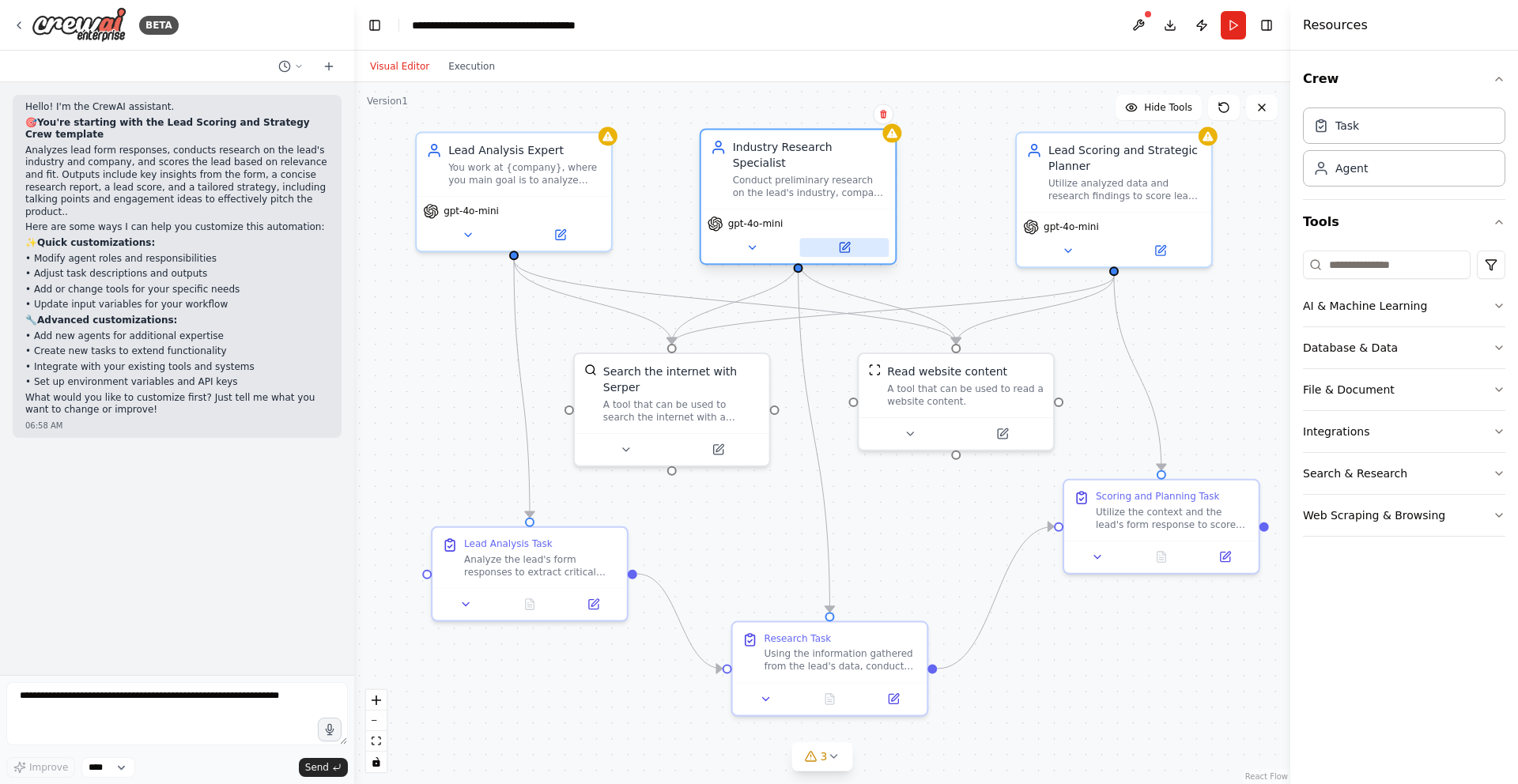
click at [845, 243] on icon at bounding box center [846, 246] width 7 height 7
click at [846, 243] on icon at bounding box center [844, 247] width 9 height 9
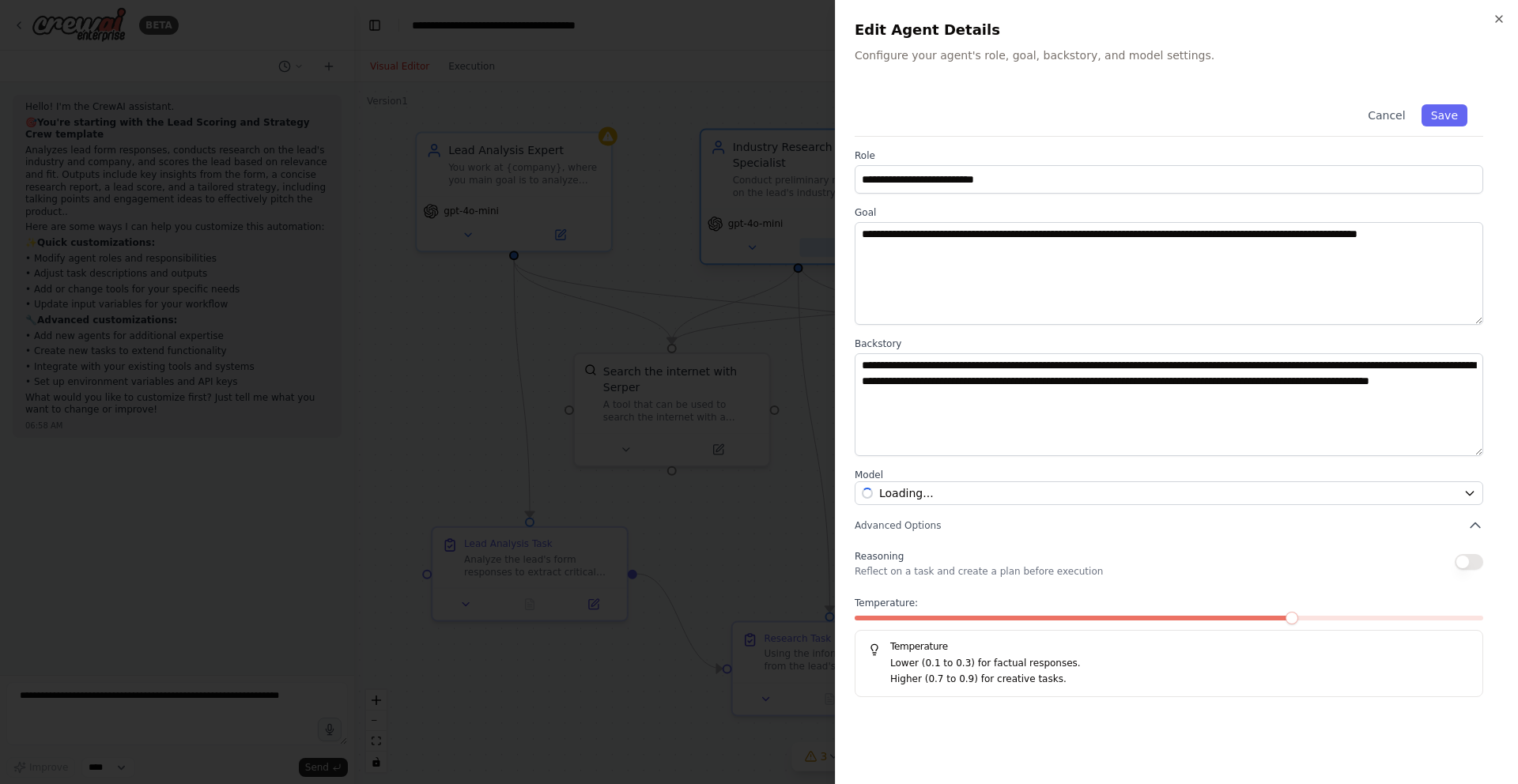
click at [846, 233] on div at bounding box center [759, 392] width 1518 height 784
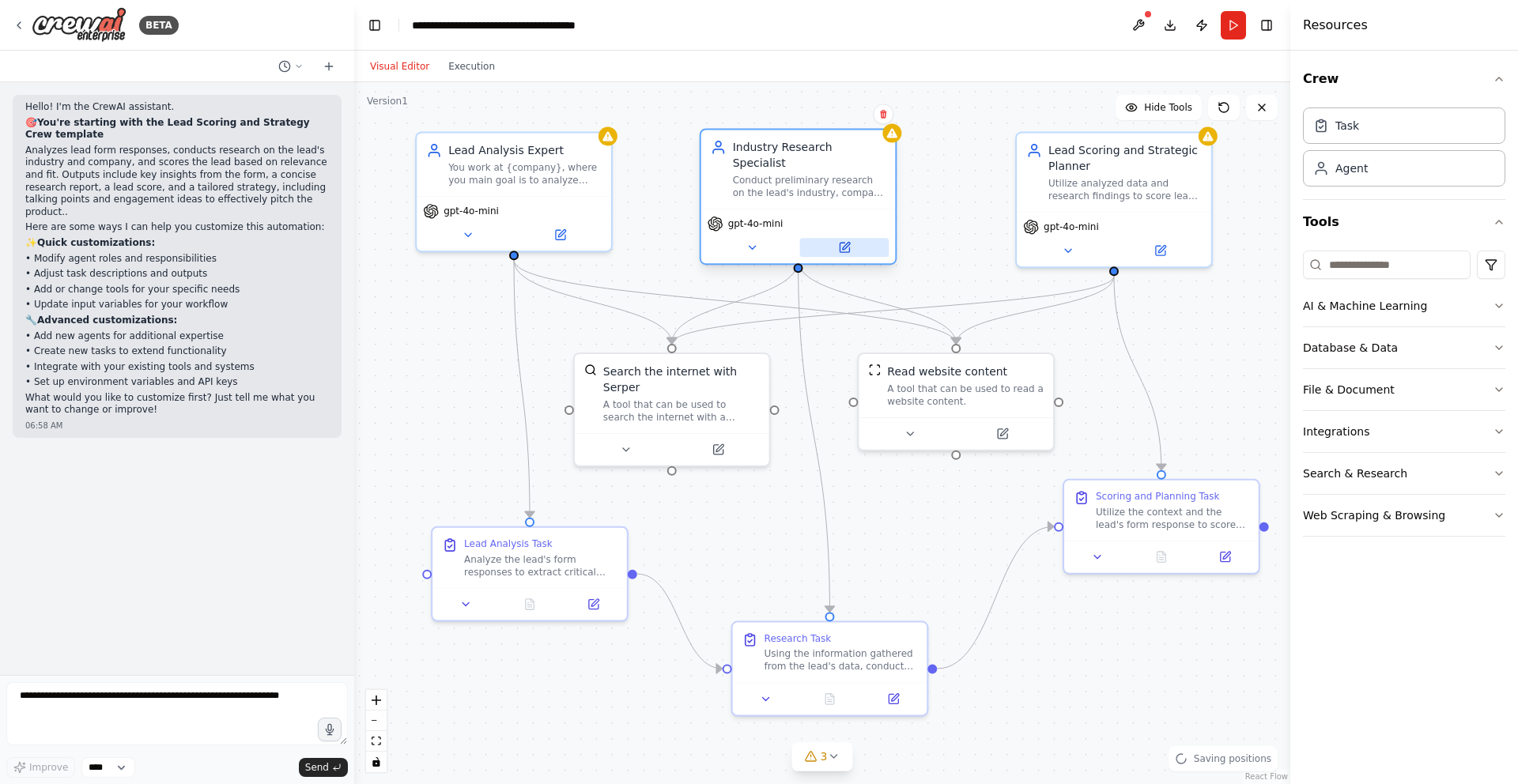
click at [845, 241] on icon at bounding box center [844, 247] width 13 height 13
click at [845, 243] on icon at bounding box center [846, 246] width 7 height 7
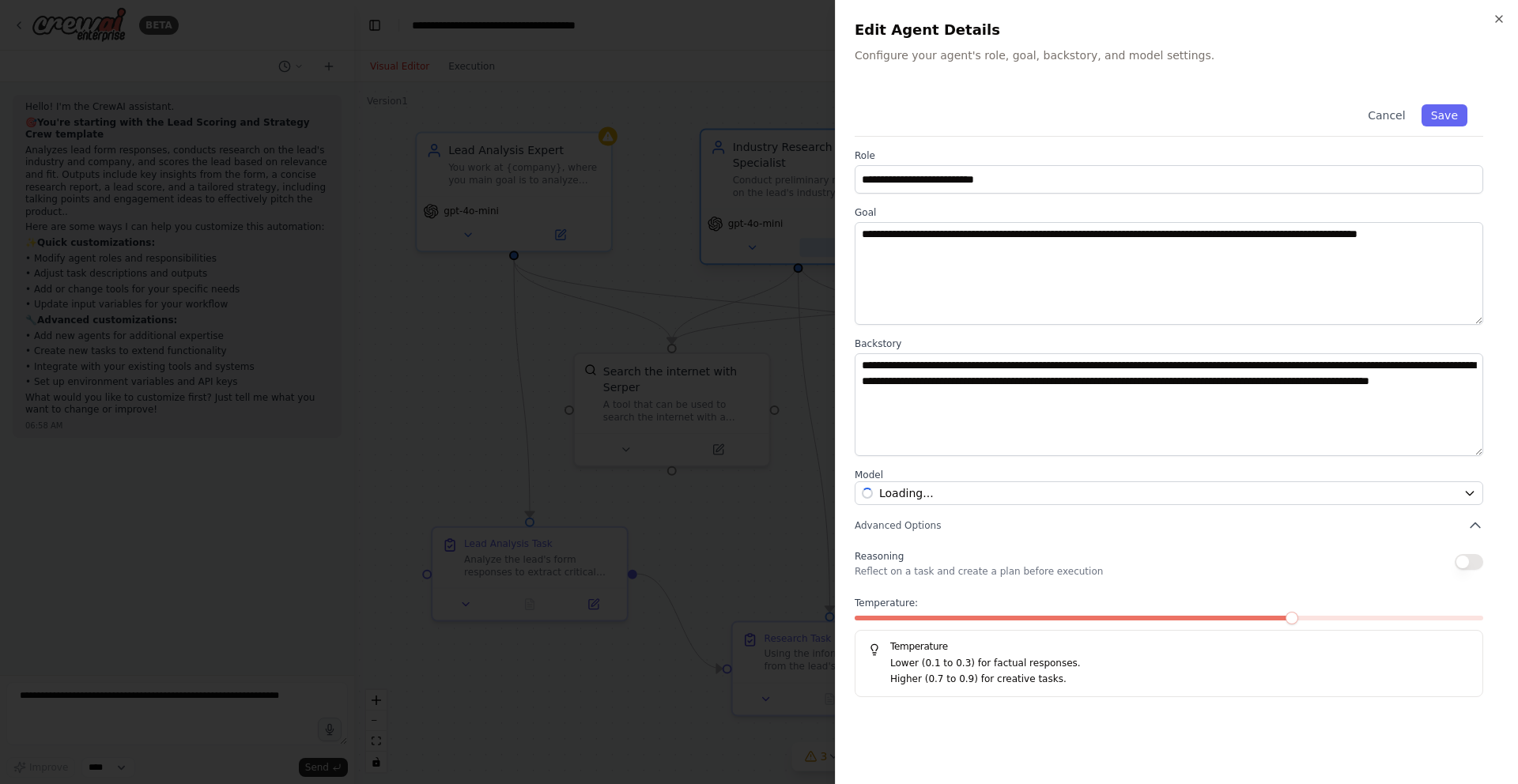
click at [845, 232] on div at bounding box center [759, 392] width 1518 height 784
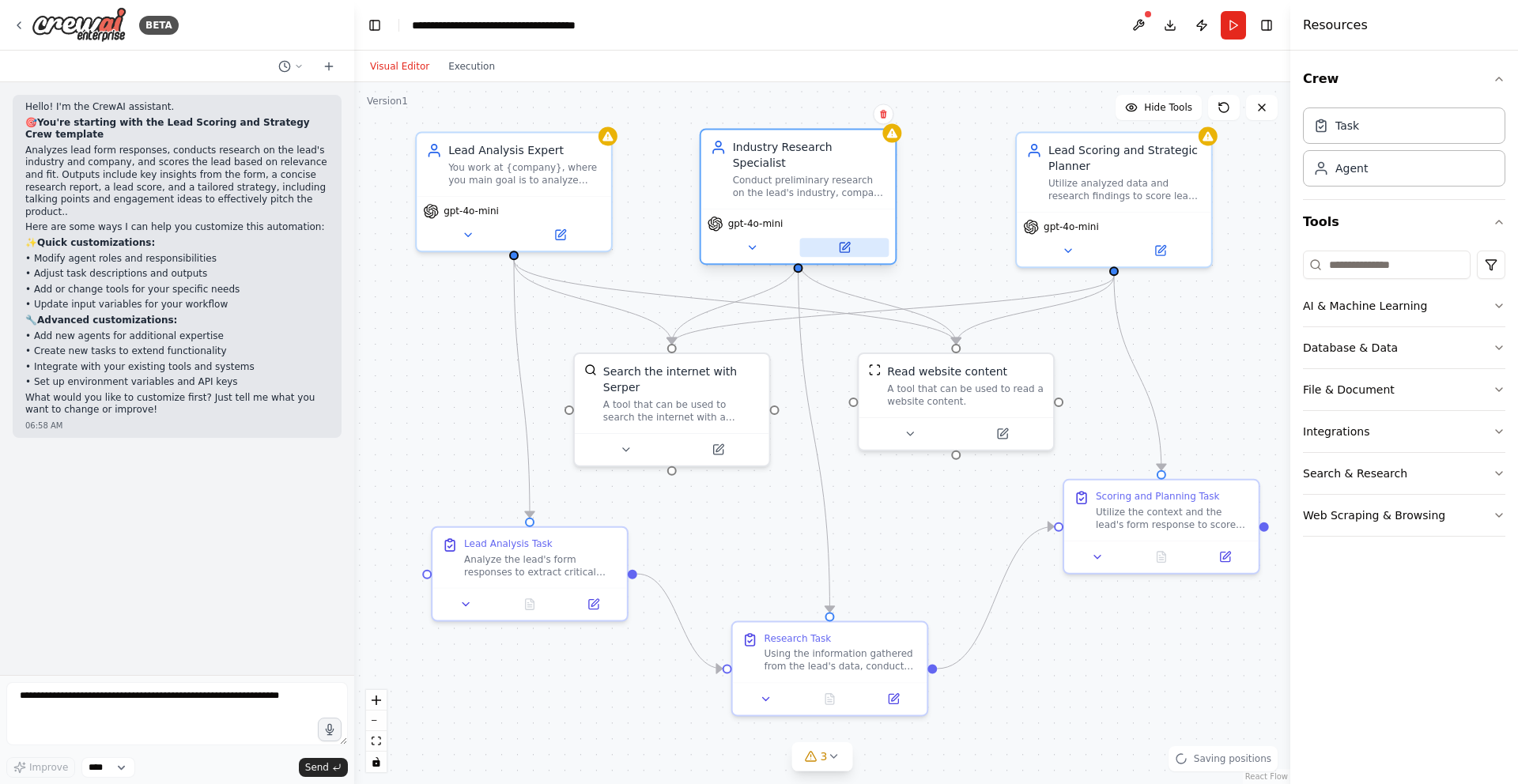
click at [845, 243] on icon at bounding box center [846, 246] width 7 height 7
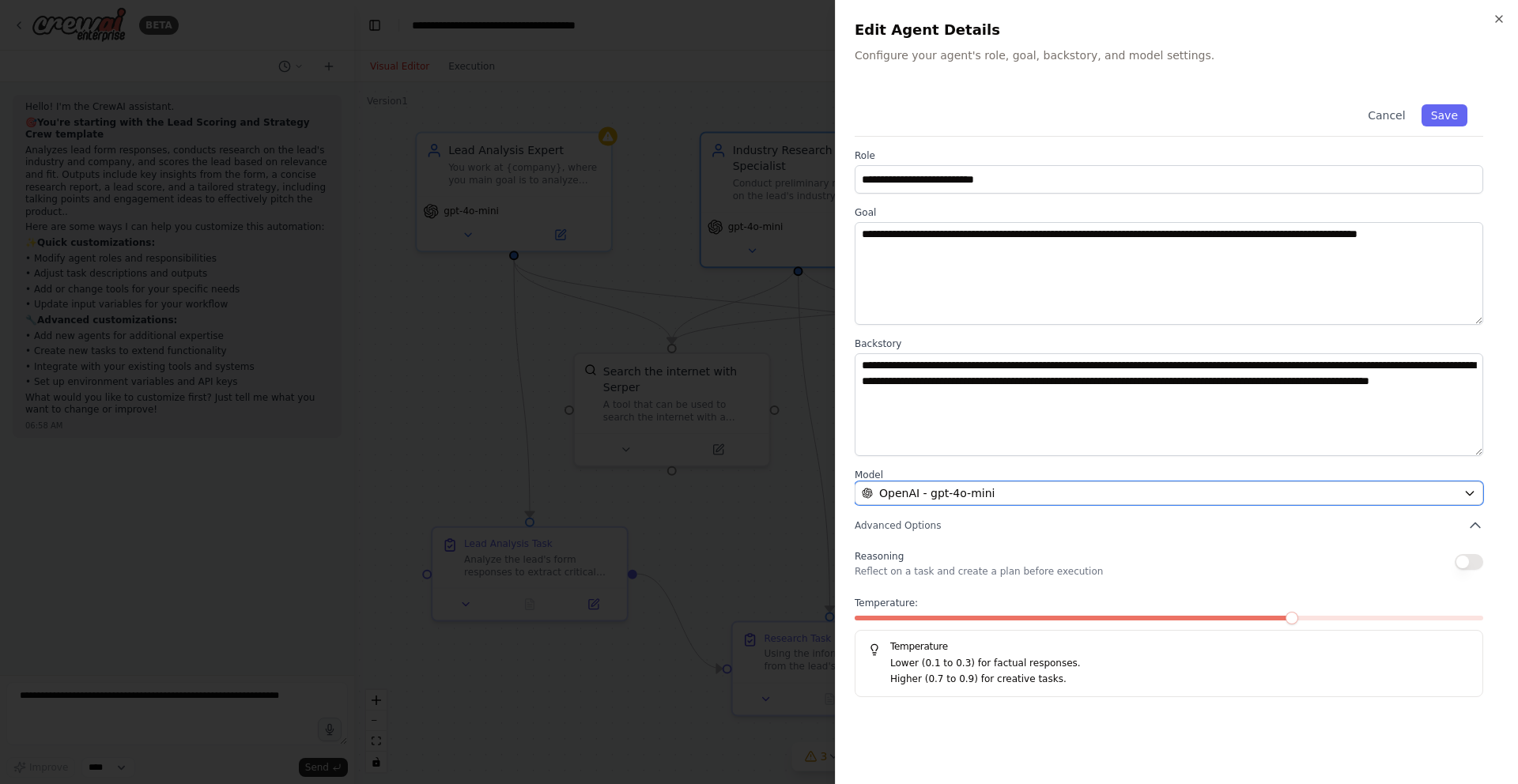
click at [1100, 499] on div "OpenAI - gpt-4o-mini" at bounding box center [1159, 493] width 595 height 16
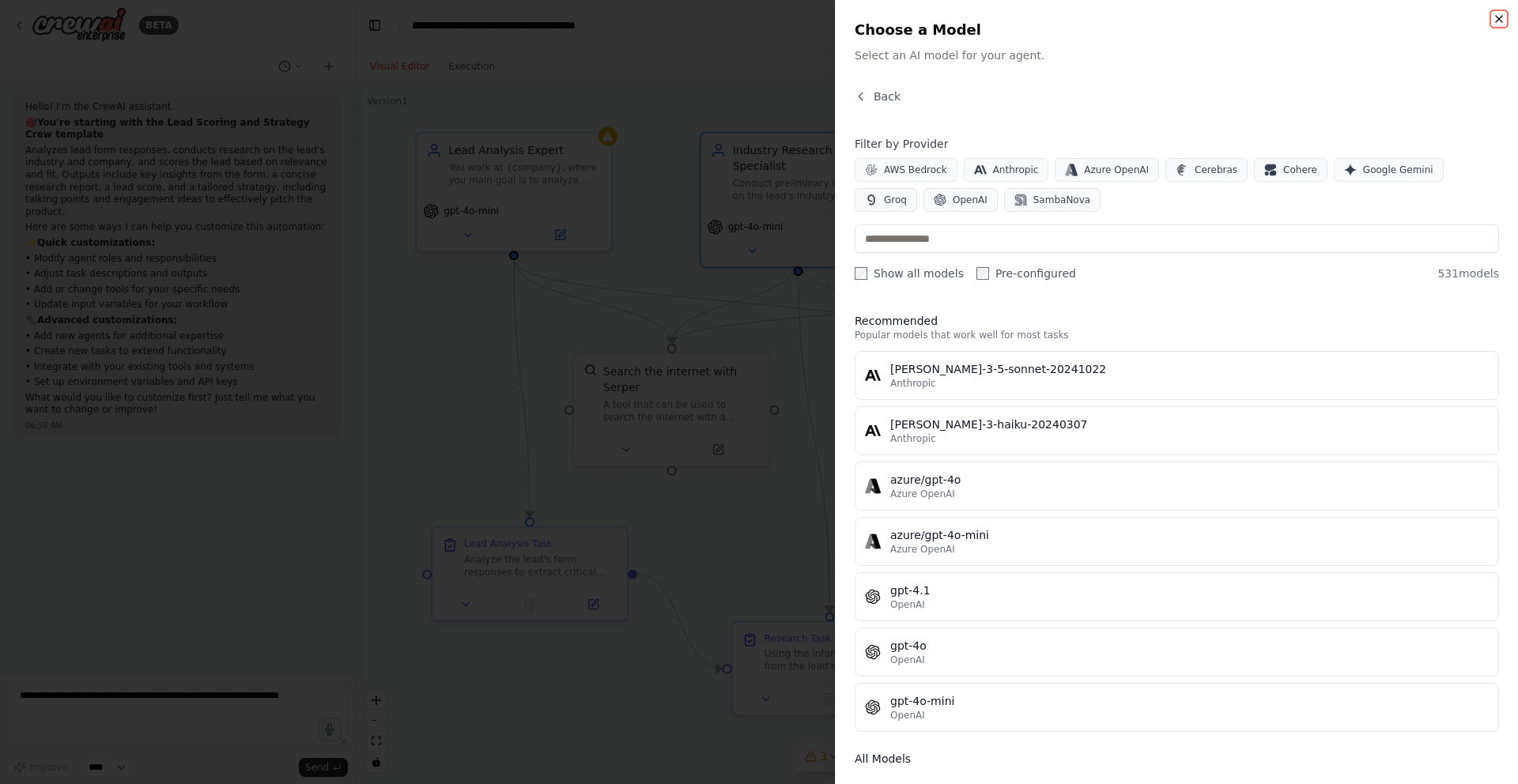
click at [1493, 19] on icon "button" at bounding box center [1498, 19] width 13 height 13
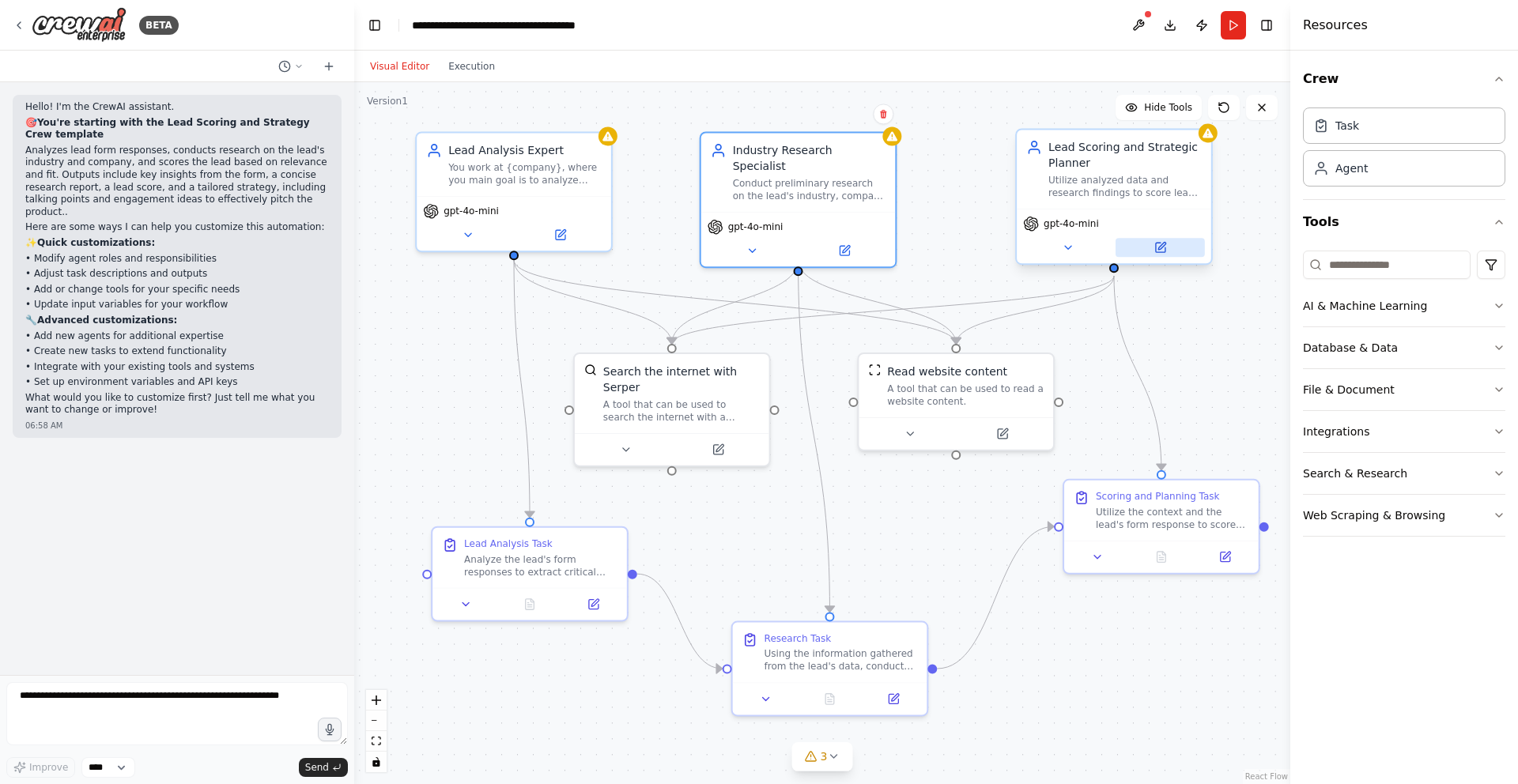
click at [1161, 250] on icon at bounding box center [1160, 247] width 9 height 9
click at [1161, 249] on icon at bounding box center [1160, 247] width 9 height 9
click at [1160, 249] on icon at bounding box center [1160, 247] width 13 height 13
click at [1160, 249] on icon at bounding box center [1161, 246] width 7 height 7
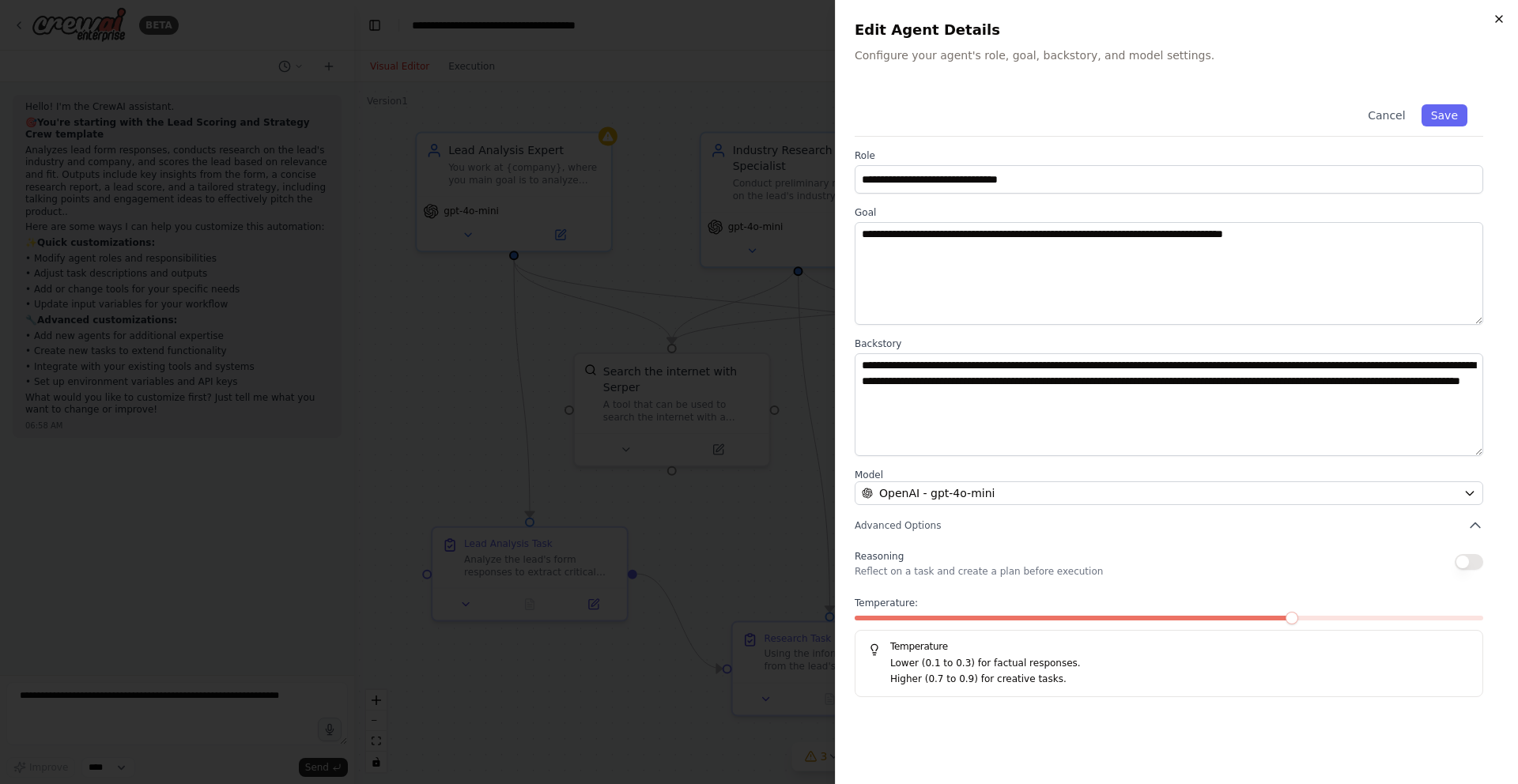
click at [1496, 17] on icon "button" at bounding box center [1498, 19] width 13 height 13
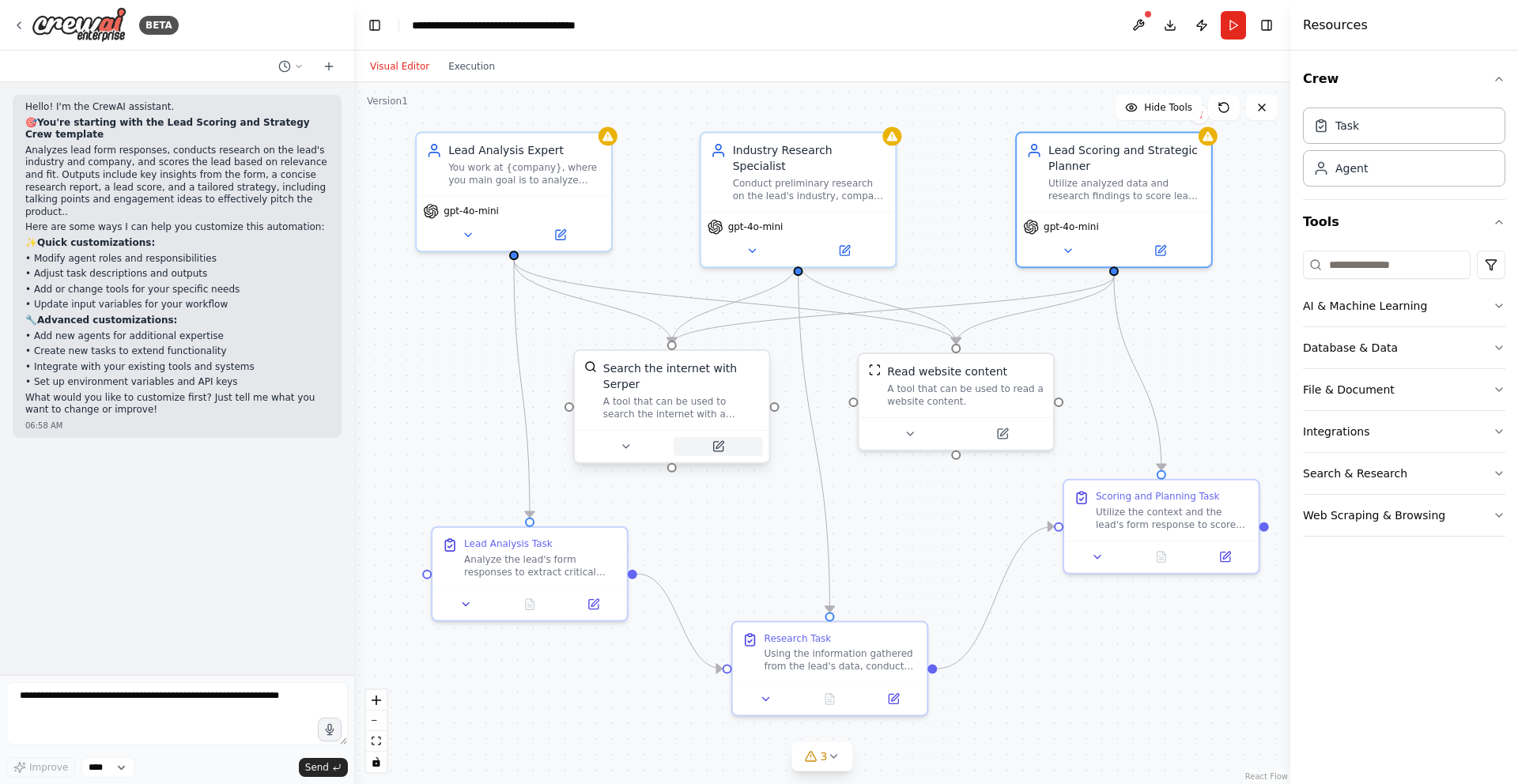
click at [723, 448] on icon at bounding box center [717, 446] width 13 height 13
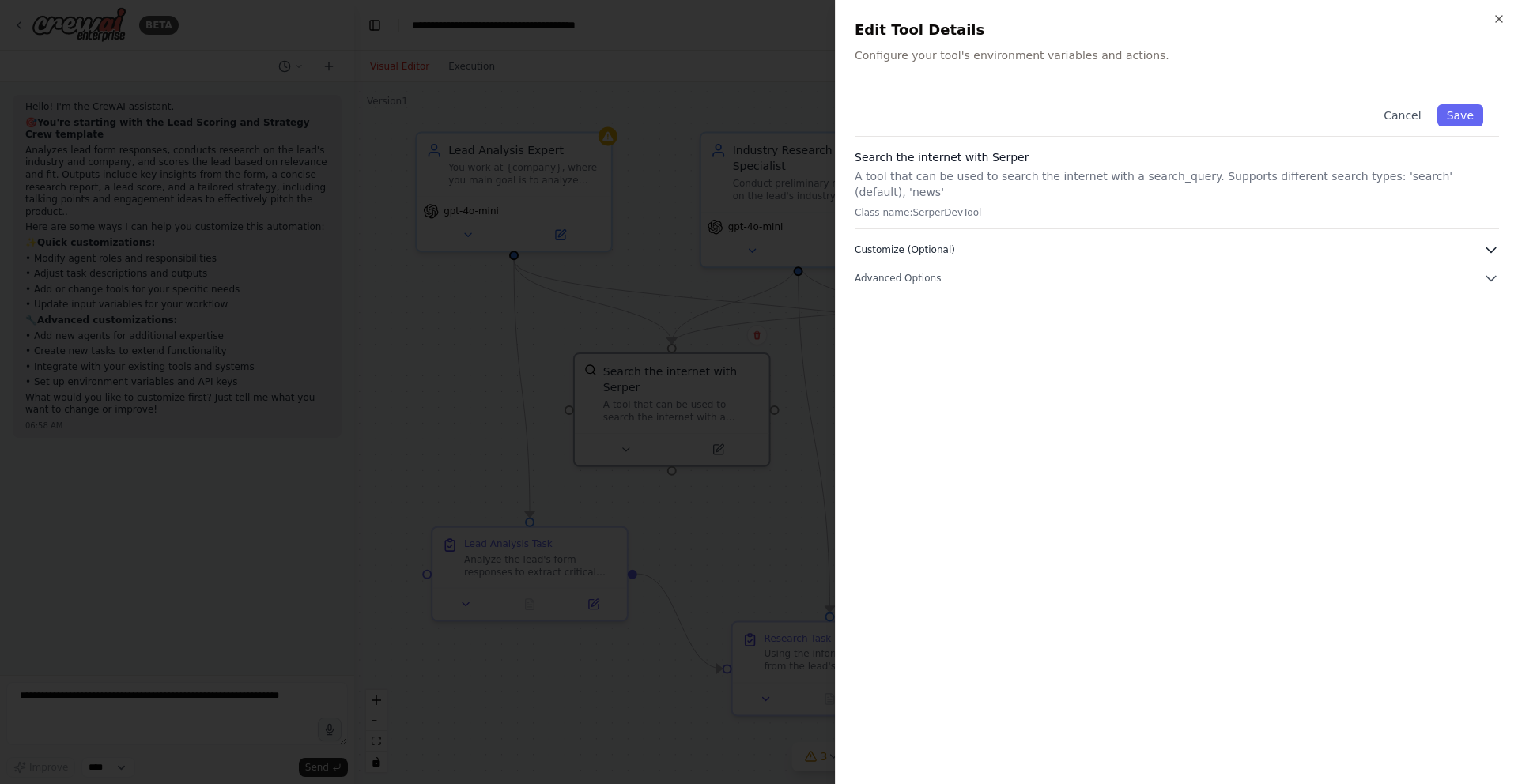
click at [1177, 242] on button "Customize (Optional)" at bounding box center [1177, 249] width 644 height 16
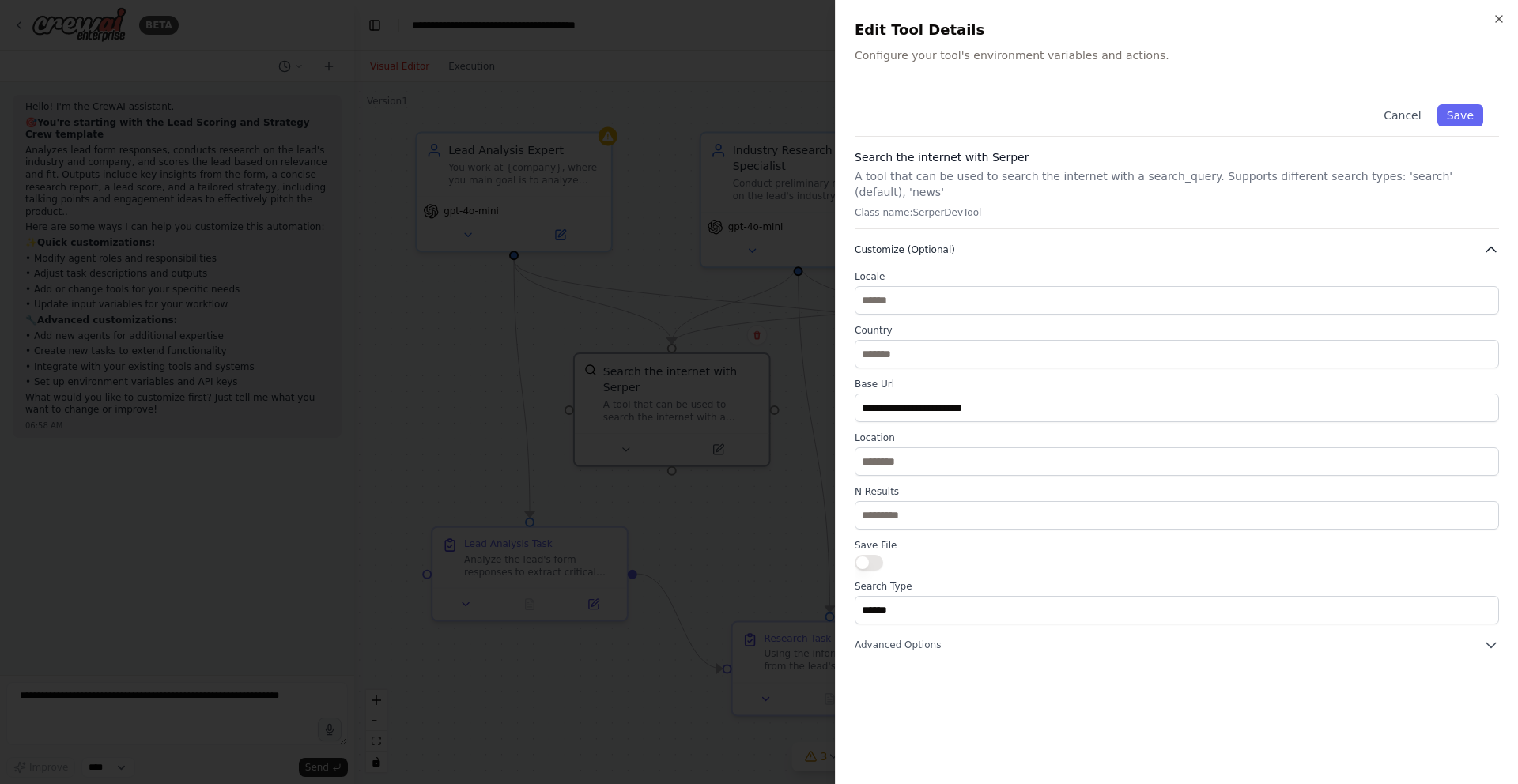
click at [1309, 242] on button "Customize (Optional)" at bounding box center [1177, 249] width 644 height 16
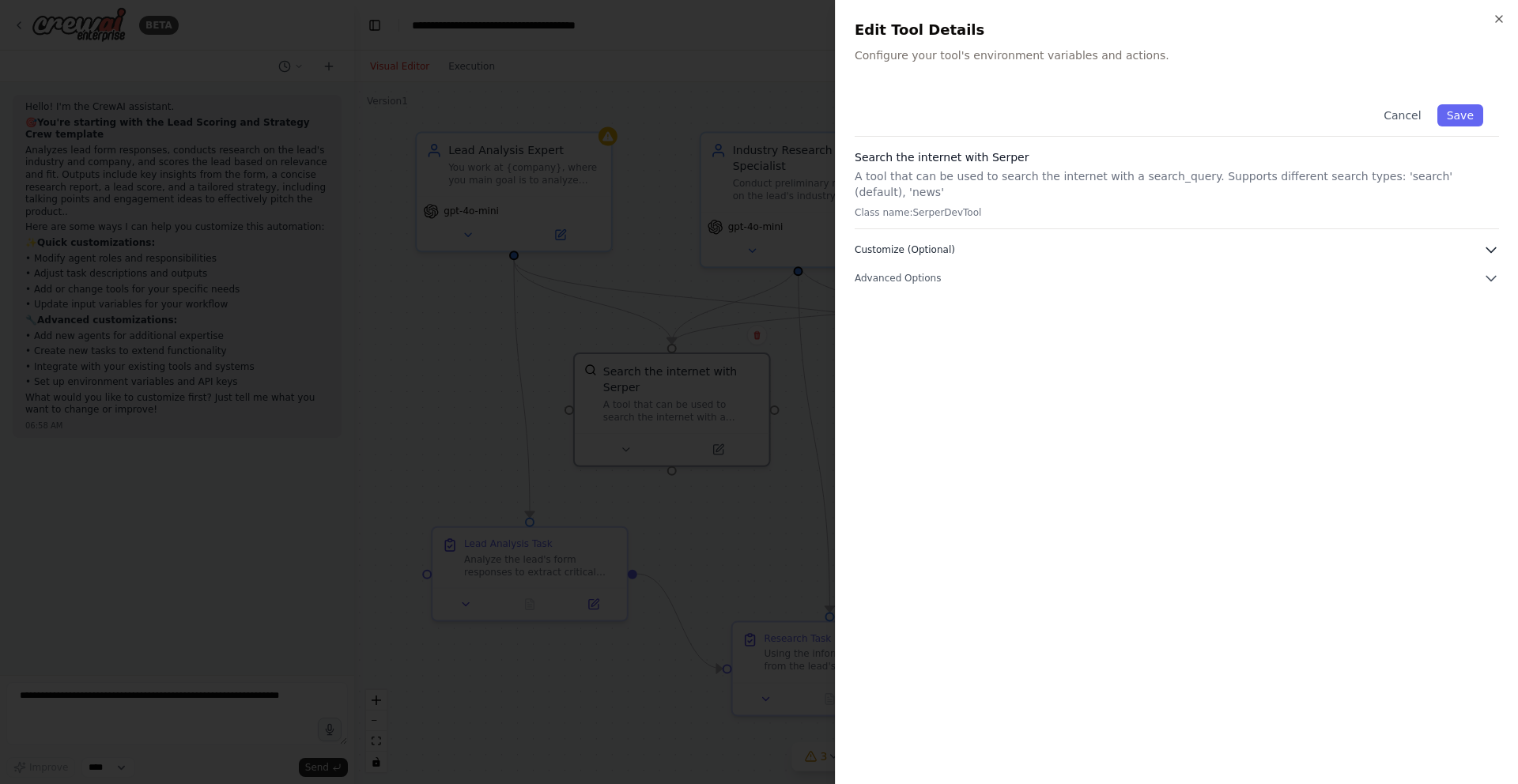
click at [1309, 242] on button "Customize (Optional)" at bounding box center [1177, 249] width 644 height 16
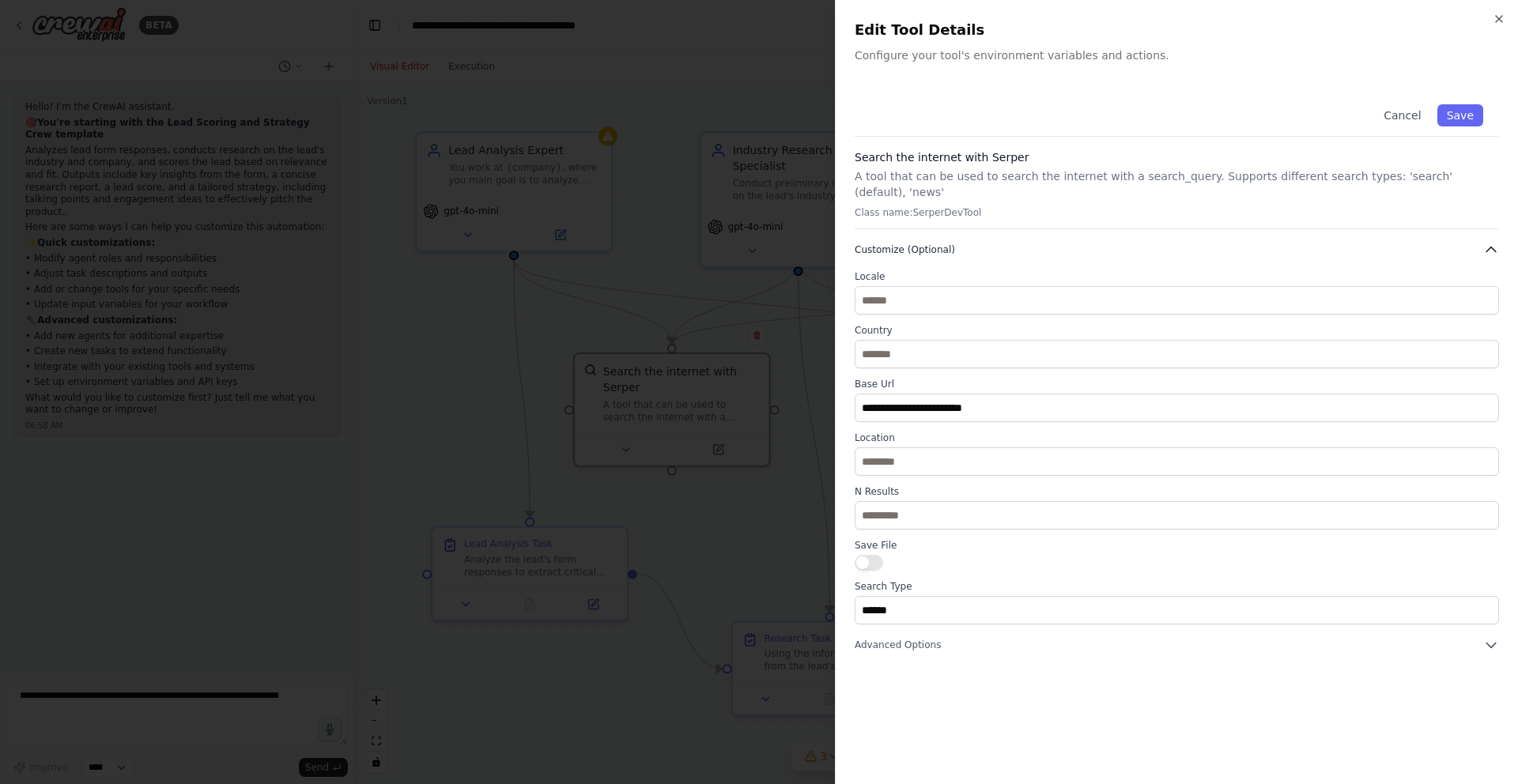
click at [1309, 242] on button "Customize (Optional)" at bounding box center [1177, 249] width 644 height 16
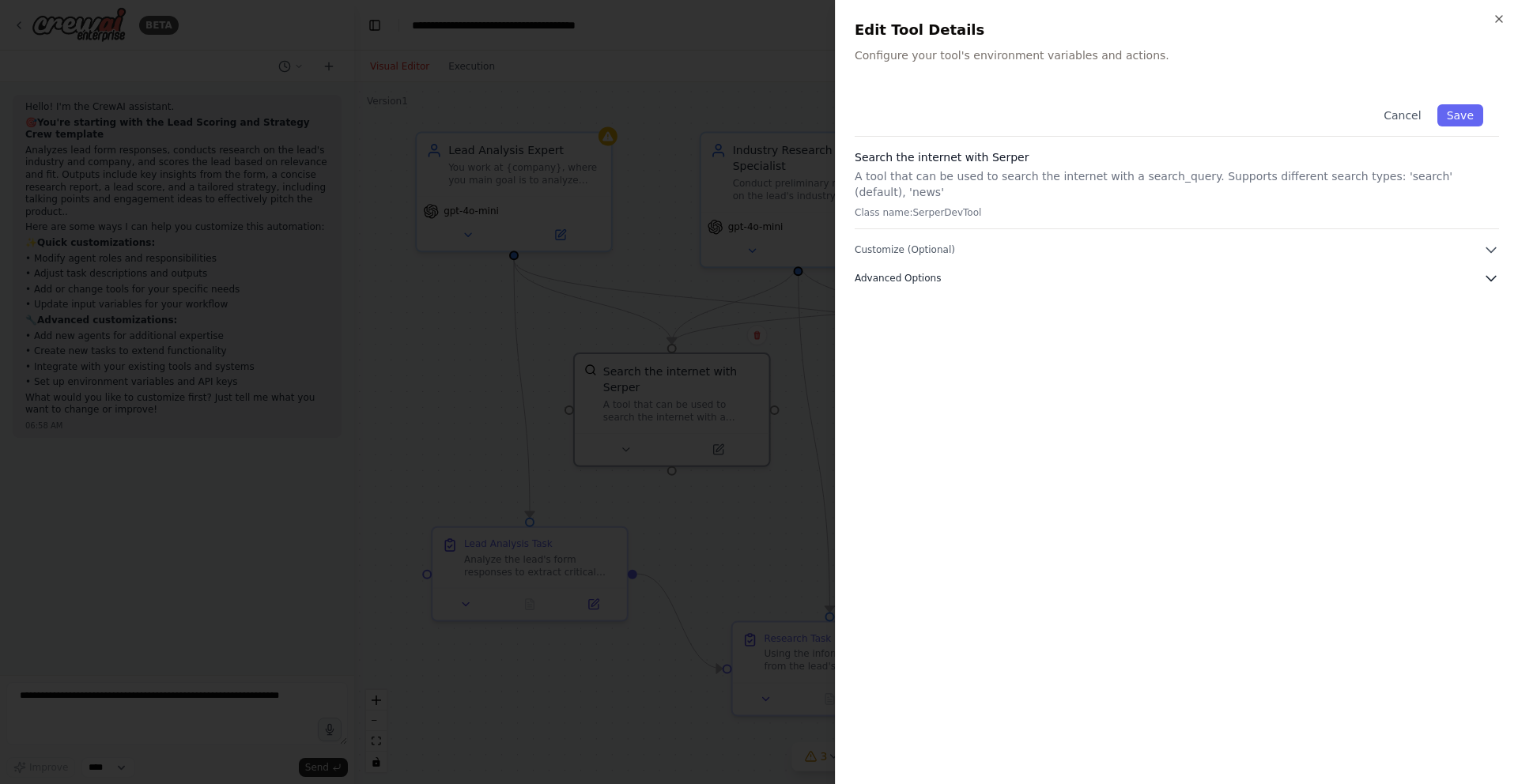
click at [1360, 271] on button "Advanced Options" at bounding box center [1177, 278] width 644 height 16
click at [1487, 19] on h2 "Edit Tool Details" at bounding box center [1177, 30] width 644 height 22
click at [1503, 16] on icon "button" at bounding box center [1498, 19] width 13 height 13
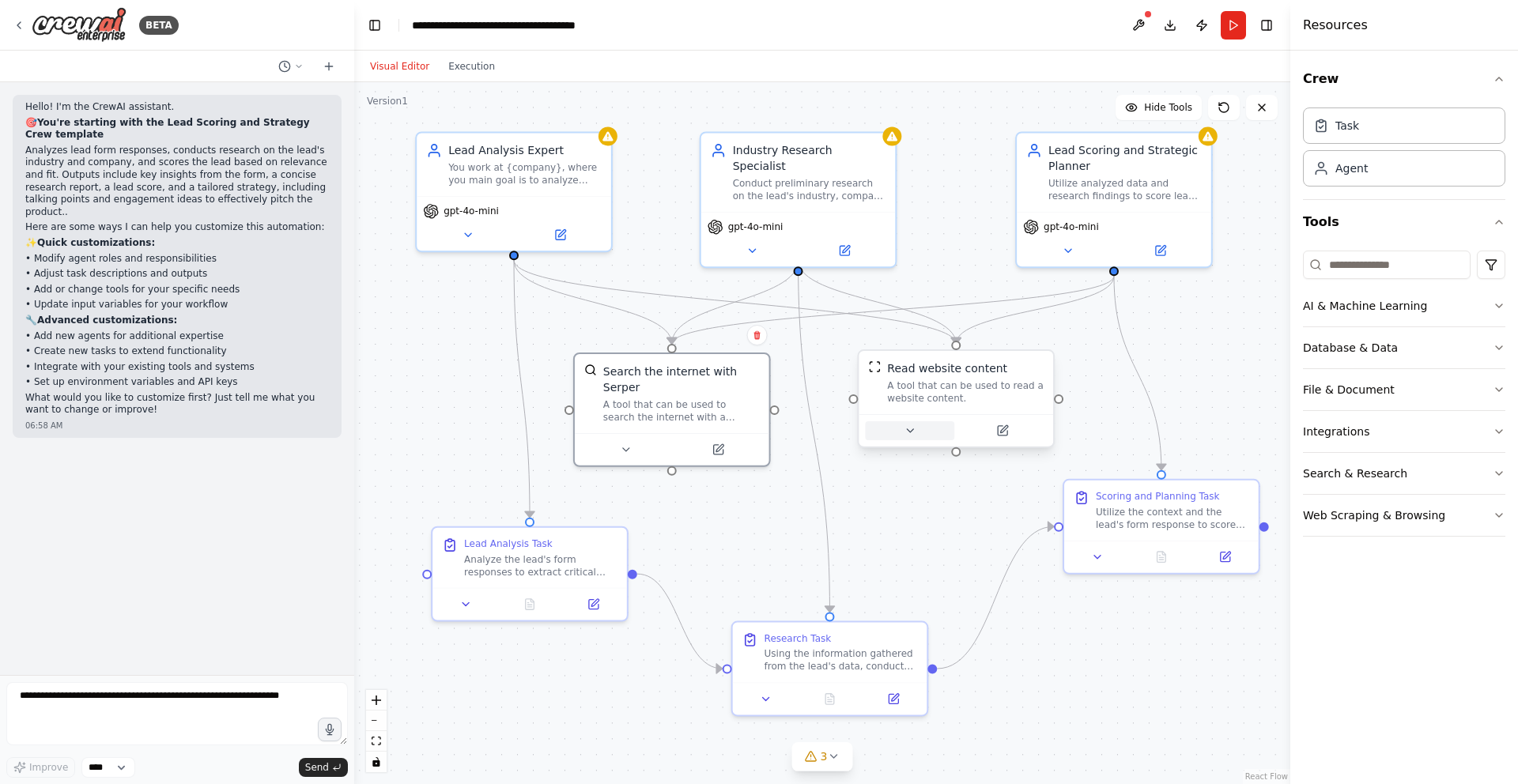
click at [912, 434] on icon at bounding box center [910, 430] width 13 height 13
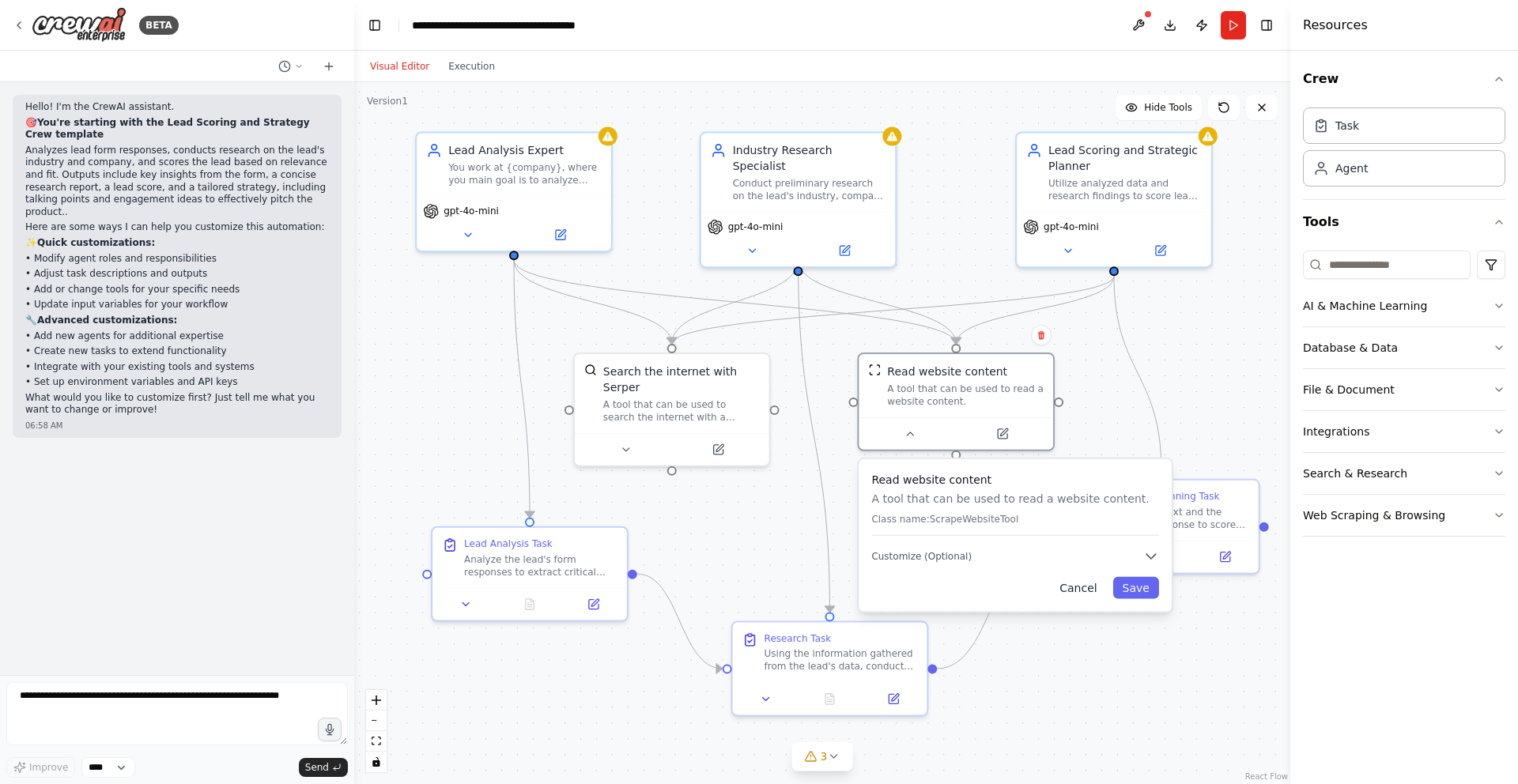
click at [1079, 588] on button "Cancel" at bounding box center [1078, 588] width 56 height 22
click at [1077, 585] on button "Cancel" at bounding box center [1078, 588] width 56 height 22
click at [1077, 585] on button "Cancel" at bounding box center [1078, 588] width 56 height 22
click at [1082, 590] on button "Cancel" at bounding box center [1078, 588] width 56 height 22
click at [1082, 591] on button "Cancel" at bounding box center [1078, 588] width 56 height 22
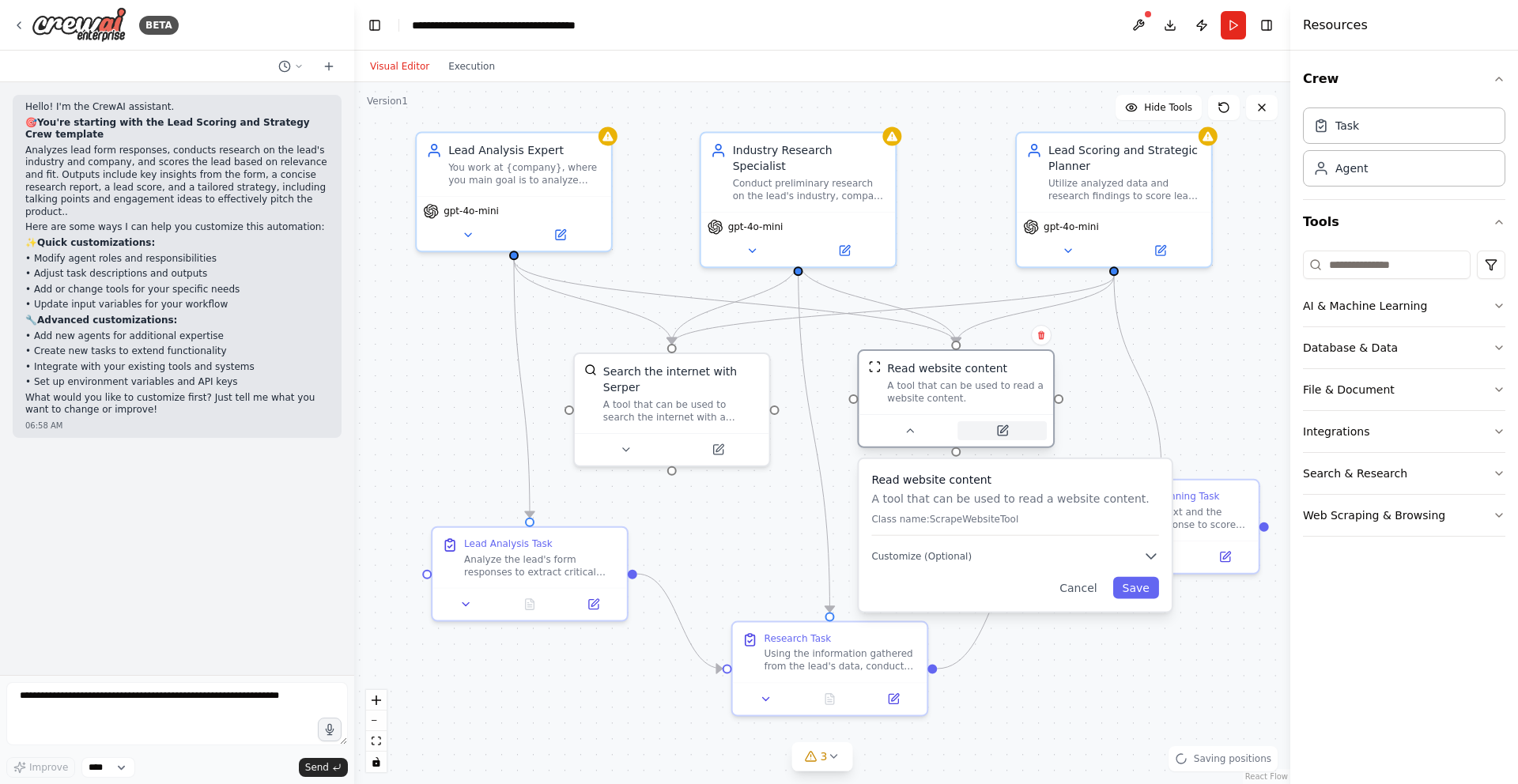
click at [1005, 437] on button at bounding box center [1002, 430] width 89 height 19
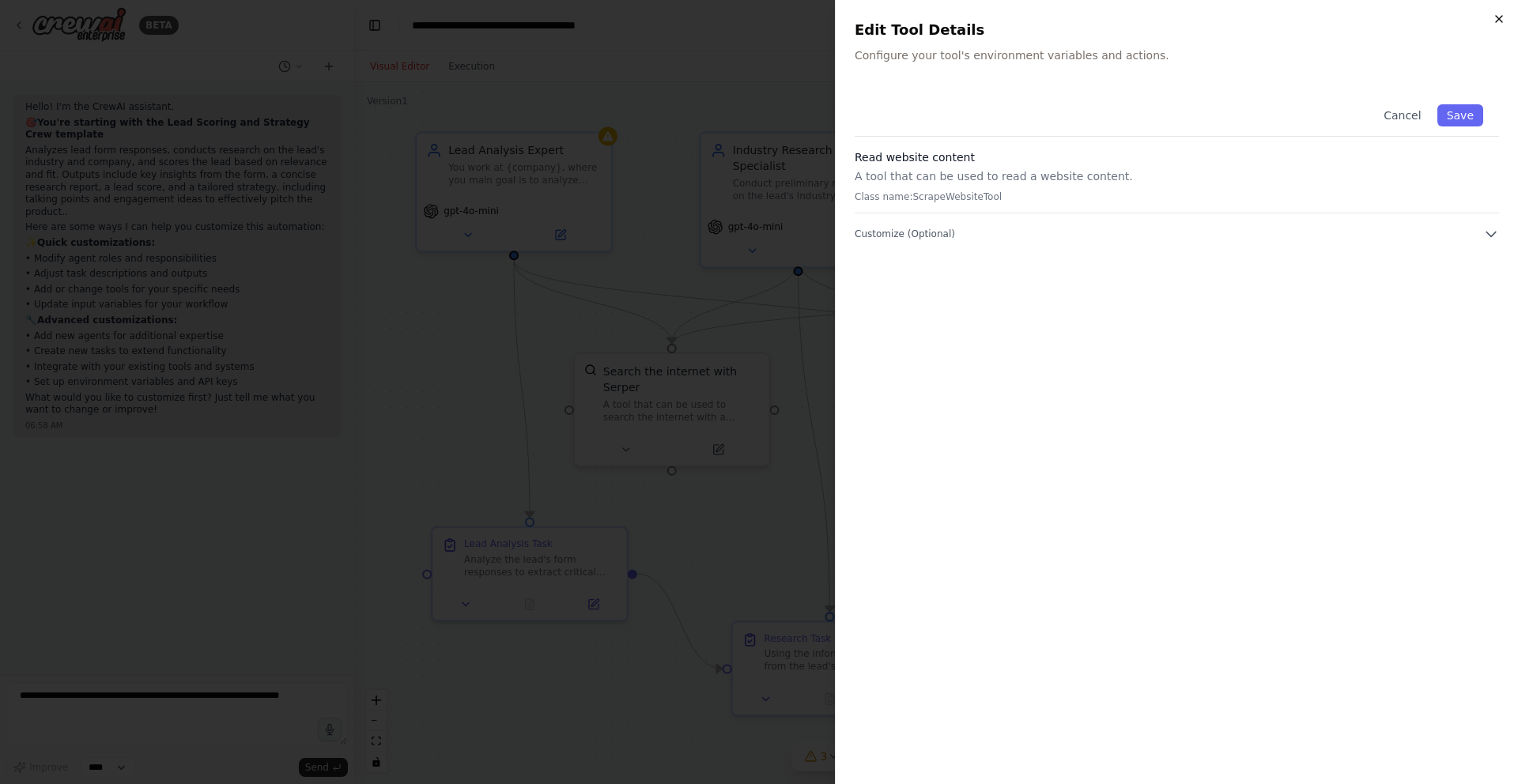
click at [1503, 18] on icon "button" at bounding box center [1498, 19] width 13 height 13
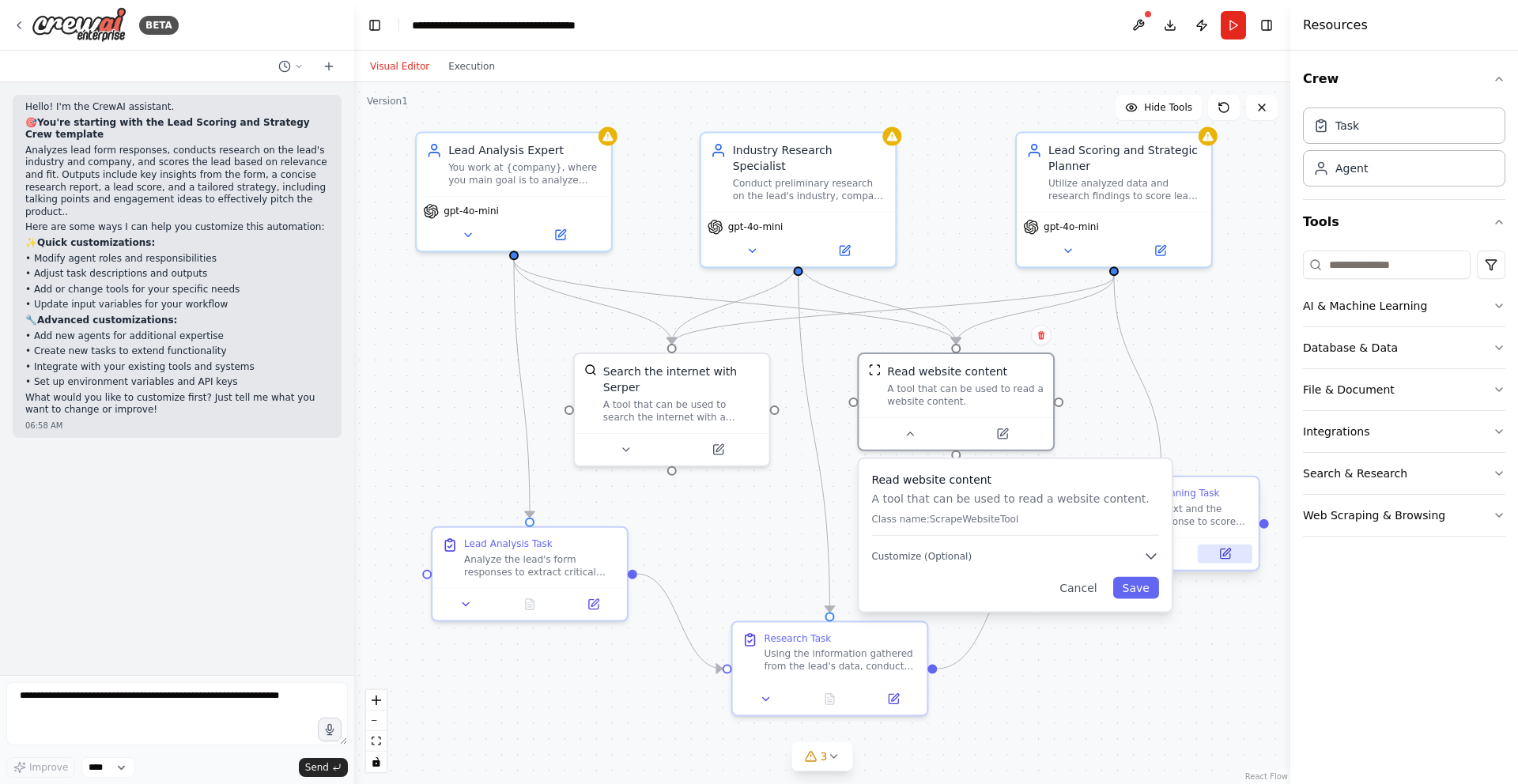
click at [1223, 555] on icon at bounding box center [1227, 552] width 7 height 7
click at [1225, 552] on icon at bounding box center [1227, 552] width 7 height 7
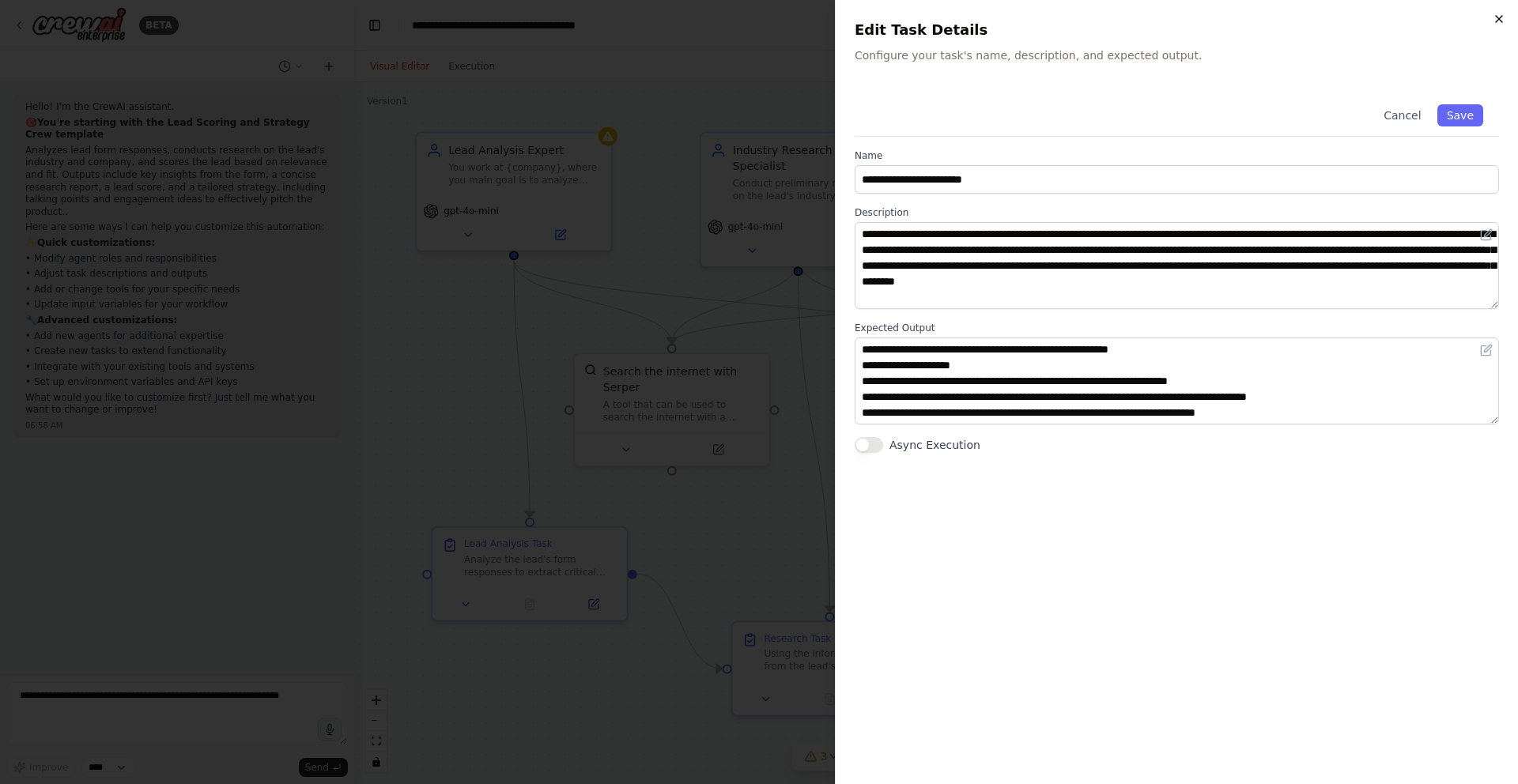
click at [1504, 17] on icon "button" at bounding box center [1498, 19] width 13 height 13
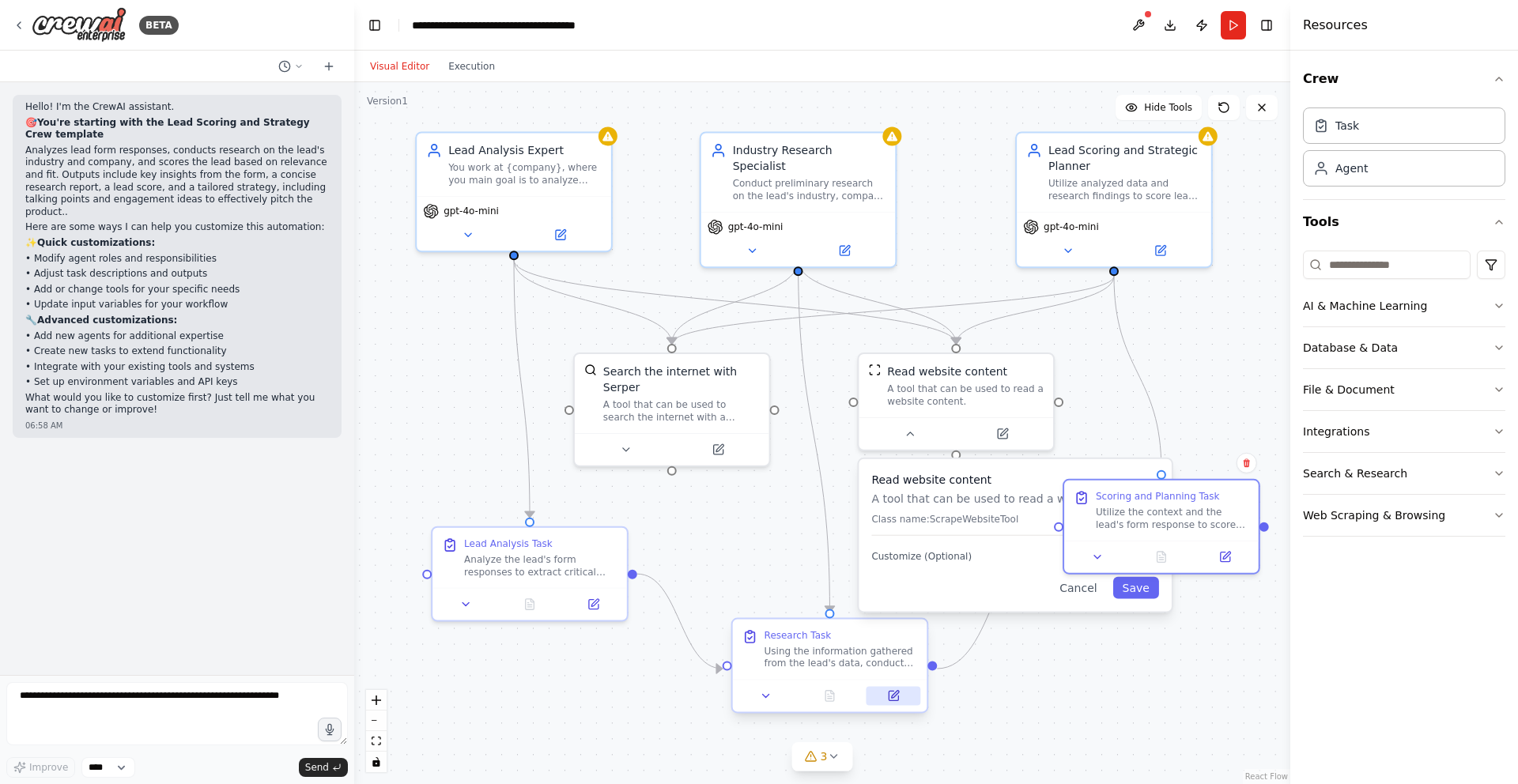
click at [893, 697] on icon at bounding box center [893, 695] width 13 height 13
click at [893, 696] on icon at bounding box center [895, 694] width 7 height 7
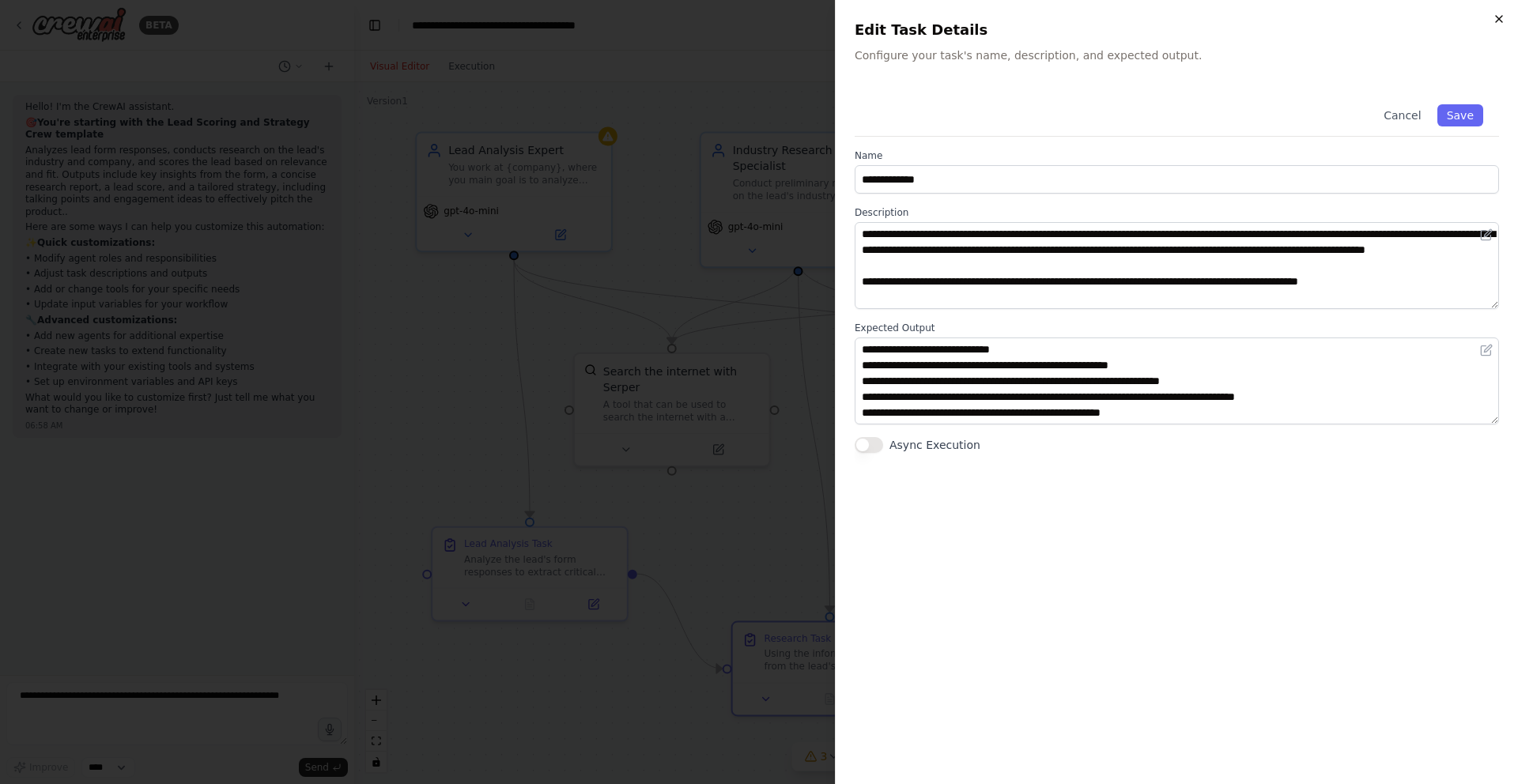
click at [1497, 20] on icon "button" at bounding box center [1498, 19] width 13 height 13
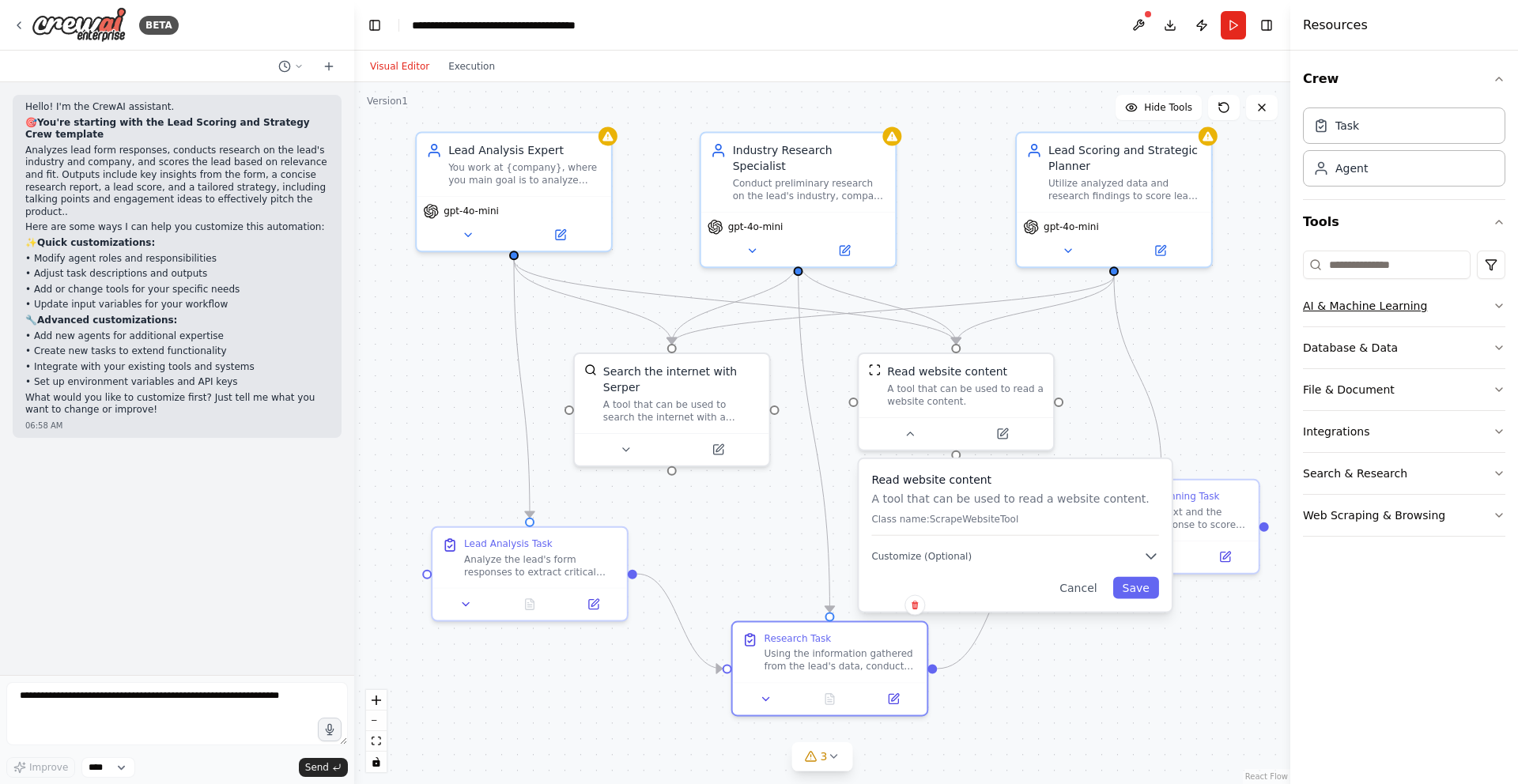
click at [1412, 313] on button "AI & Machine Learning" at bounding box center [1404, 305] width 202 height 41
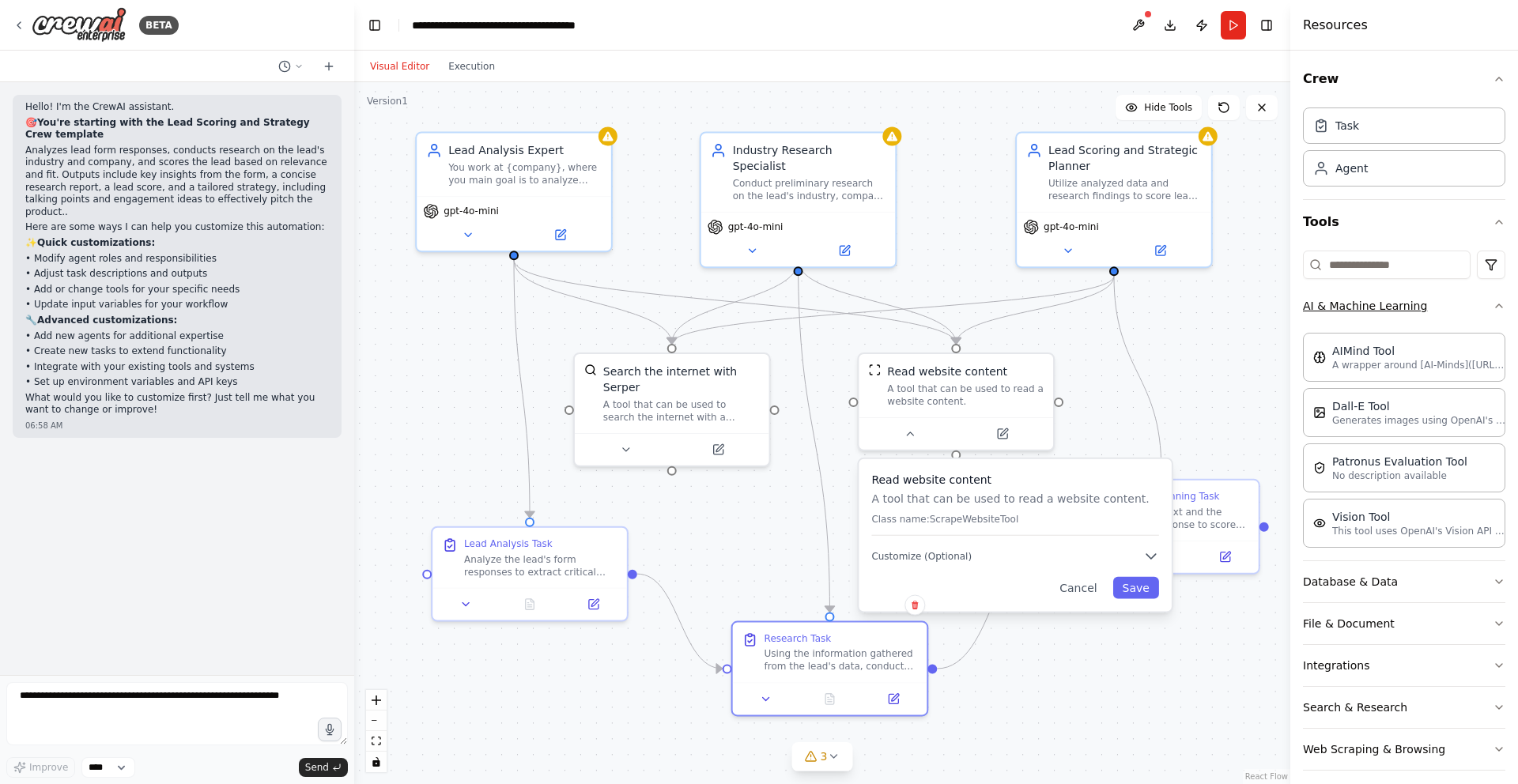
click at [1493, 305] on icon "button" at bounding box center [1498, 305] width 13 height 13
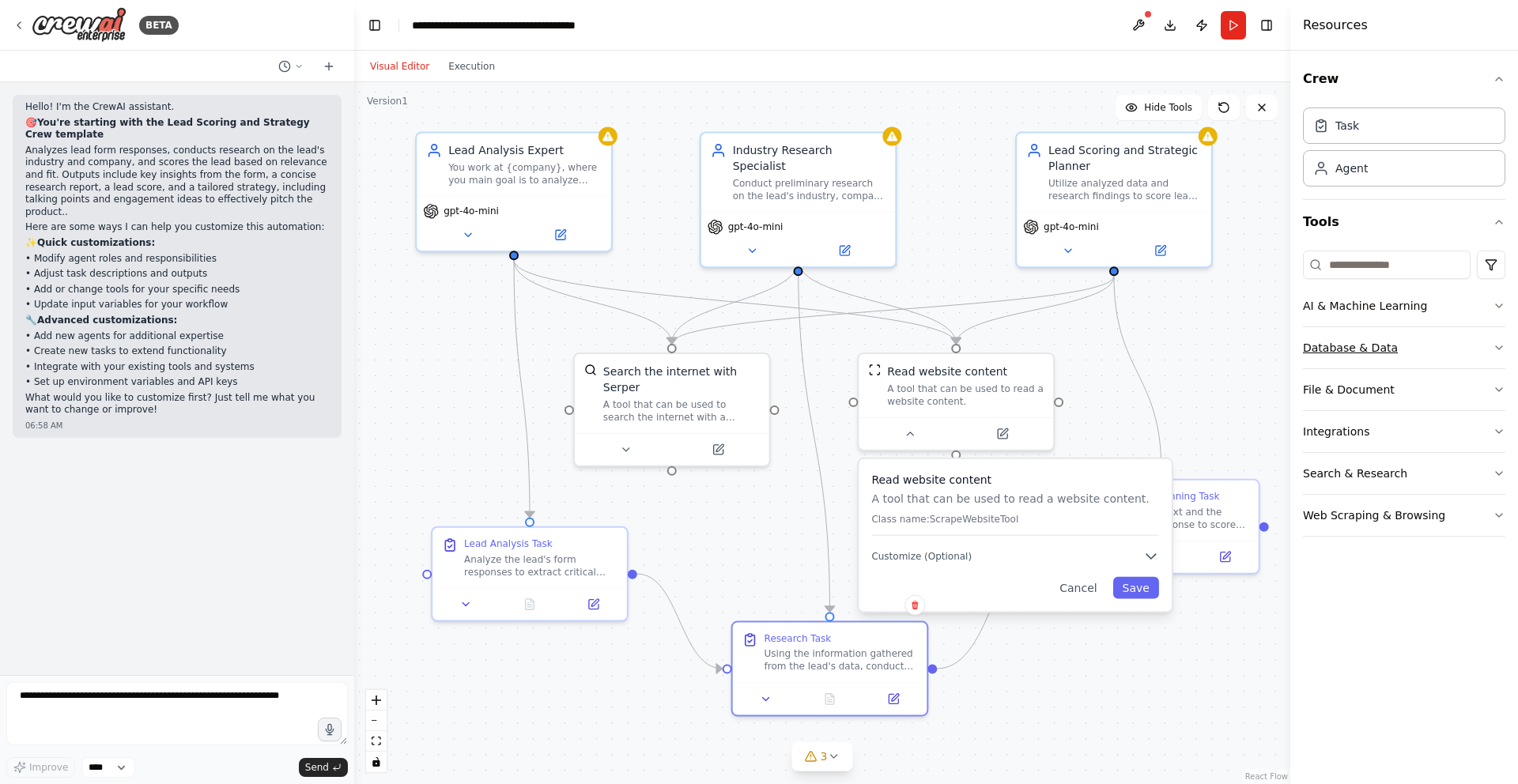
click at [1484, 350] on button "Database & Data" at bounding box center [1404, 348] width 202 height 41
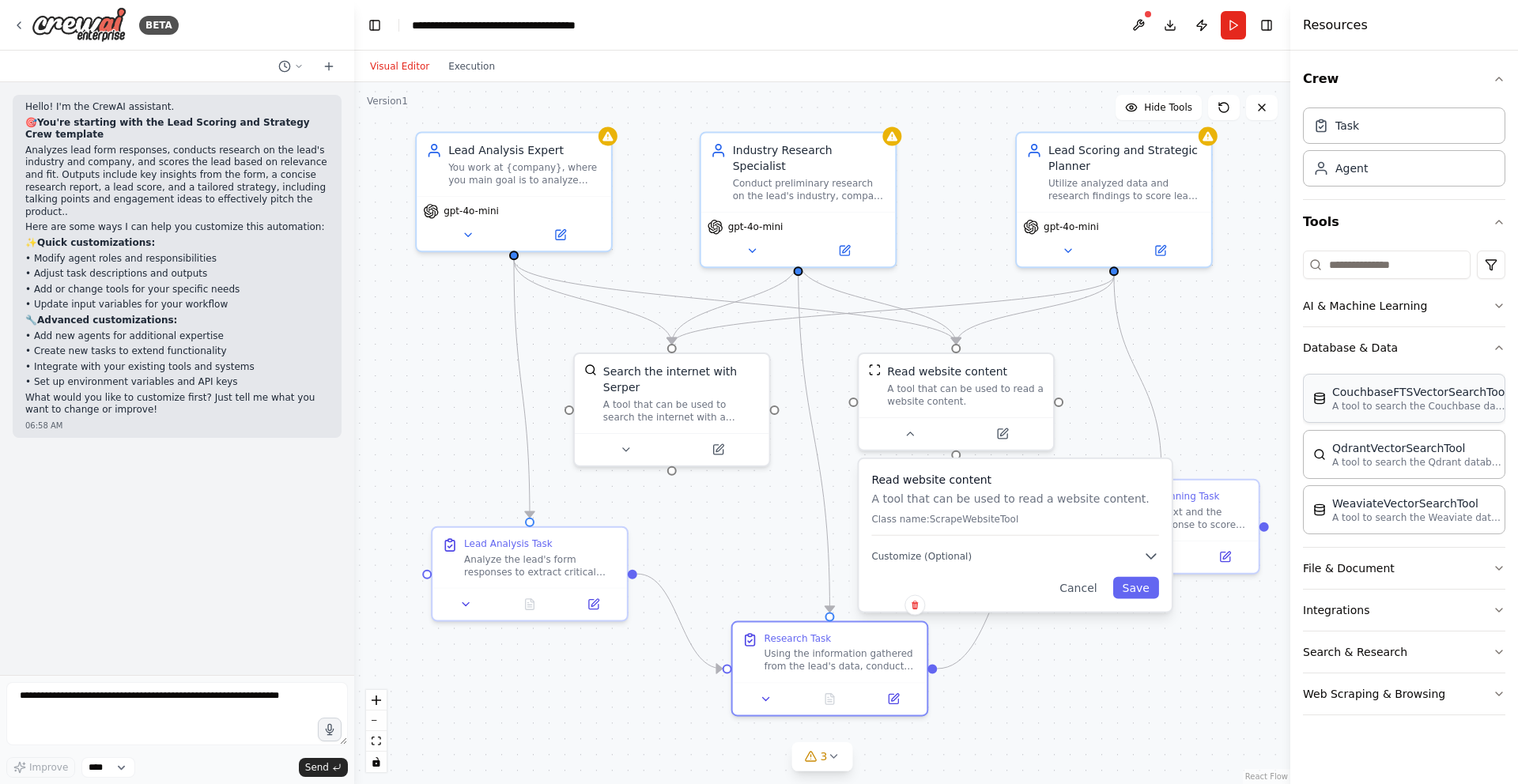
click at [1409, 406] on p "A tool to search the Couchbase database for relevant information on internal do…" at bounding box center [1419, 406] width 174 height 13
click at [1417, 412] on div "CouchbaseFTSVectorSearchTool A tool to search the Couchbase database for releva…" at bounding box center [1404, 399] width 202 height 49
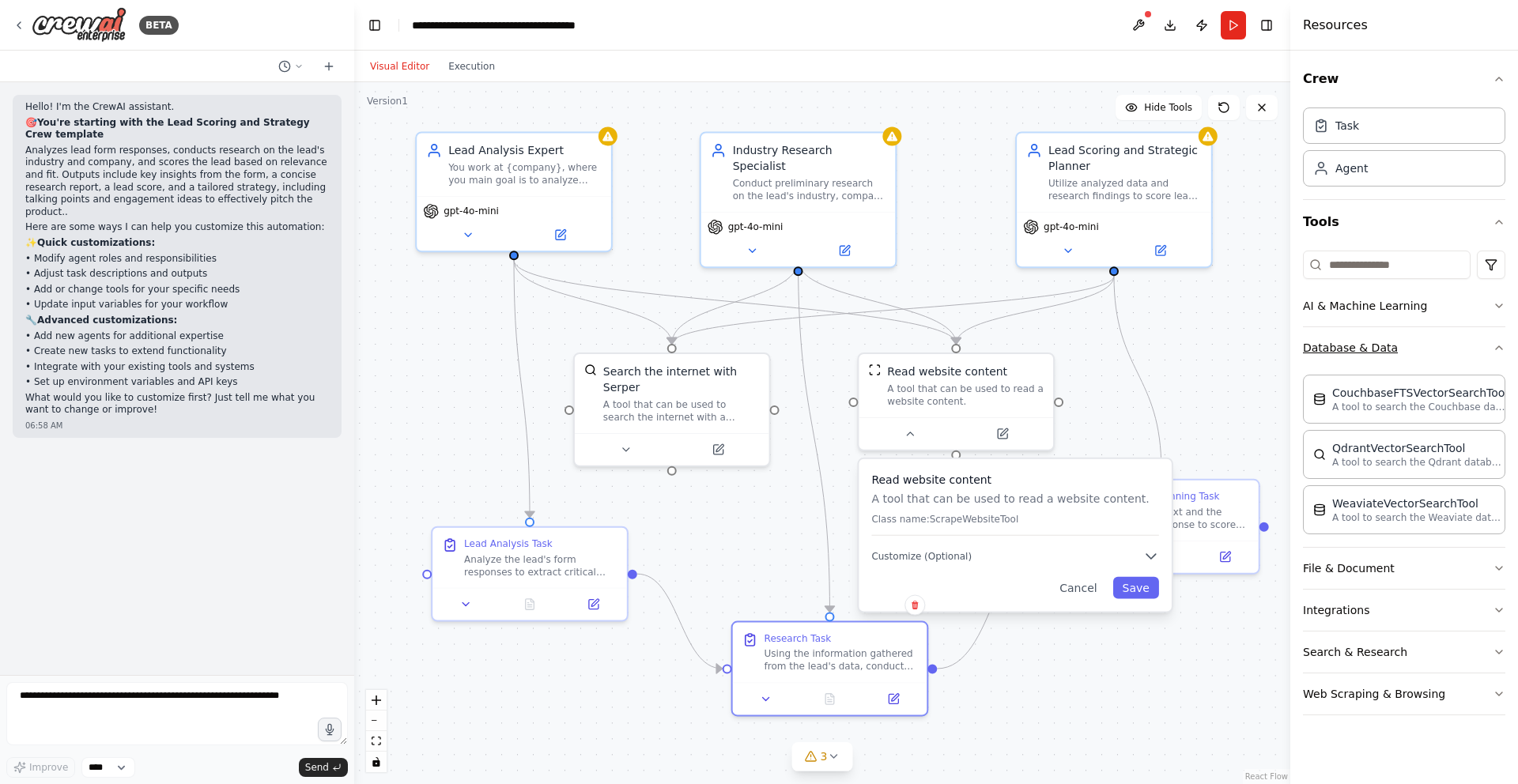
click at [1500, 347] on icon "button" at bounding box center [1498, 348] width 6 height 3
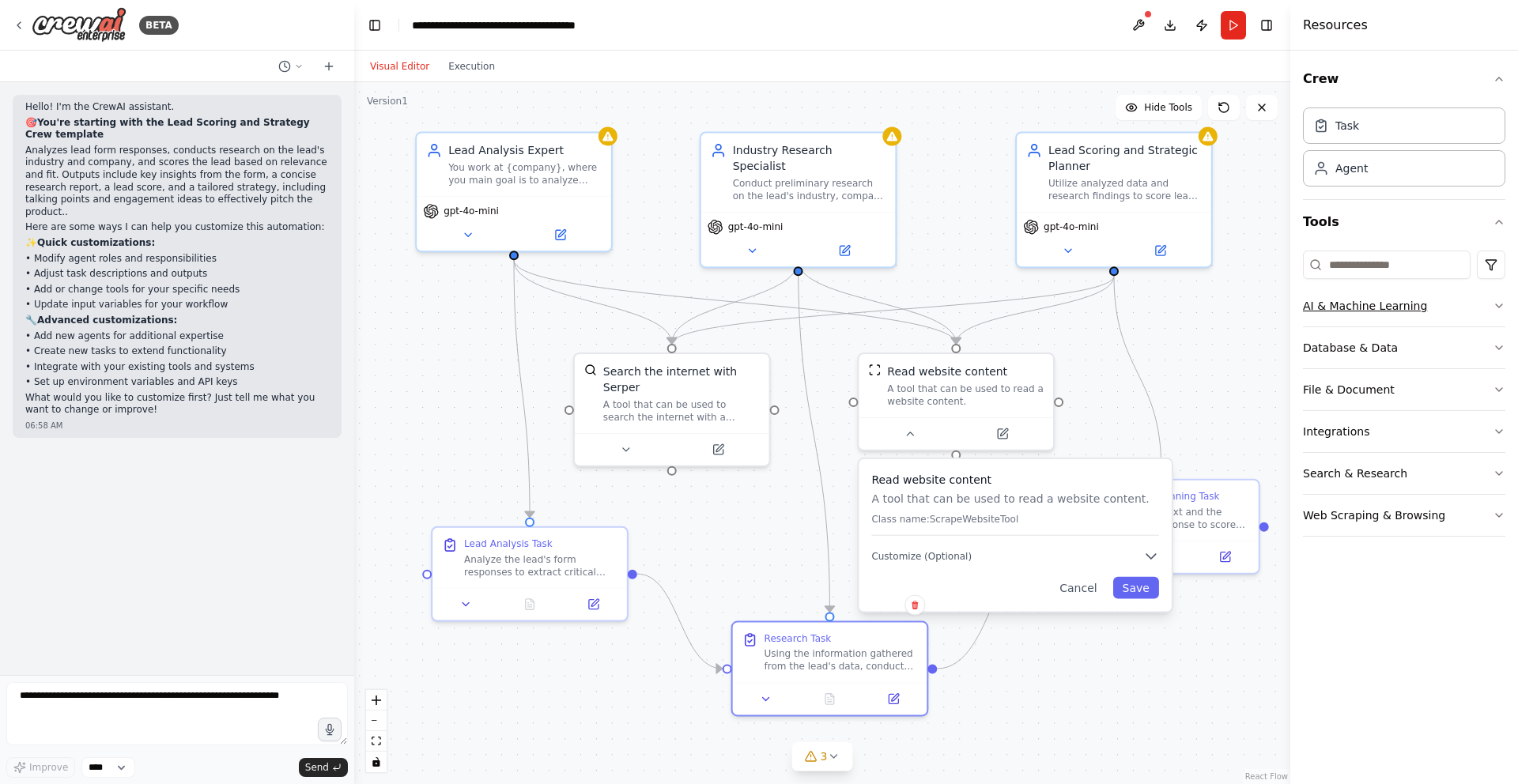
click at [1498, 301] on icon "button" at bounding box center [1498, 305] width 13 height 13
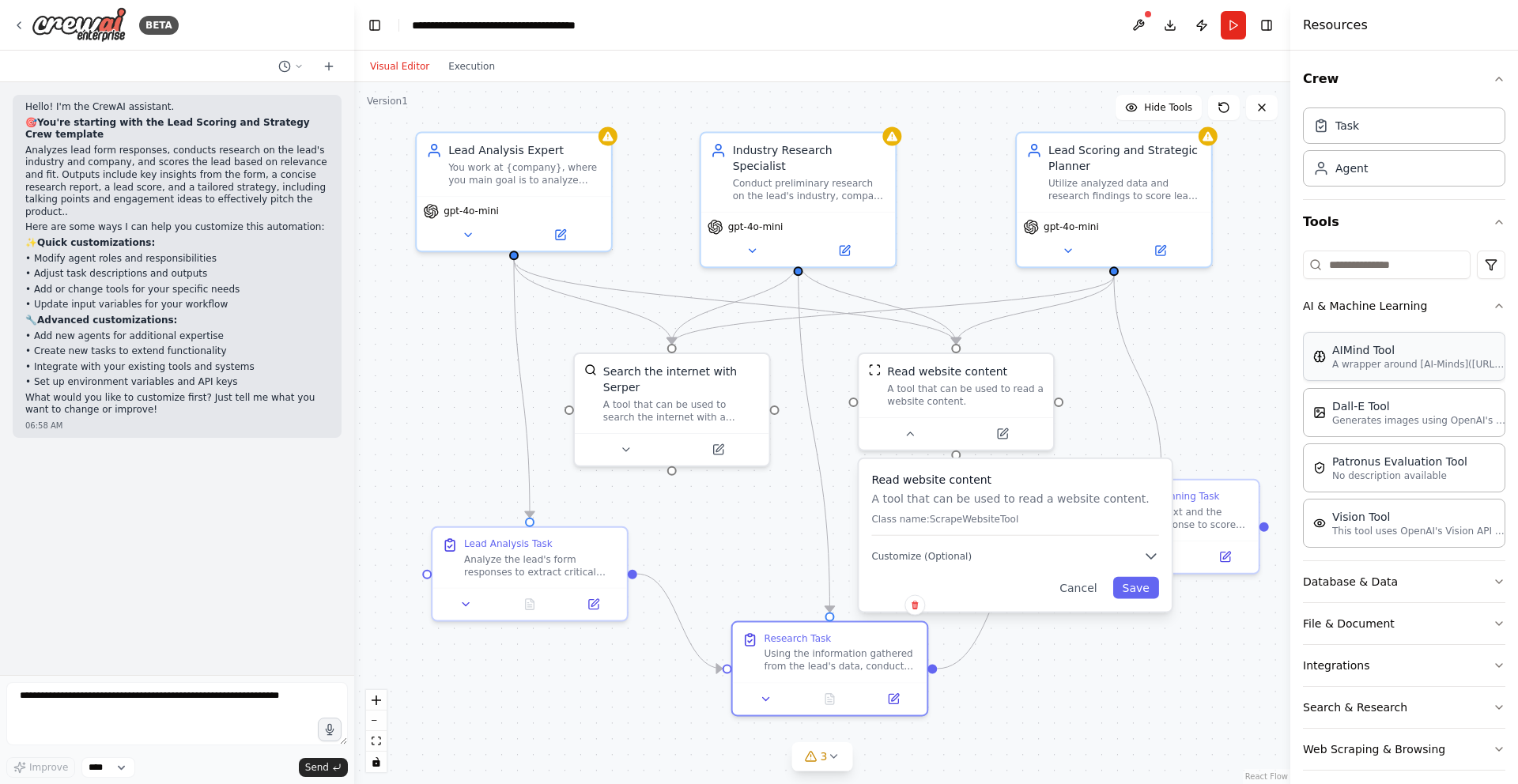
click at [1443, 350] on div "AIMind Tool" at bounding box center [1419, 350] width 174 height 16
click at [1496, 305] on icon "button" at bounding box center [1498, 306] width 6 height 3
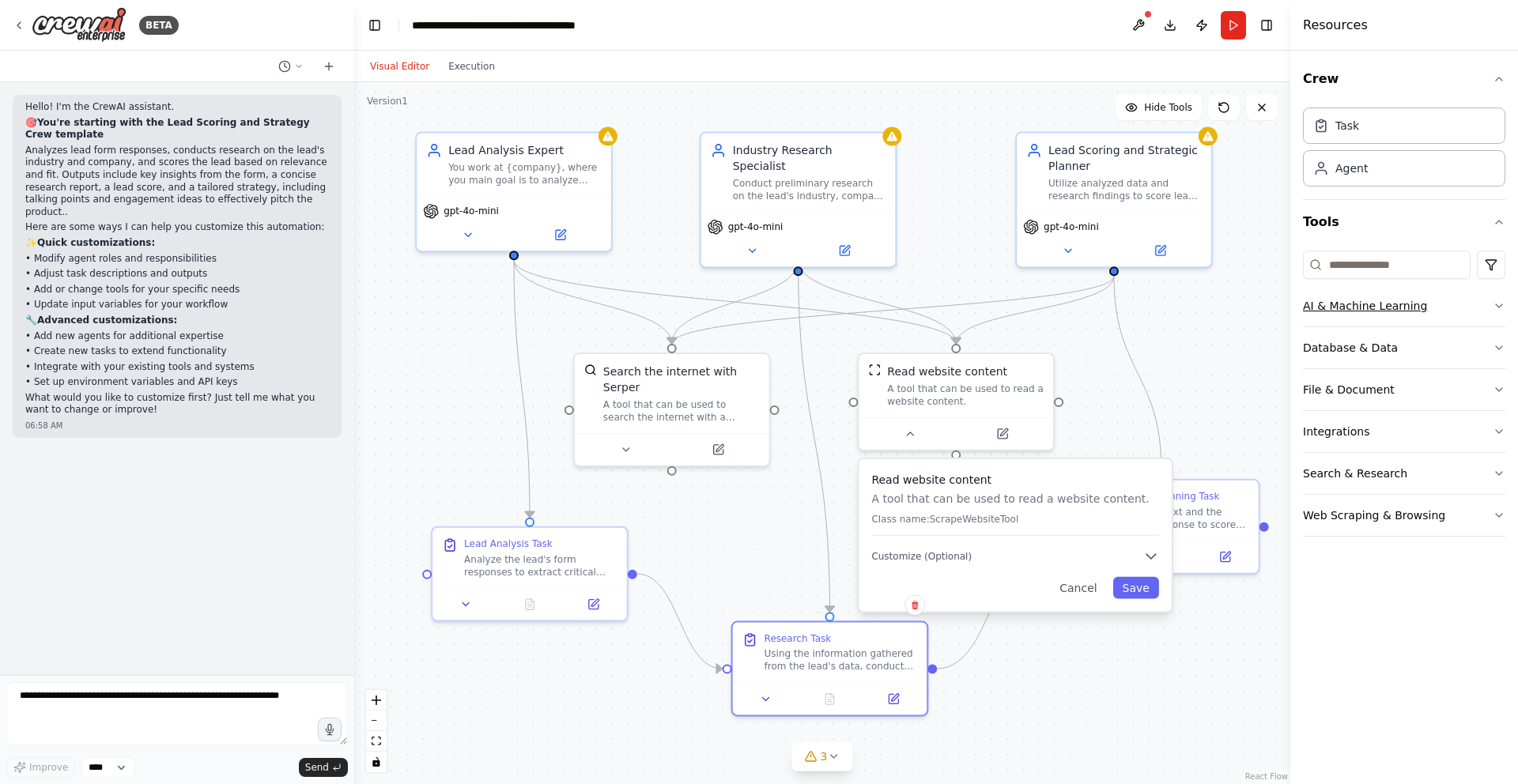
click at [1484, 305] on button "AI & Machine Learning" at bounding box center [1404, 305] width 202 height 41
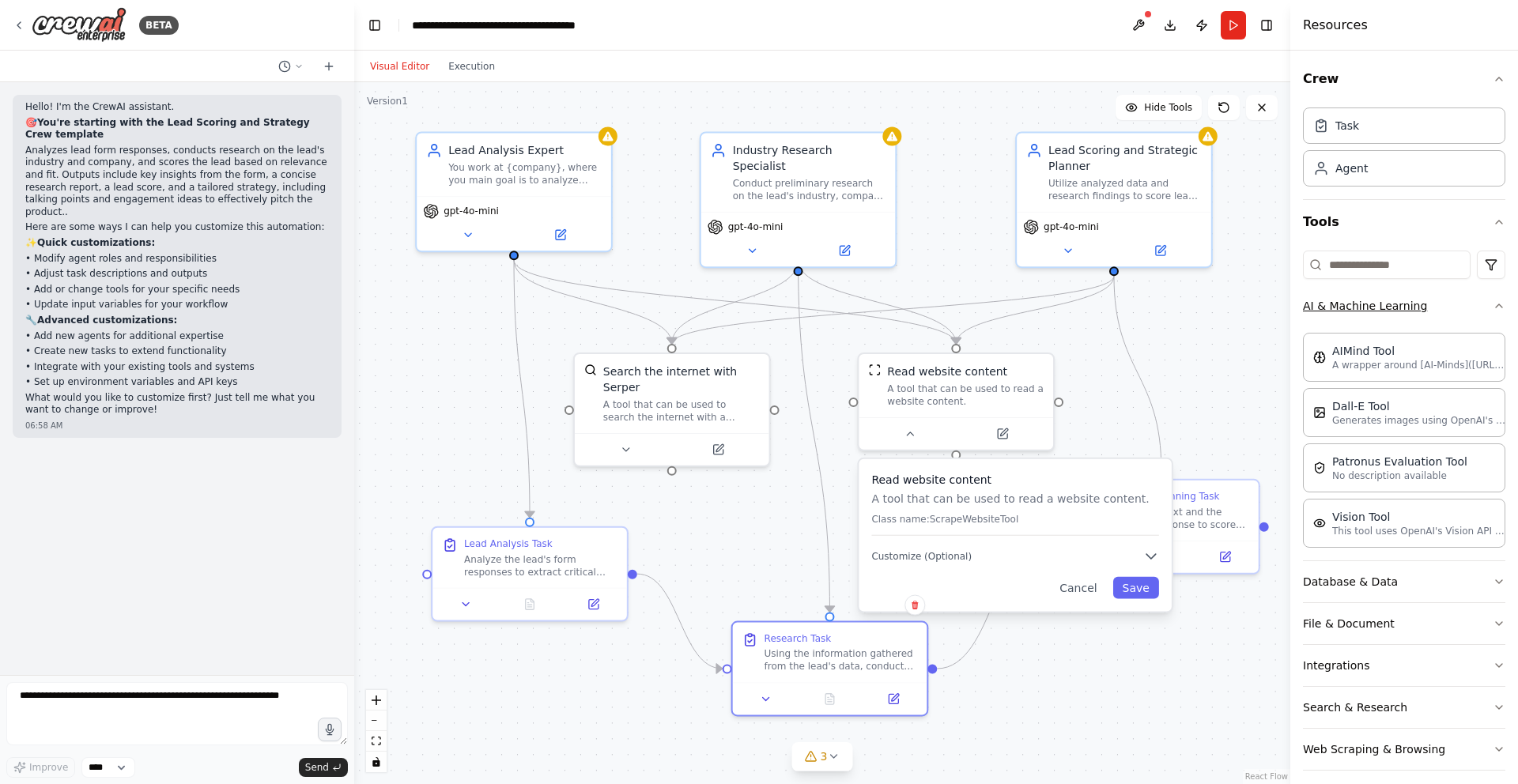
click at [1493, 305] on icon "button" at bounding box center [1498, 305] width 13 height 13
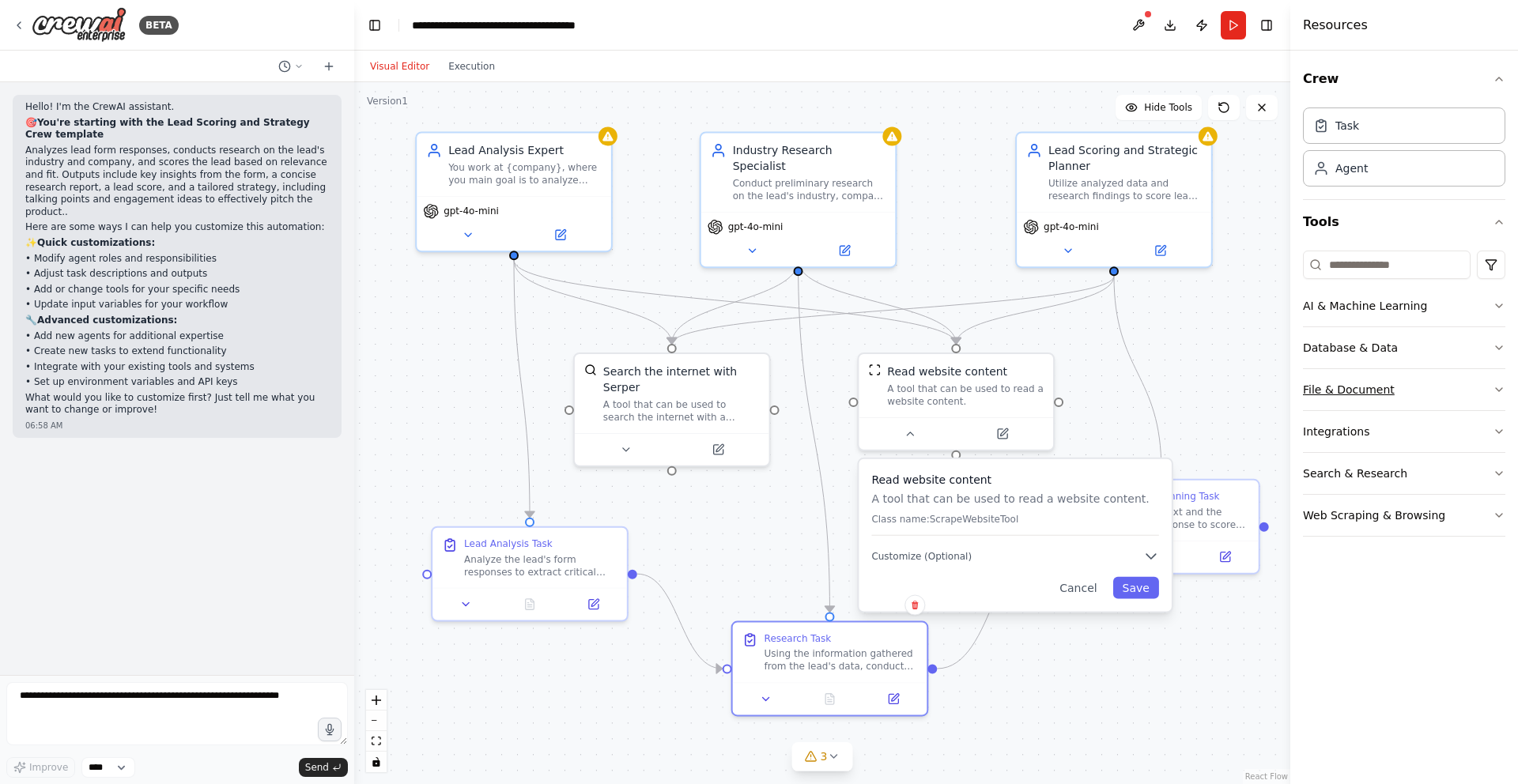
click at [1497, 389] on icon "button" at bounding box center [1498, 389] width 6 height 3
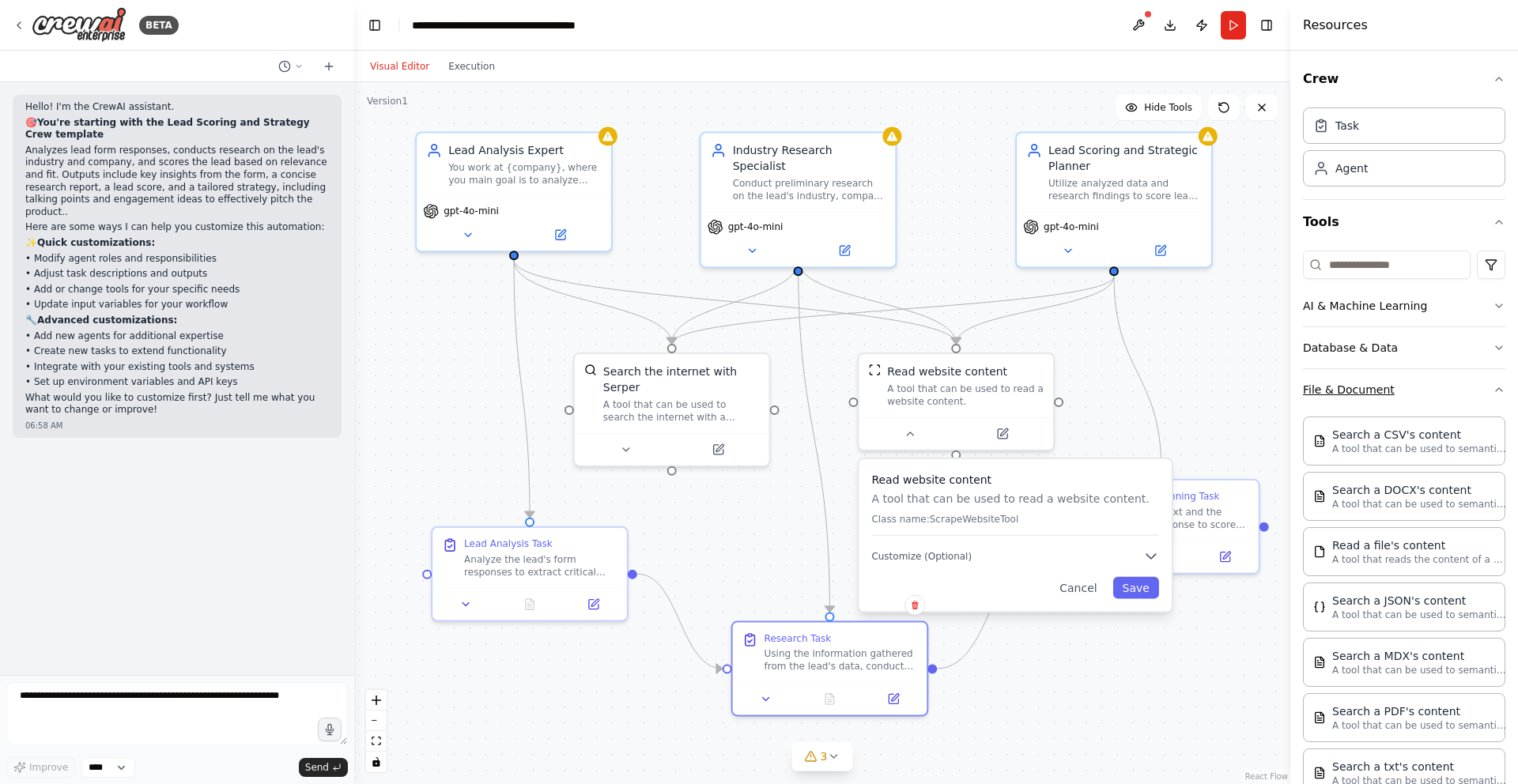
scroll to position [171, 0]
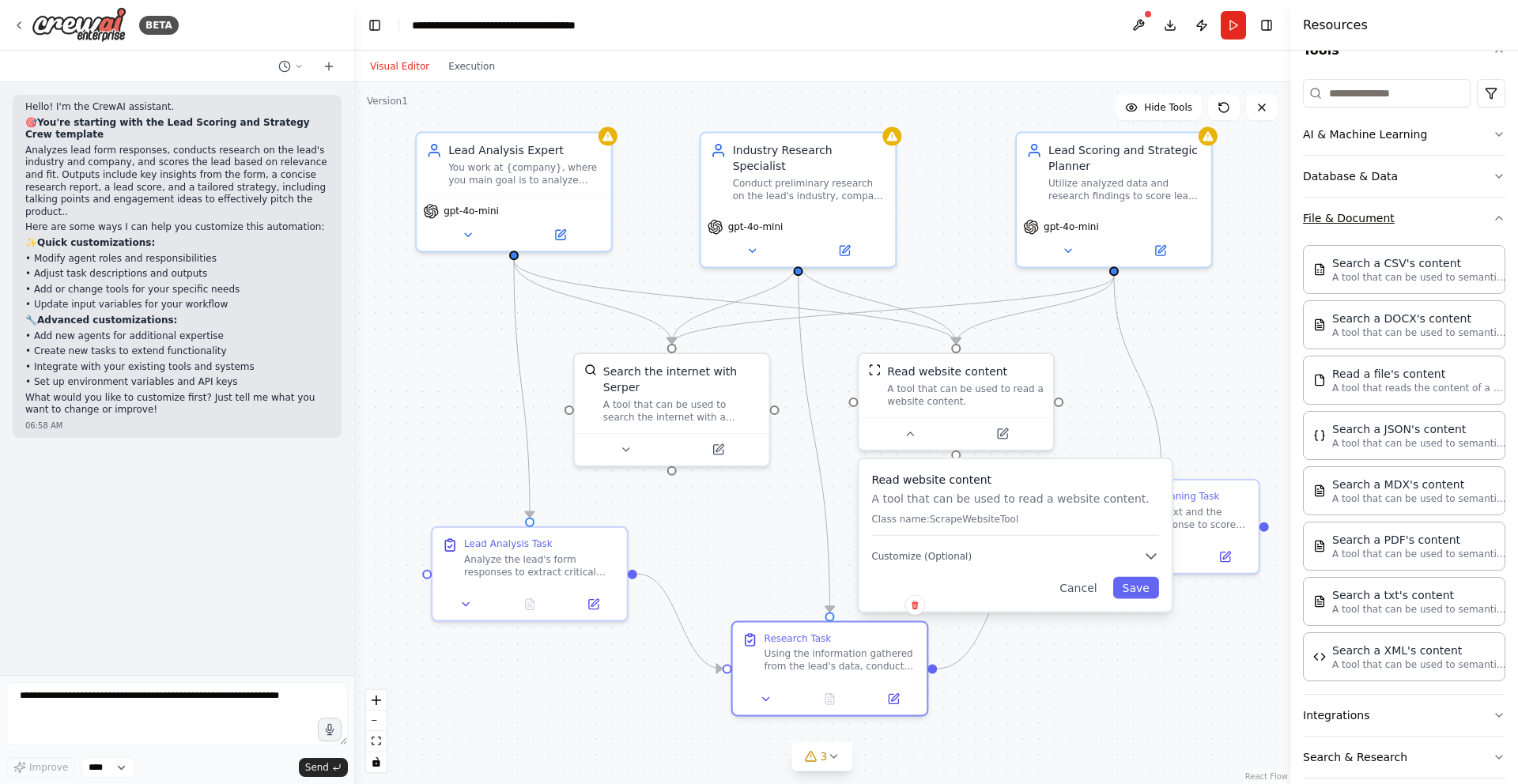
click at [1493, 221] on icon "button" at bounding box center [1498, 218] width 13 height 13
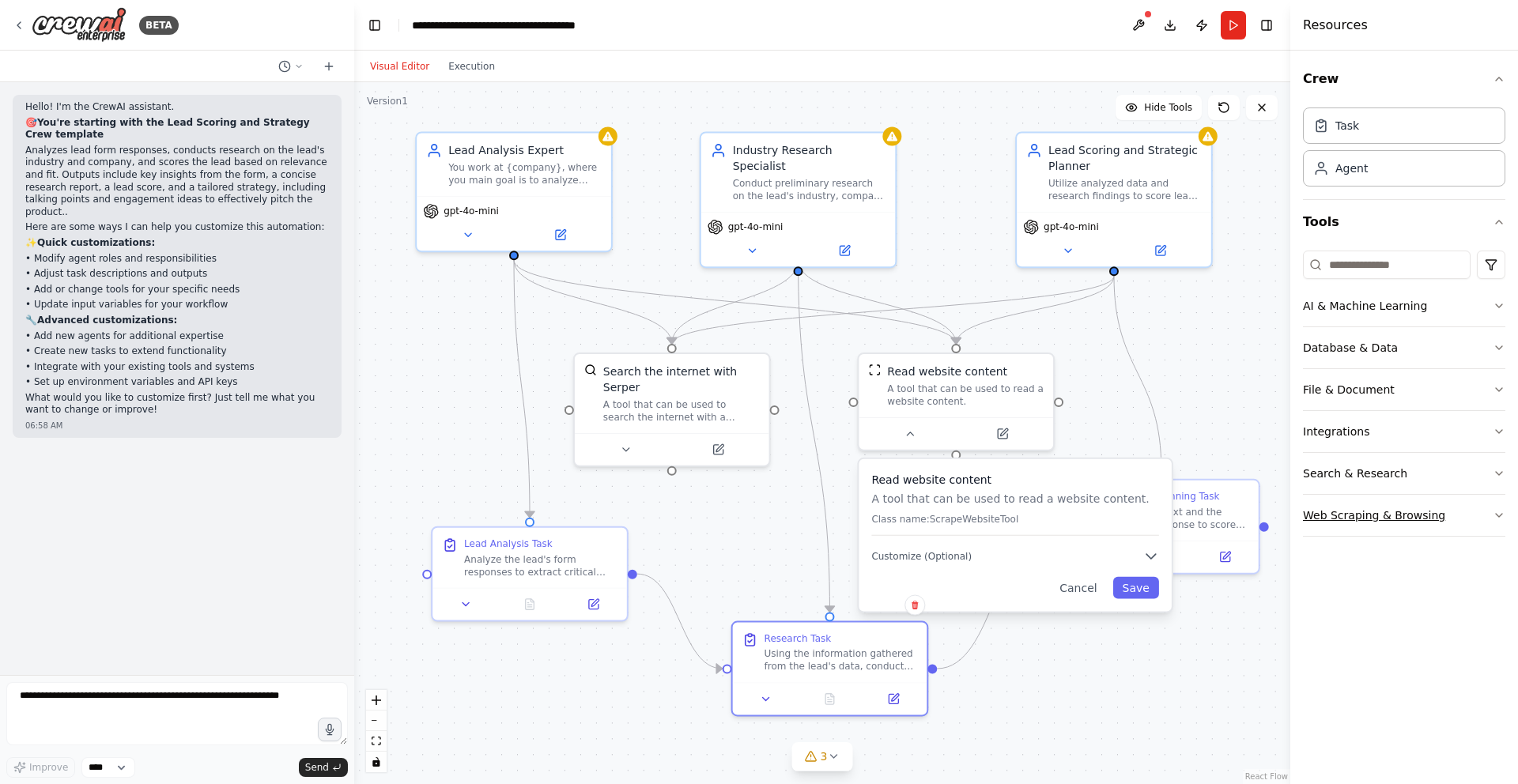
click at [1497, 513] on icon "button" at bounding box center [1498, 515] width 13 height 13
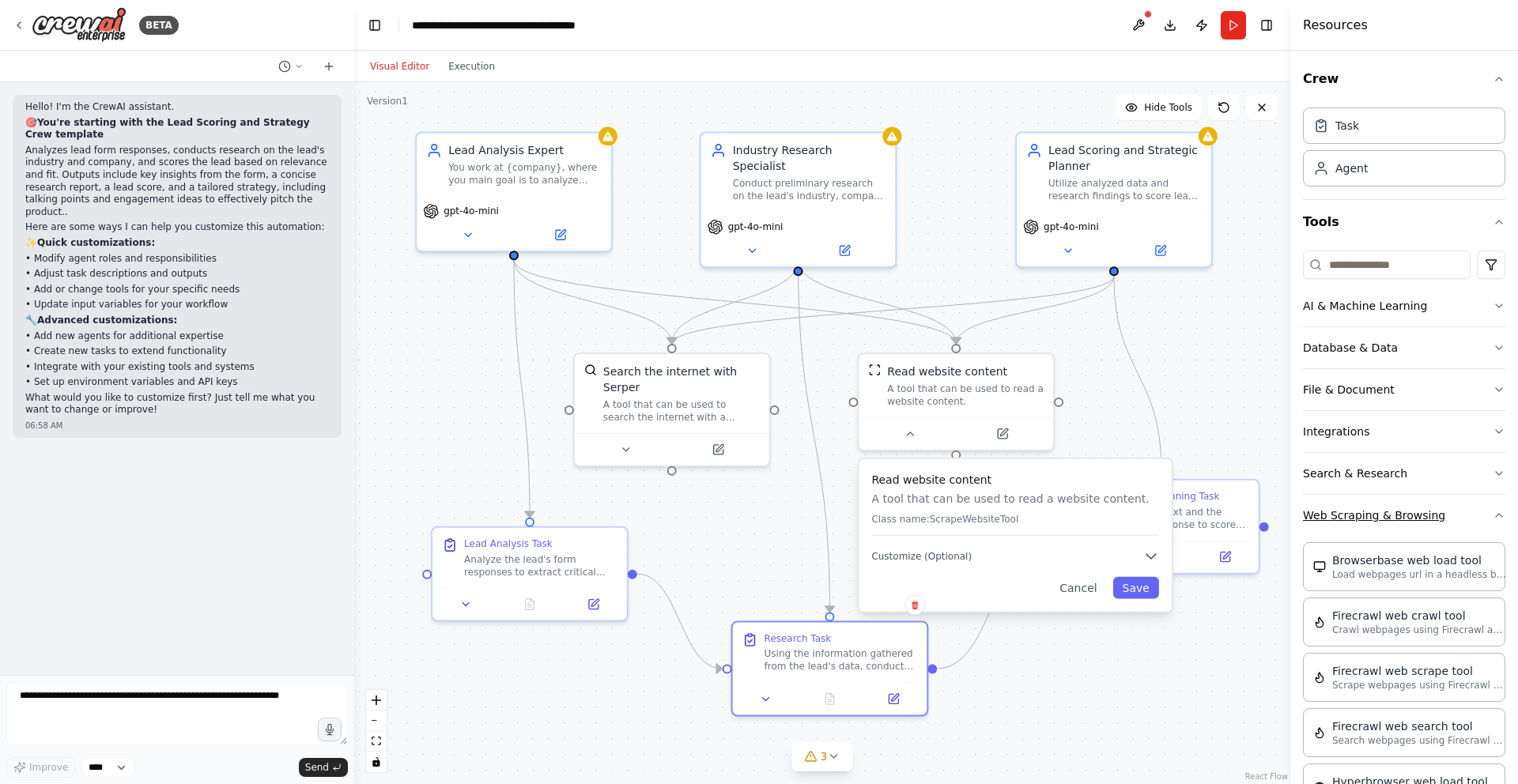
click at [1493, 518] on icon "button" at bounding box center [1498, 515] width 13 height 13
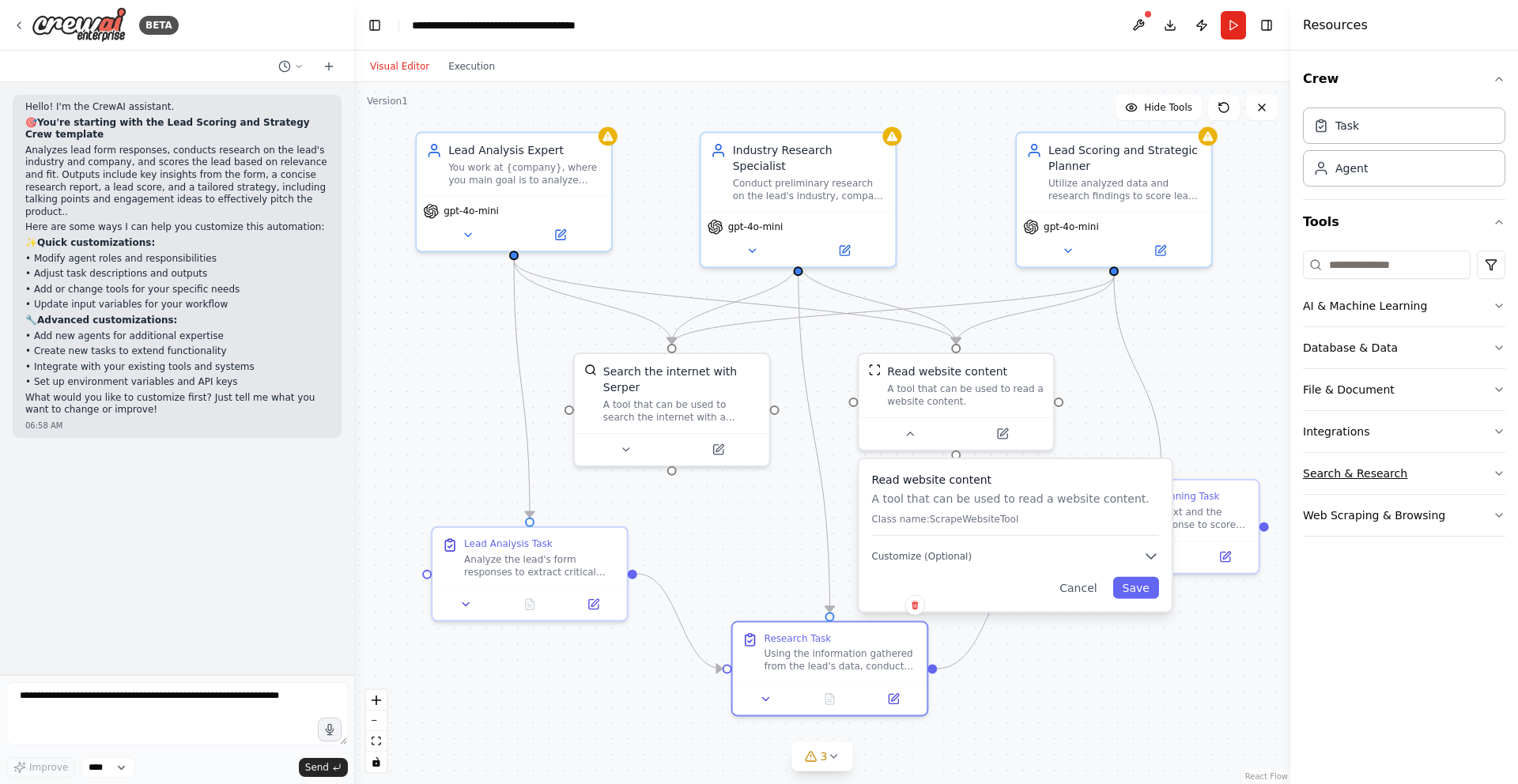
click at [1493, 473] on icon "button" at bounding box center [1498, 473] width 13 height 13
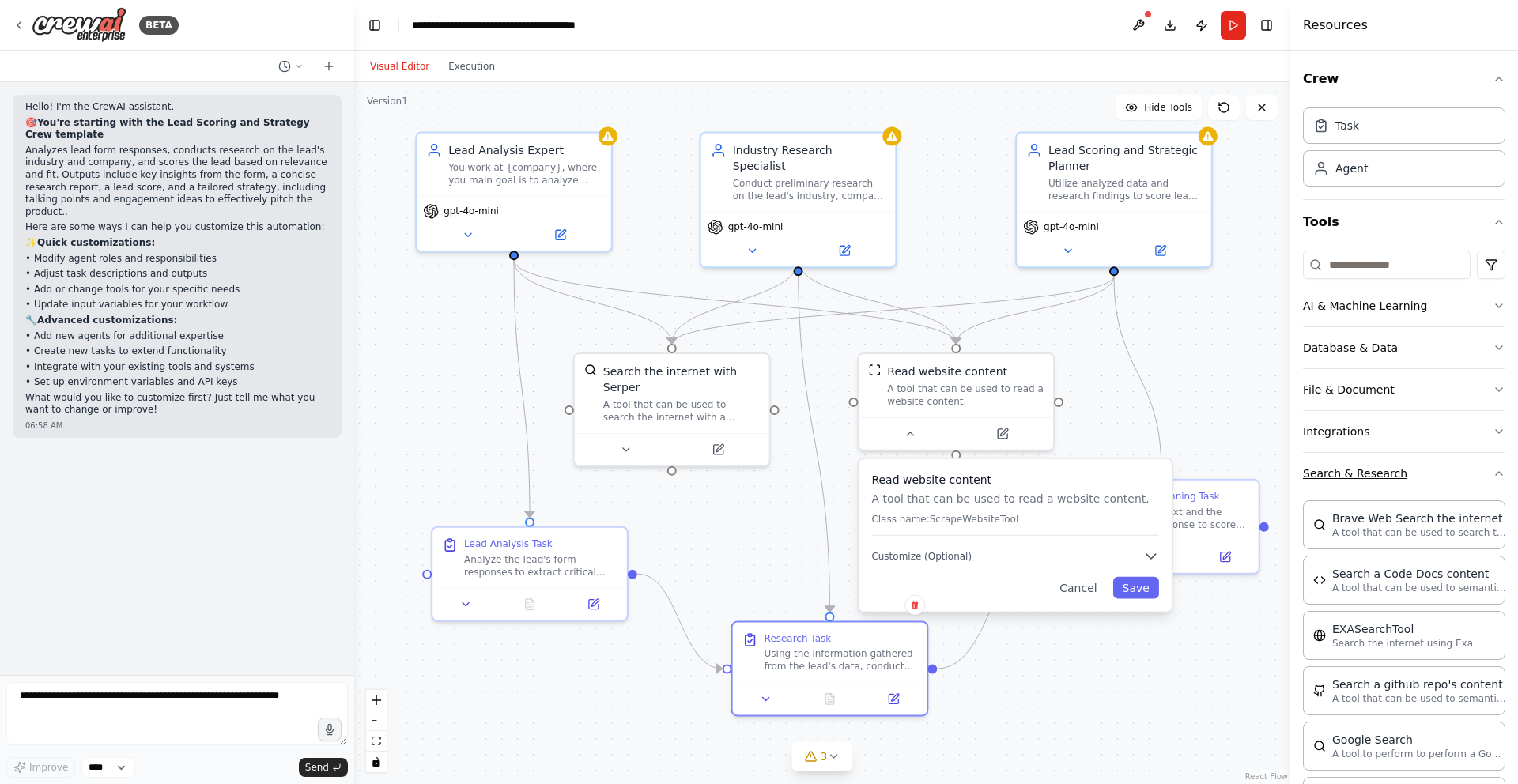
click at [1493, 472] on icon "button" at bounding box center [1498, 473] width 13 height 13
